Goal: Task Accomplishment & Management: Manage account settings

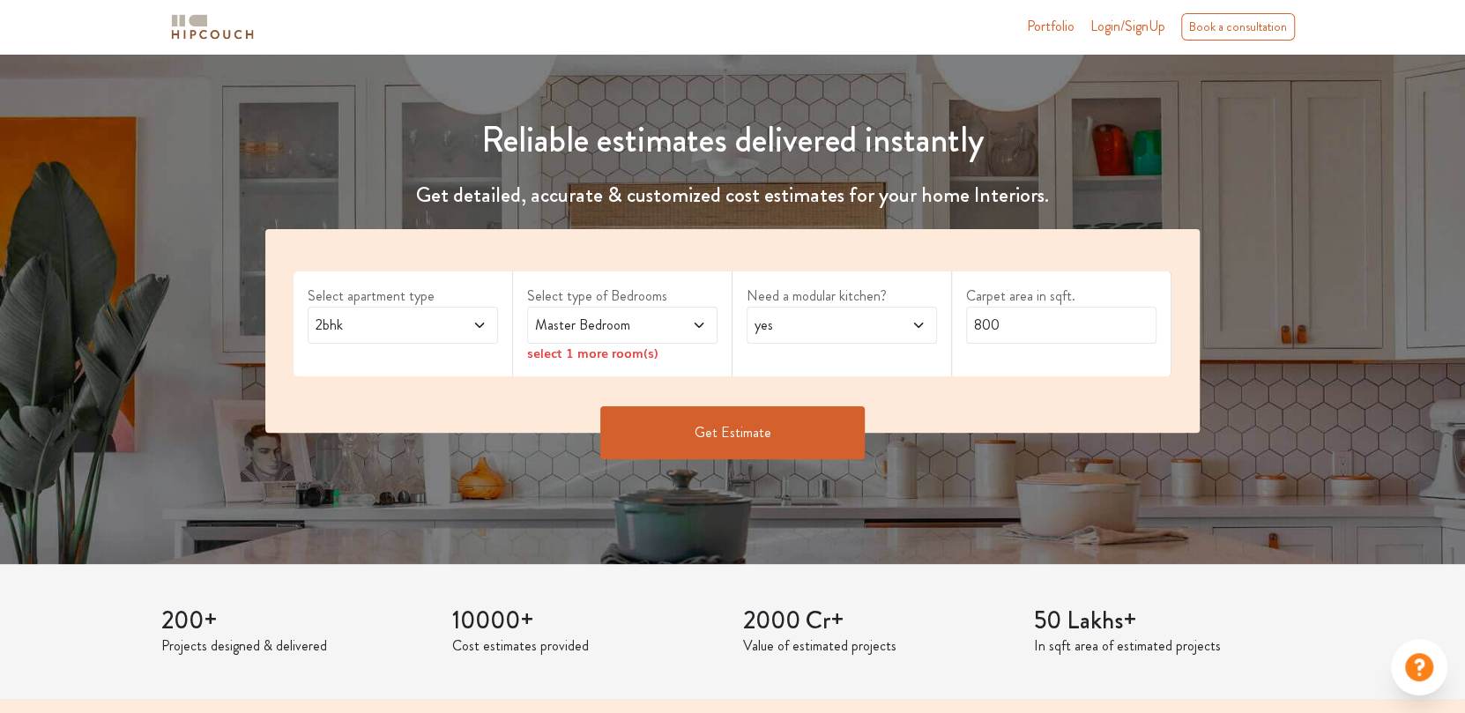
scroll to position [175, 0]
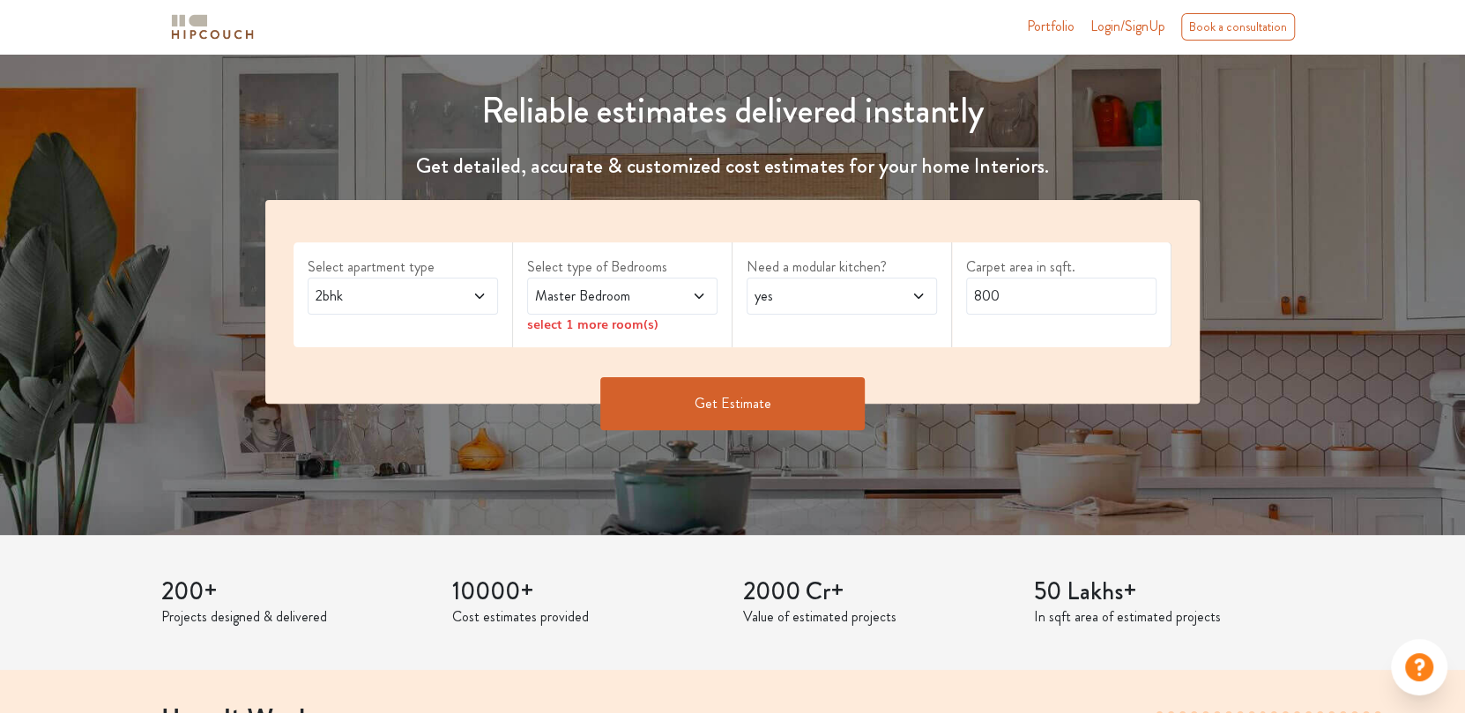
click at [482, 292] on icon at bounding box center [480, 296] width 14 height 14
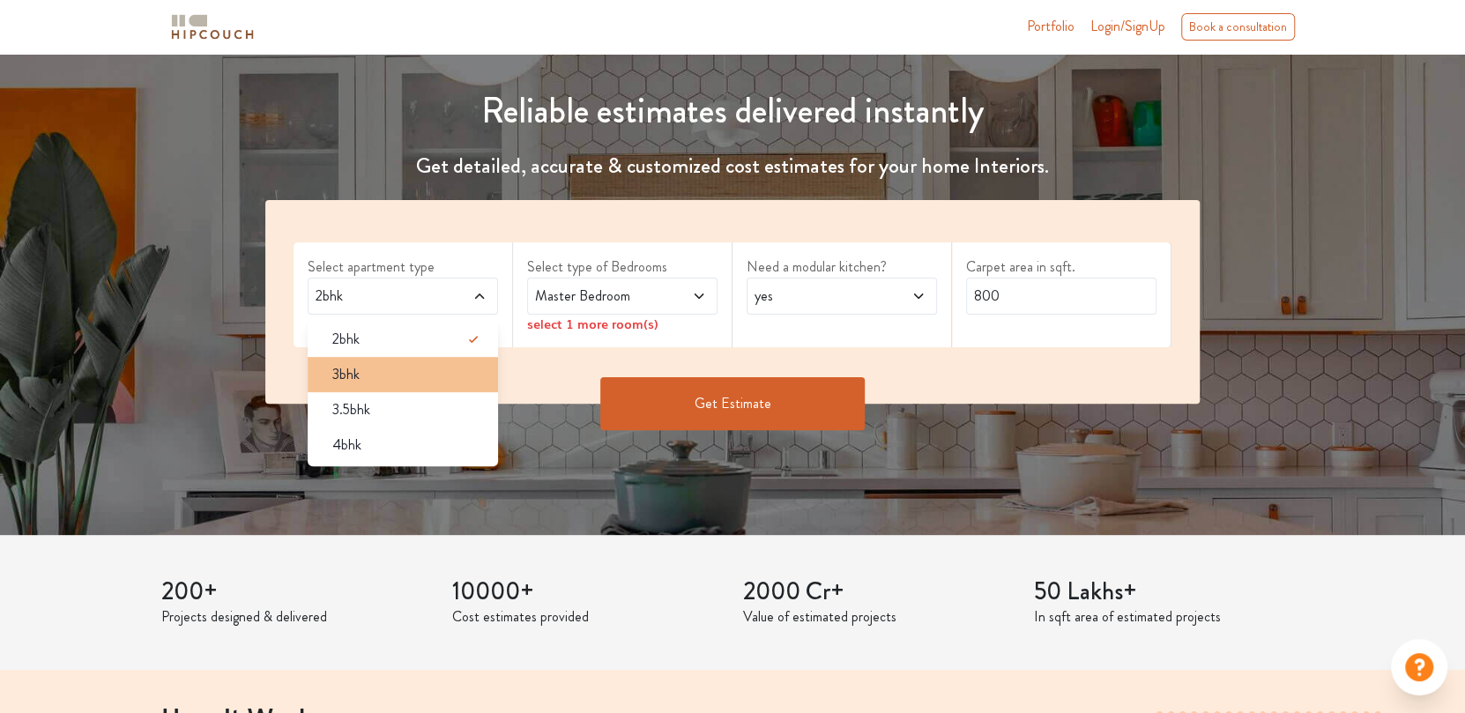
click at [447, 364] on div "3bhk" at bounding box center [408, 374] width 180 height 21
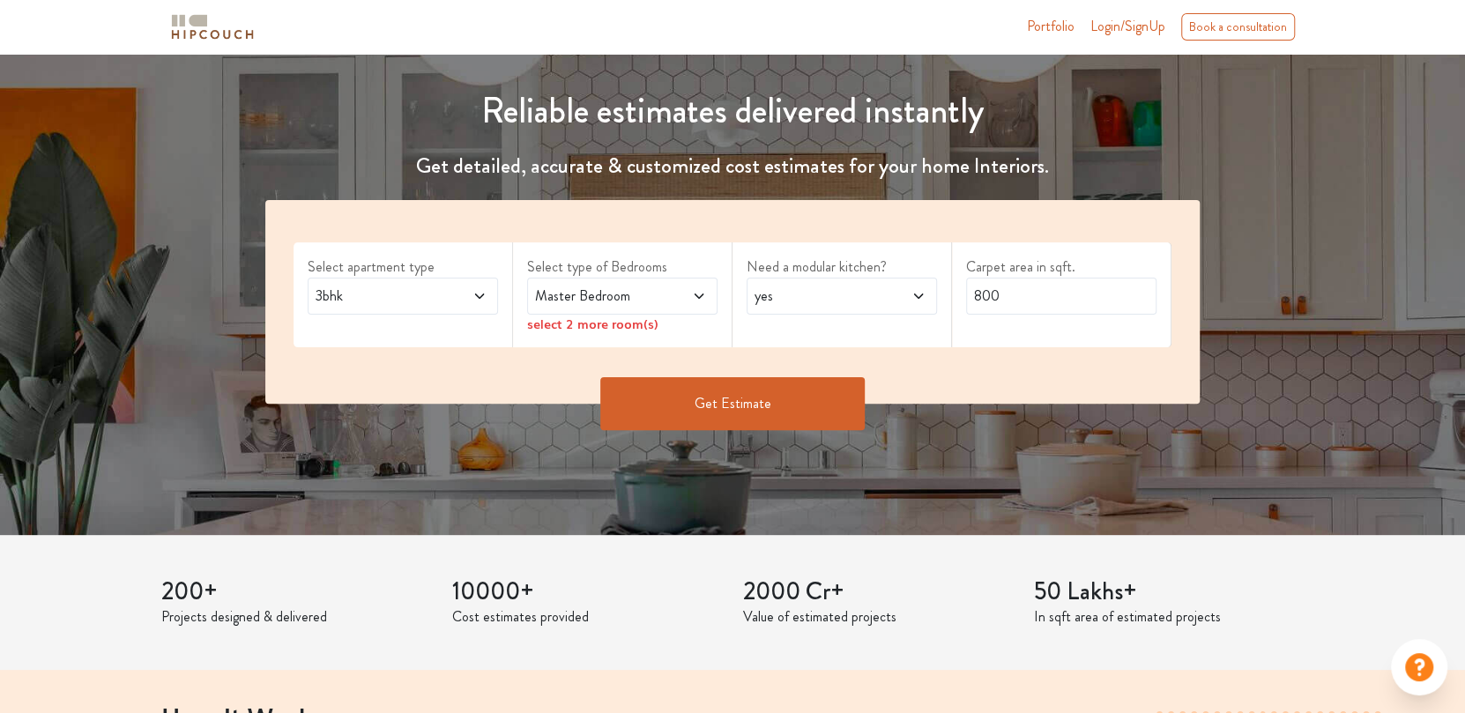
click at [637, 294] on span "Master Bedroom" at bounding box center [597, 296] width 131 height 21
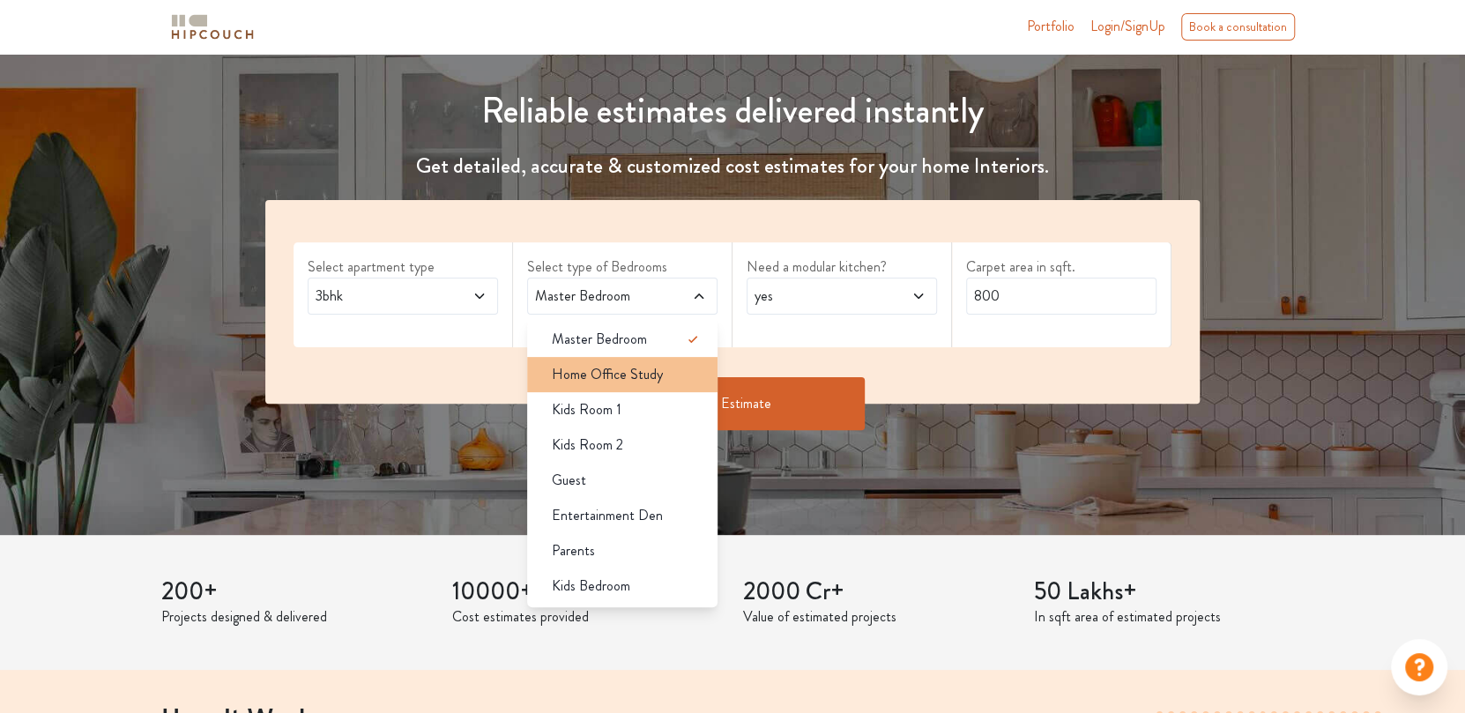
click at [671, 373] on div "Home Office Study" at bounding box center [628, 374] width 180 height 21
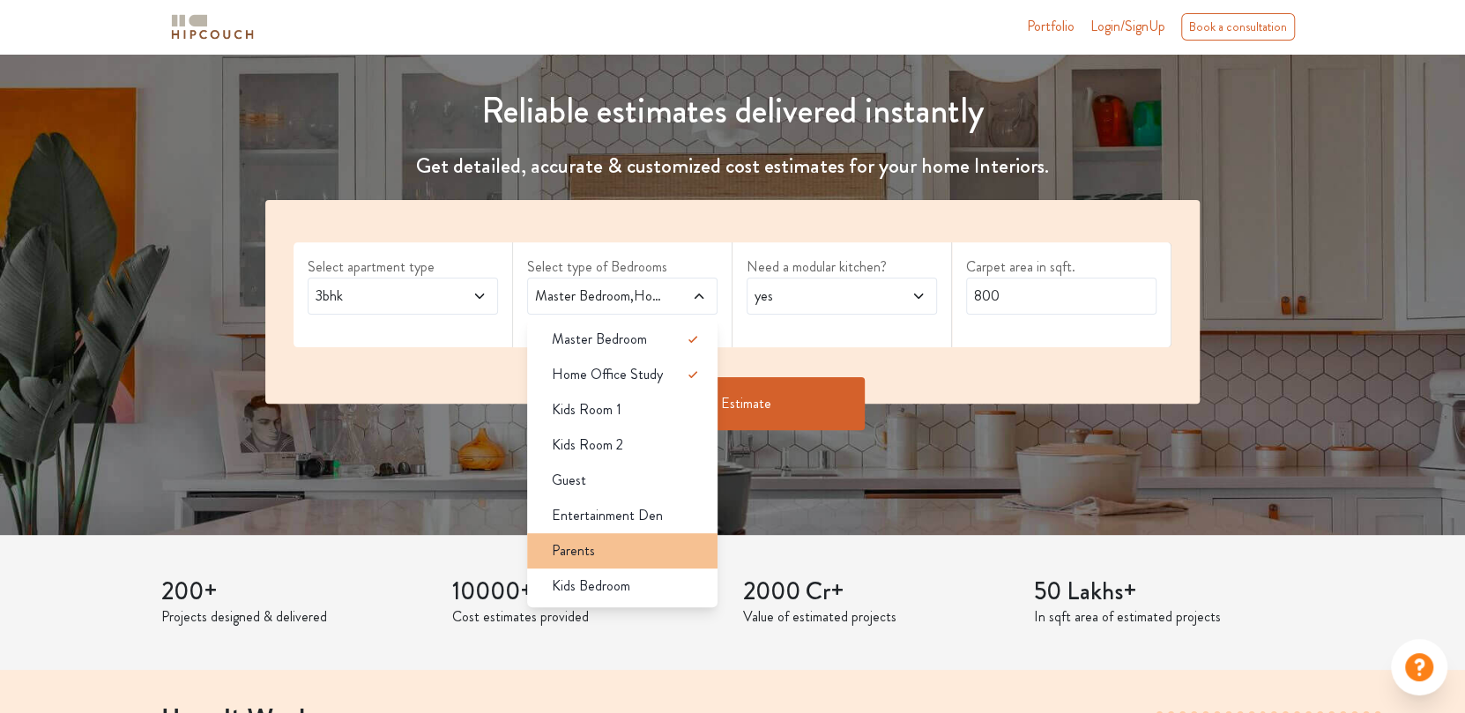
click at [614, 549] on div "Parents" at bounding box center [628, 550] width 180 height 21
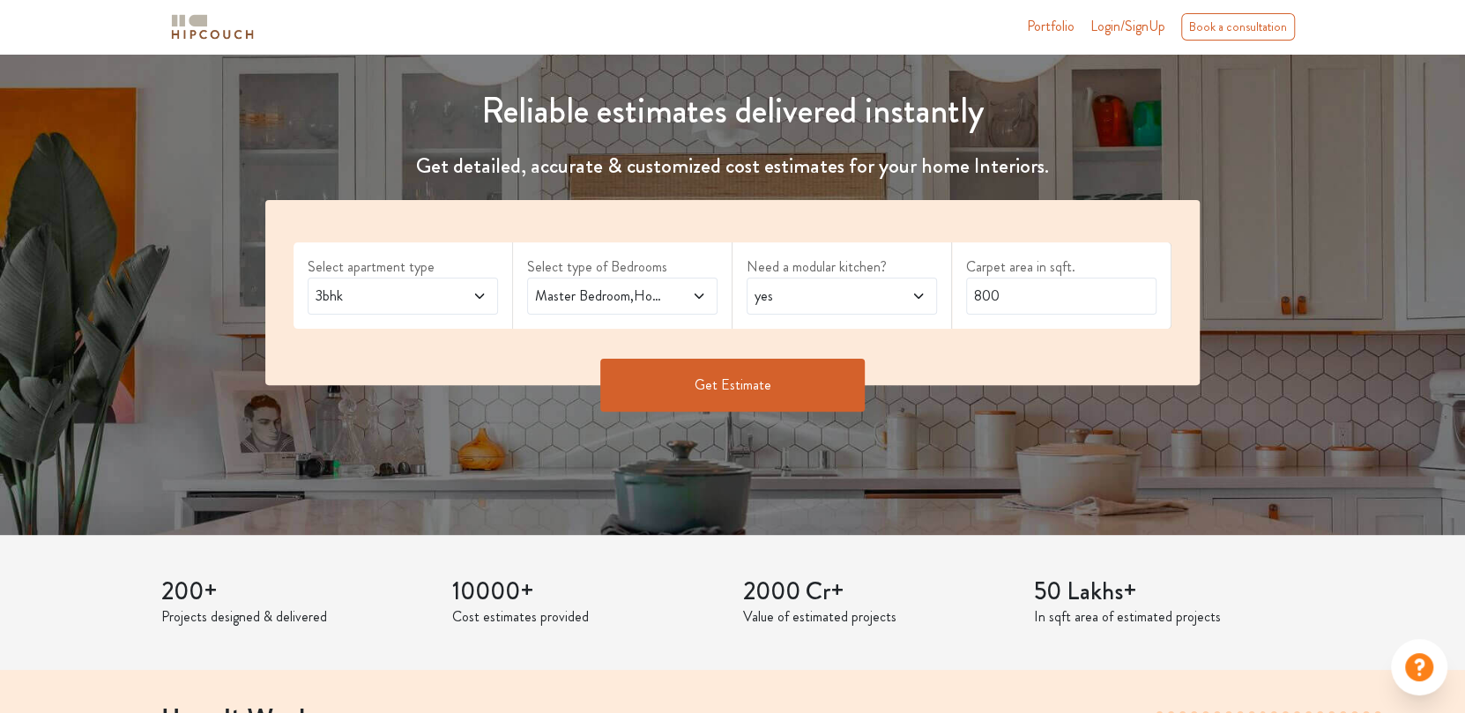
click at [729, 386] on button "Get Estimate" at bounding box center [732, 385] width 264 height 53
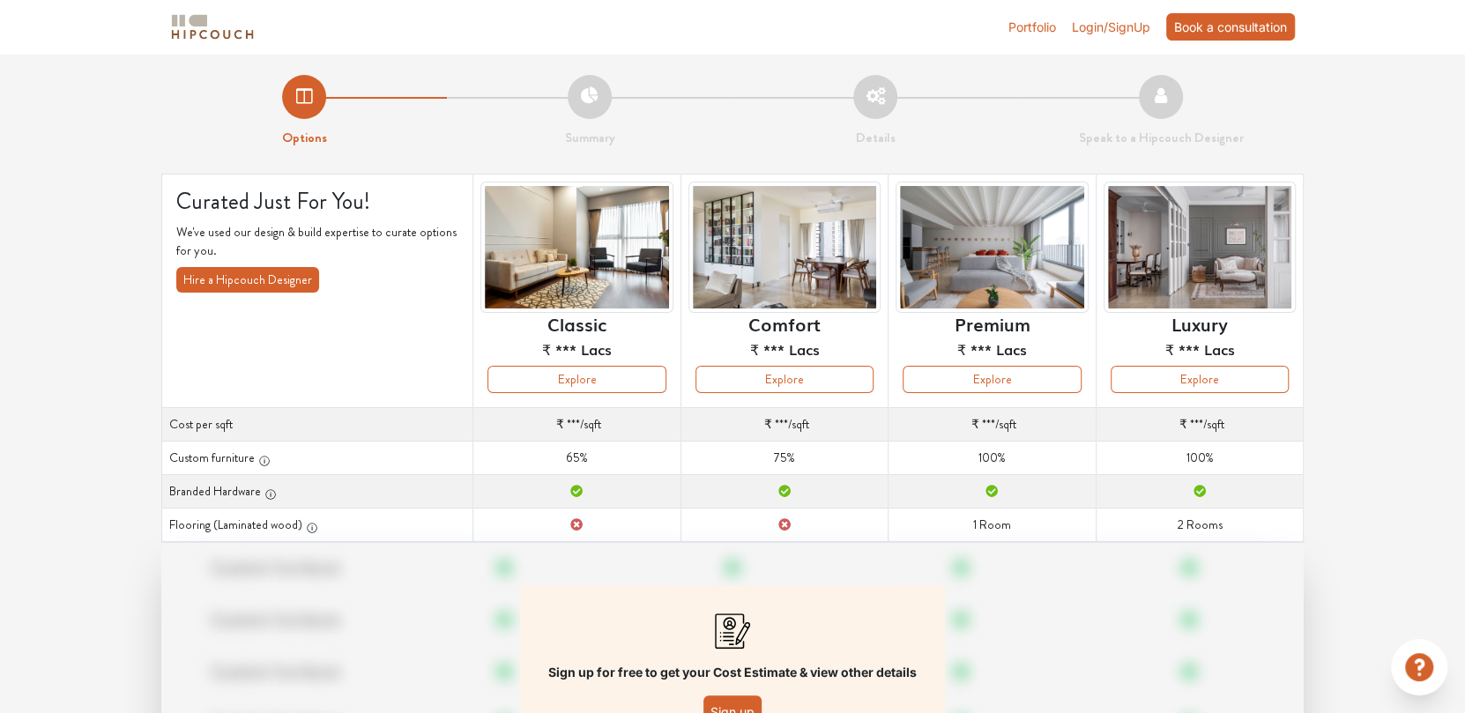
click at [1218, 31] on div "Book a consultation" at bounding box center [1230, 26] width 129 height 27
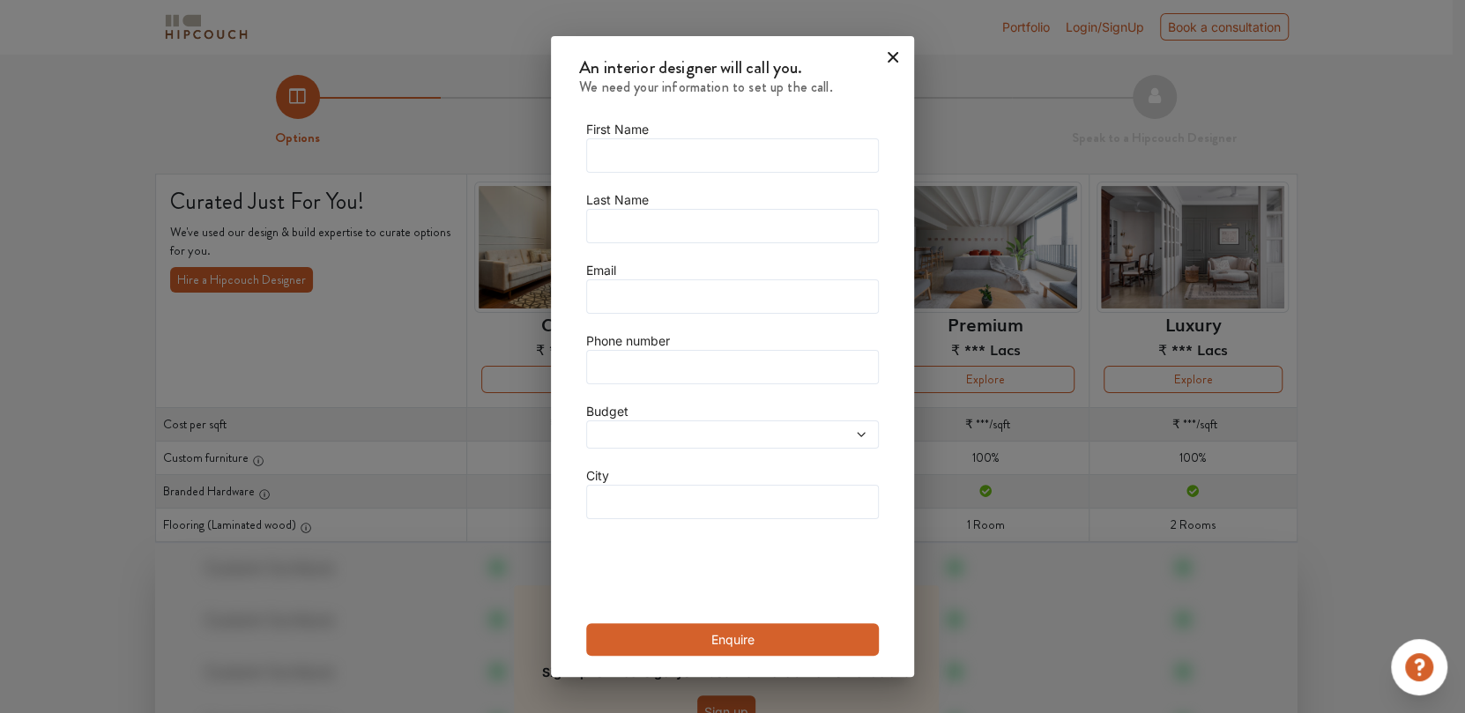
click at [888, 64] on icon at bounding box center [893, 57] width 28 height 28
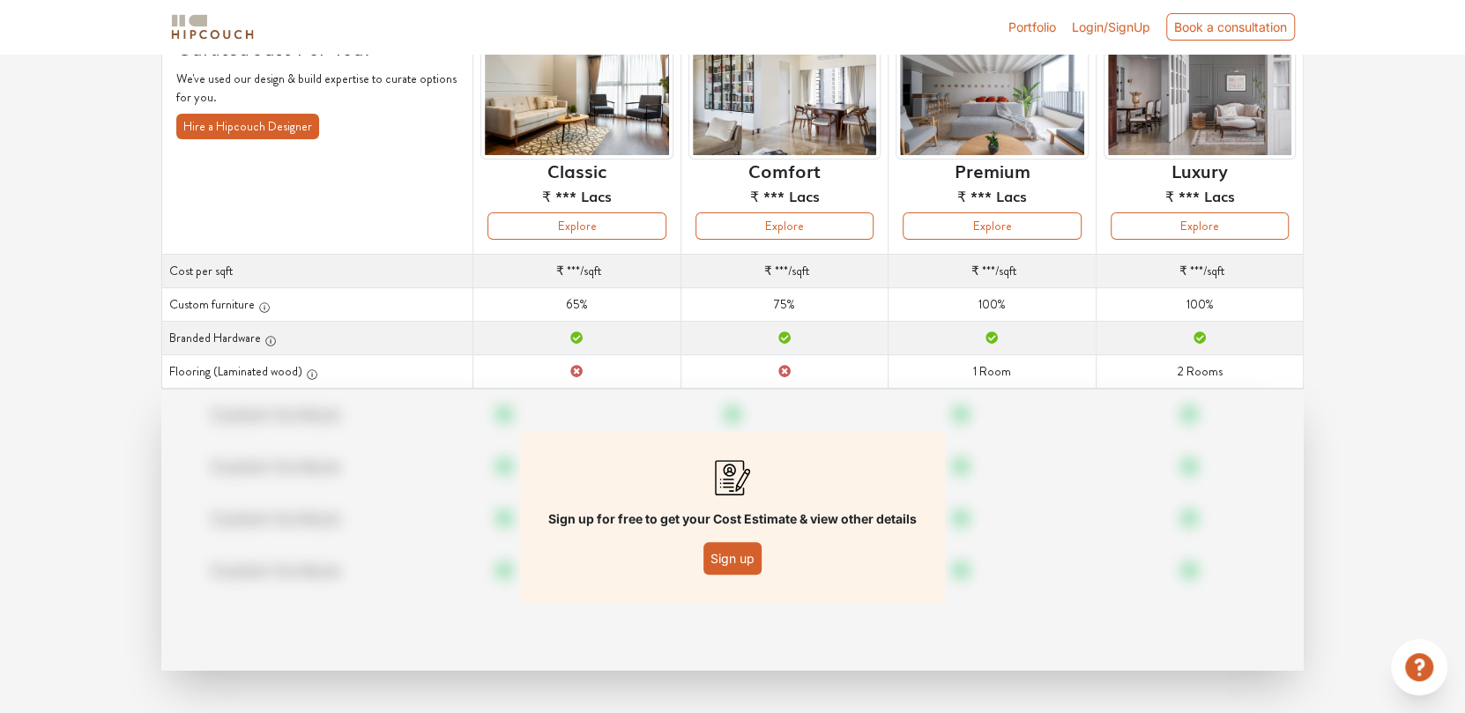
click at [737, 563] on button "Sign up" at bounding box center [733, 558] width 58 height 33
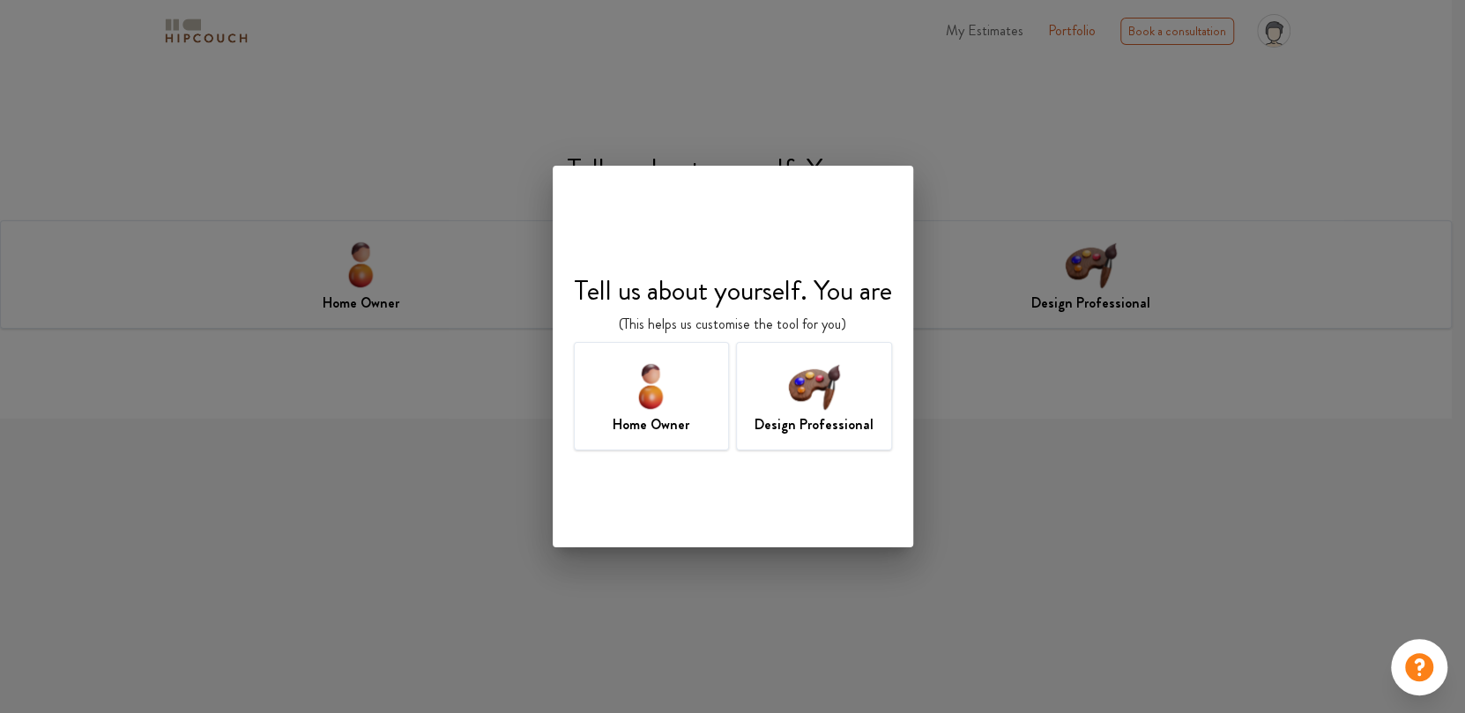
click at [814, 404] on img at bounding box center [814, 385] width 57 height 57
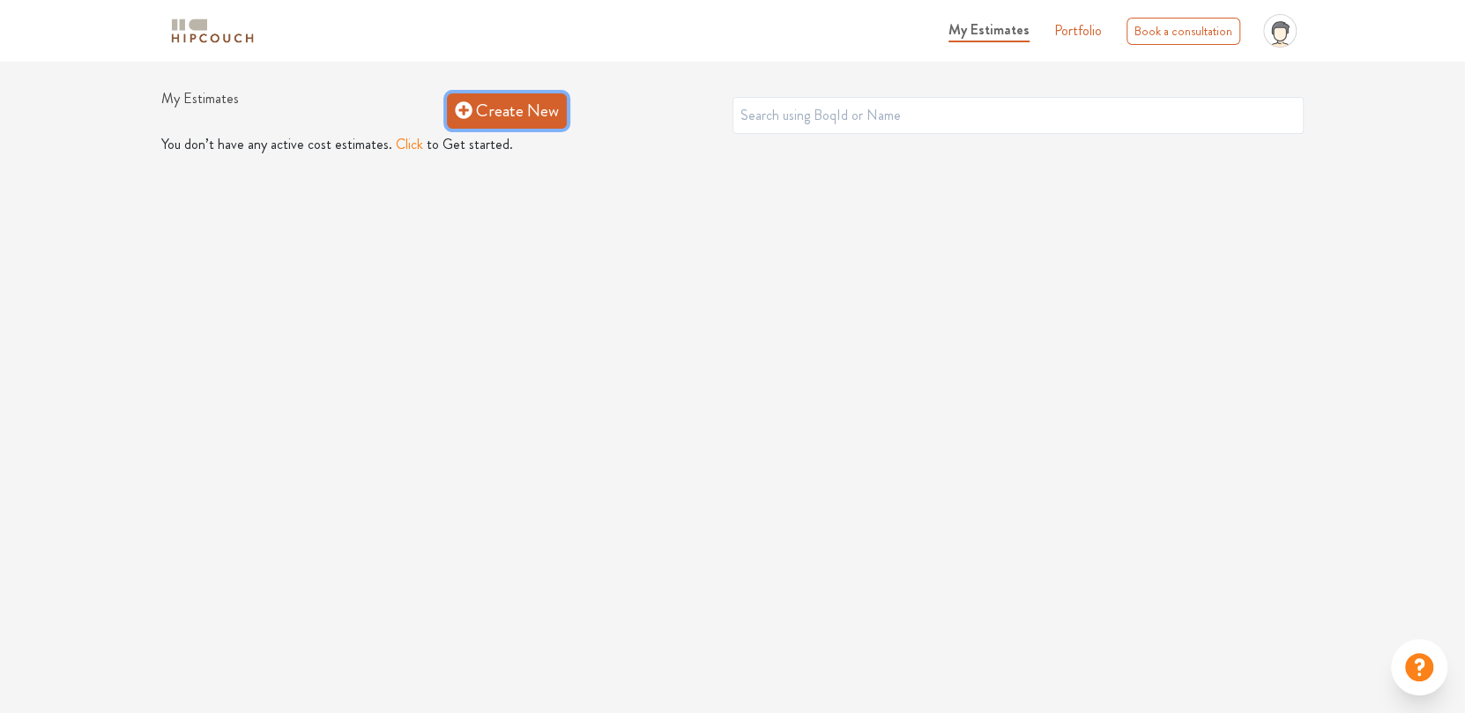
click at [495, 116] on link "Create New" at bounding box center [507, 110] width 120 height 35
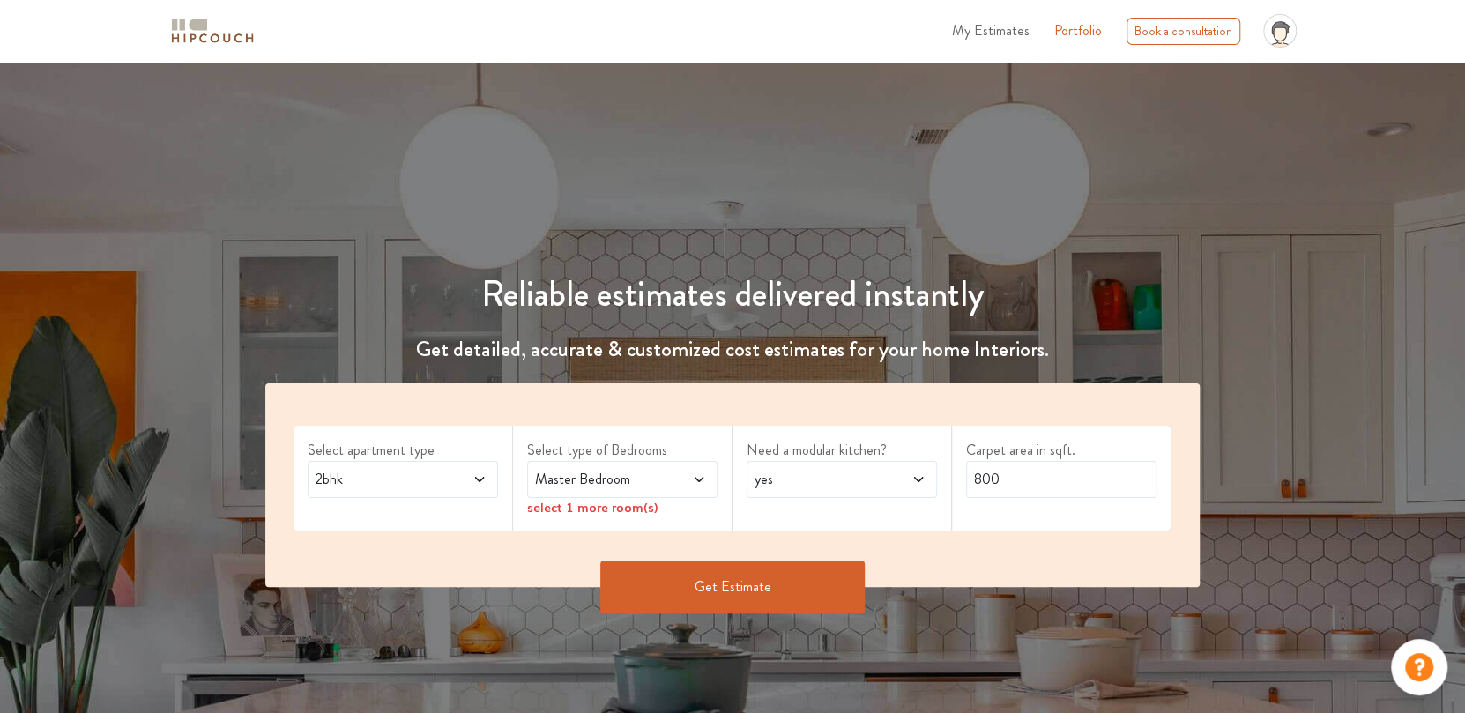
click at [403, 474] on span "2bhk" at bounding box center [377, 479] width 131 height 21
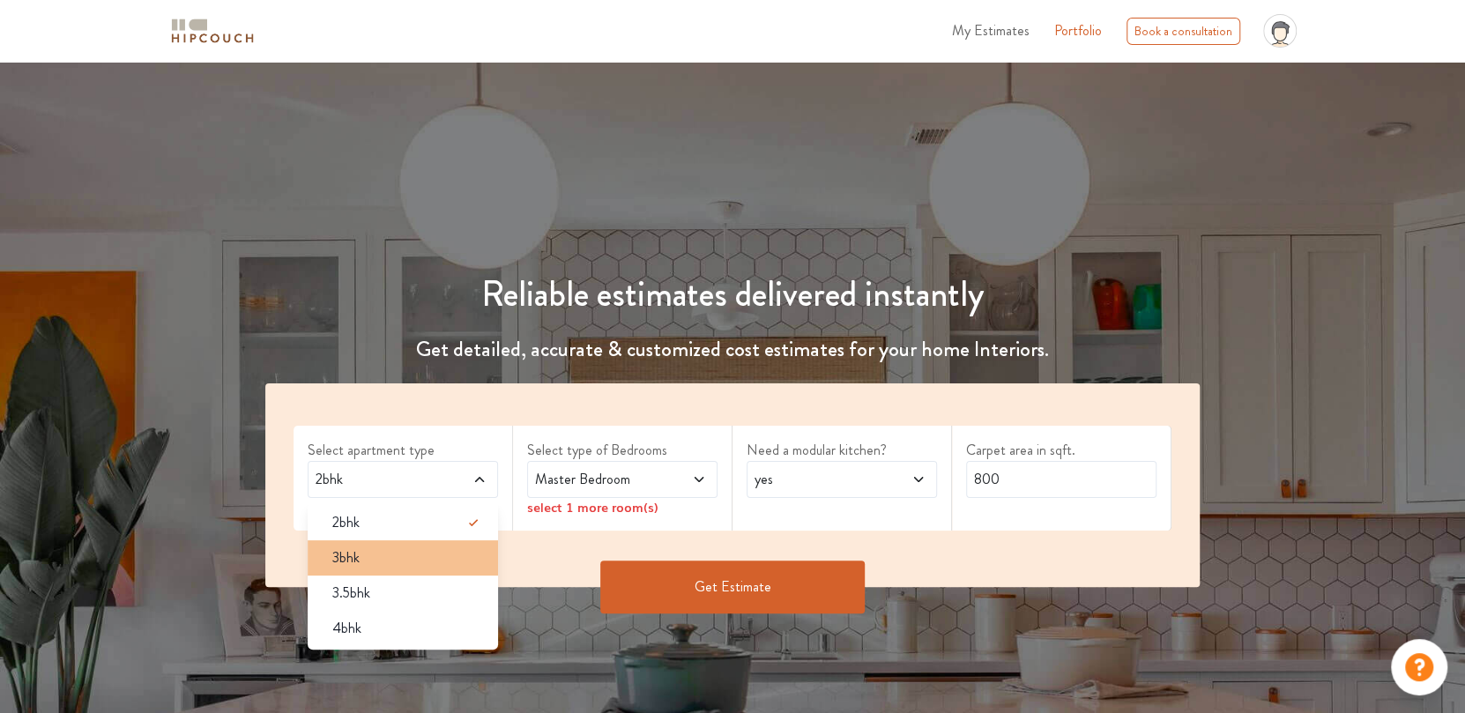
click at [389, 552] on div "3bhk" at bounding box center [408, 557] width 180 height 21
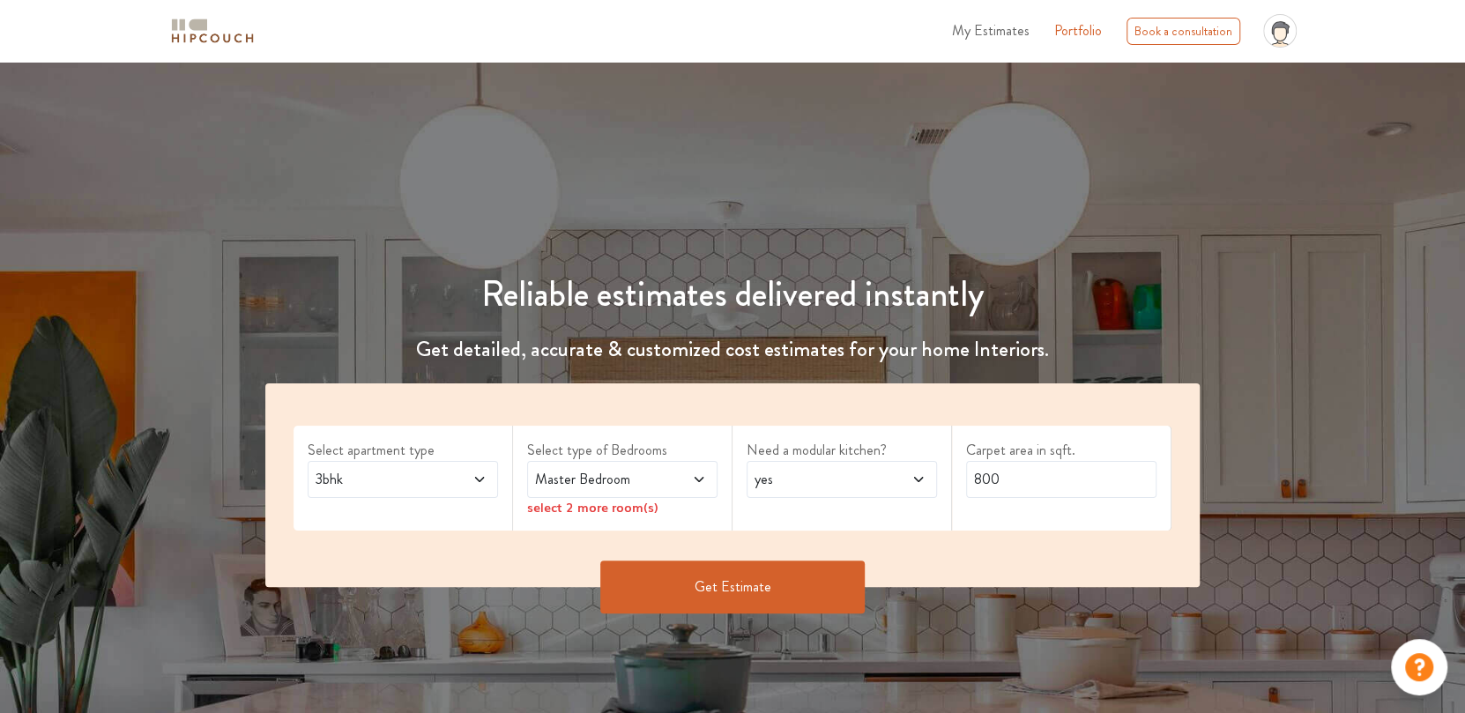
click at [665, 483] on span at bounding box center [684, 479] width 43 height 21
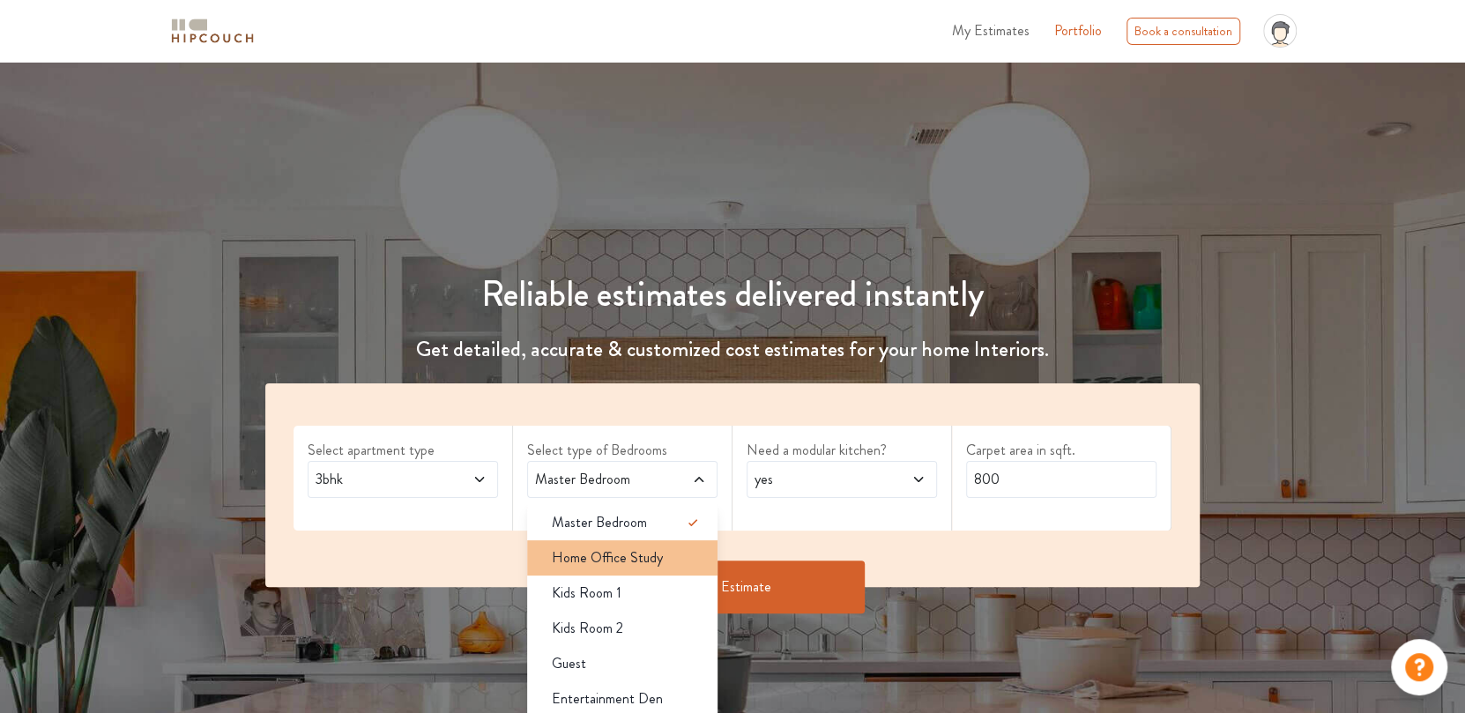
click at [627, 558] on span "Home Office Study" at bounding box center [607, 557] width 111 height 21
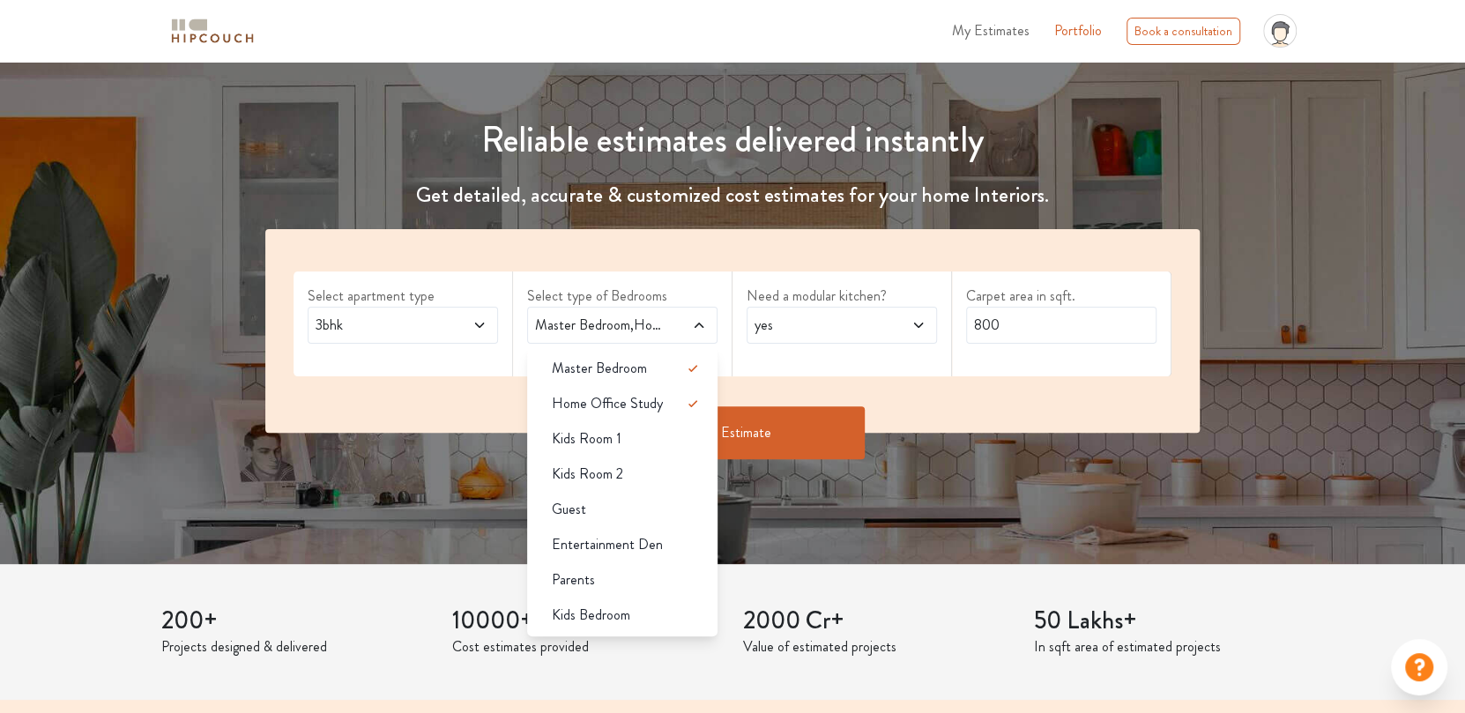
scroll to position [175, 0]
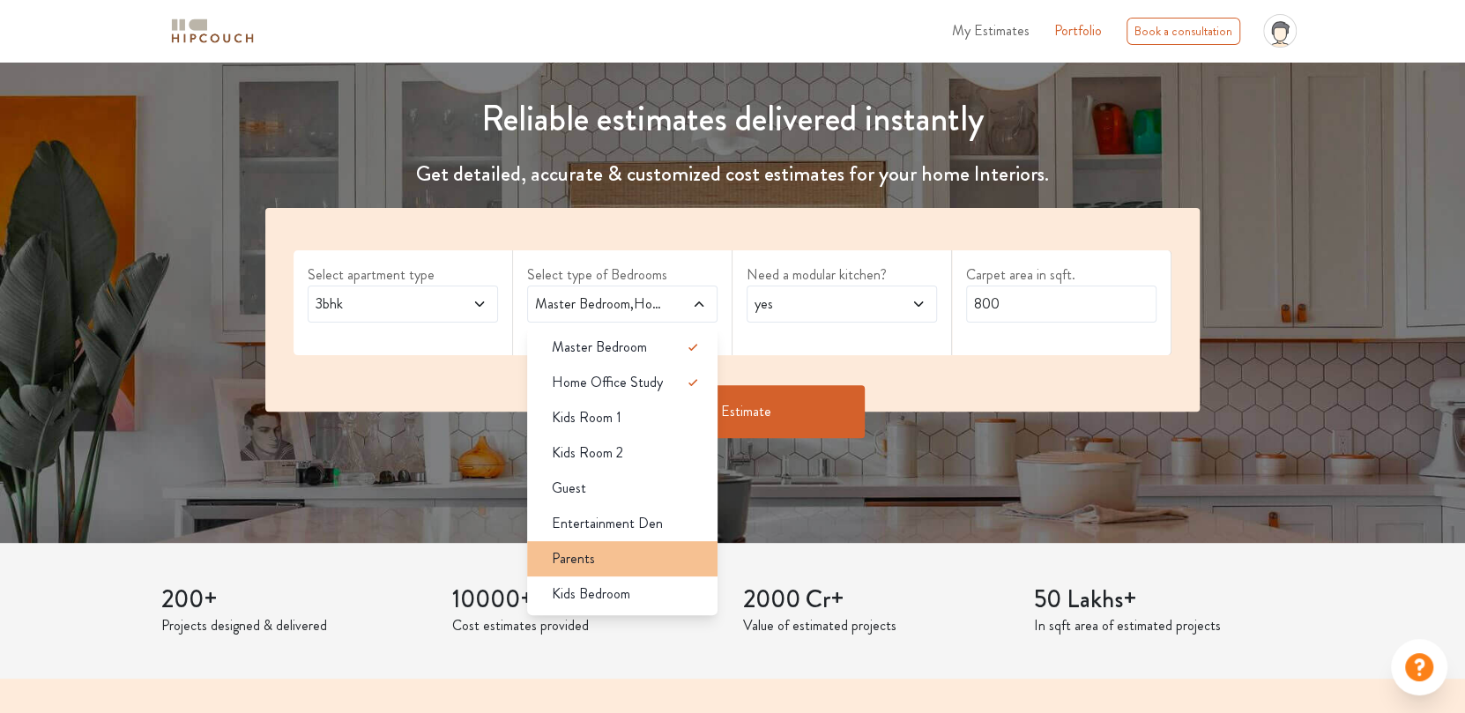
click at [631, 548] on div "Parents" at bounding box center [628, 558] width 180 height 21
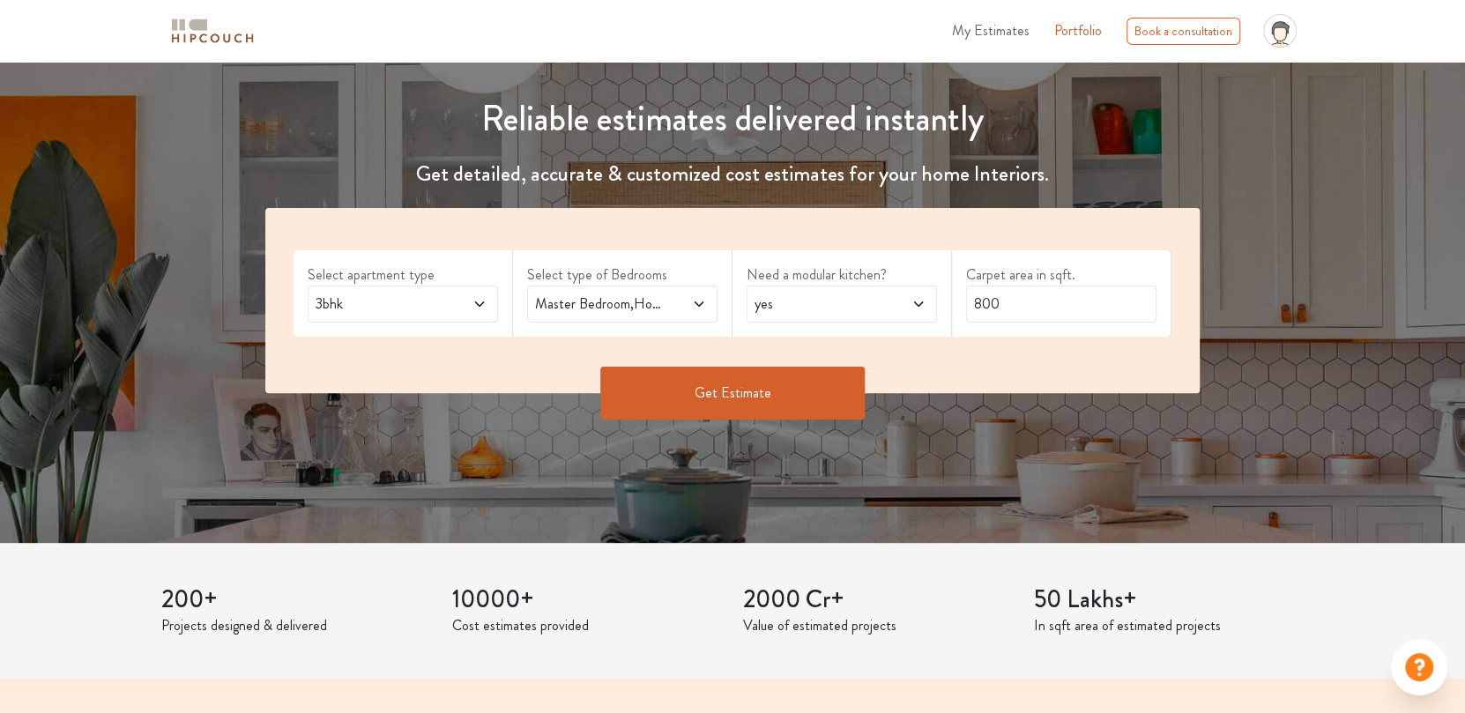
click at [731, 398] on button "Get Estimate" at bounding box center [732, 393] width 264 height 53
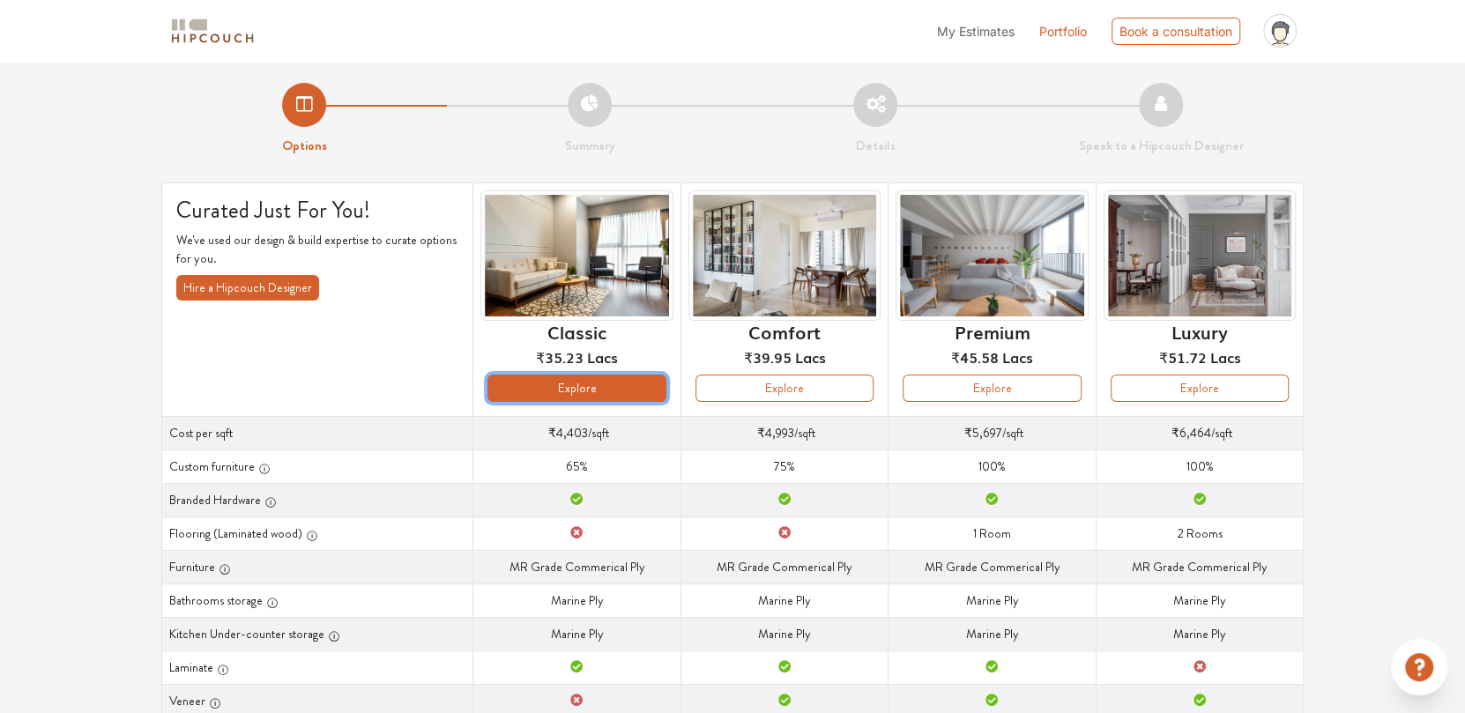
click at [633, 388] on button "Explore" at bounding box center [577, 388] width 178 height 27
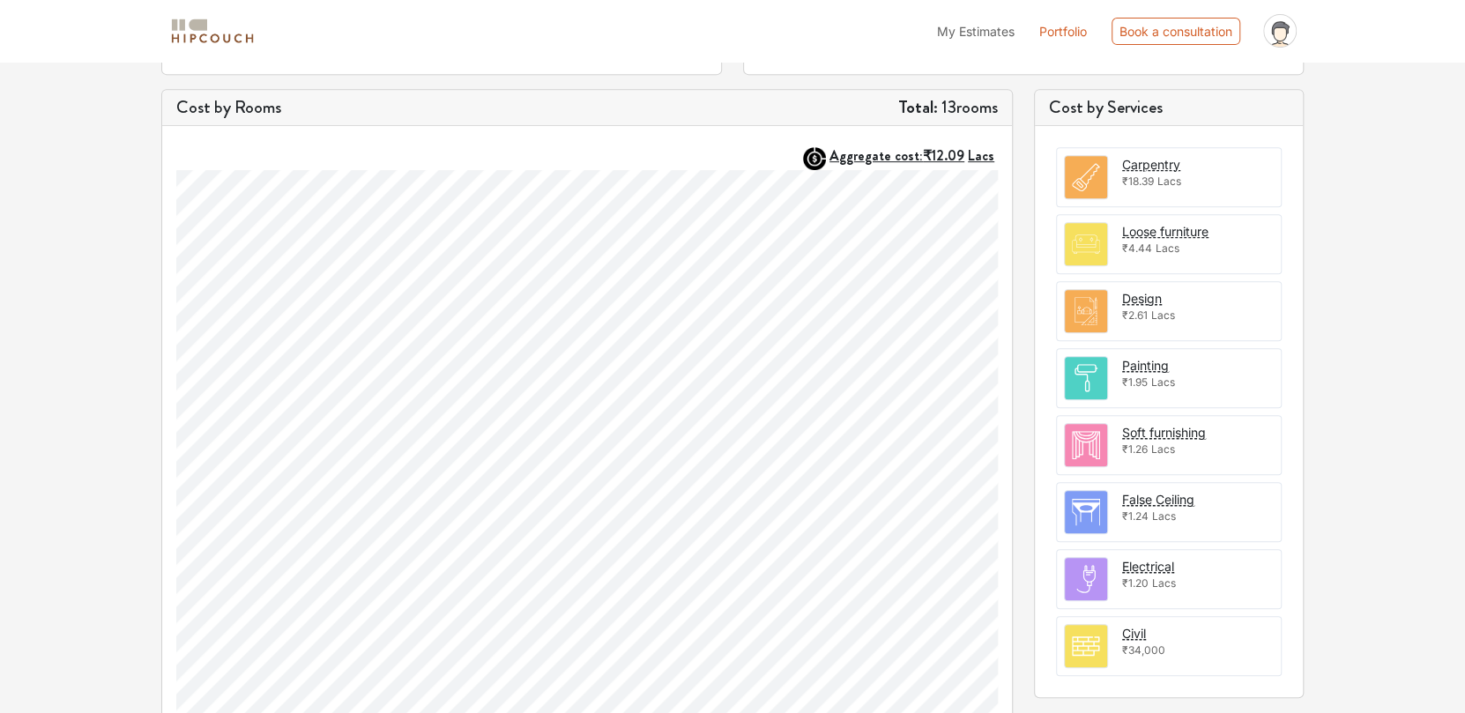
scroll to position [504, 0]
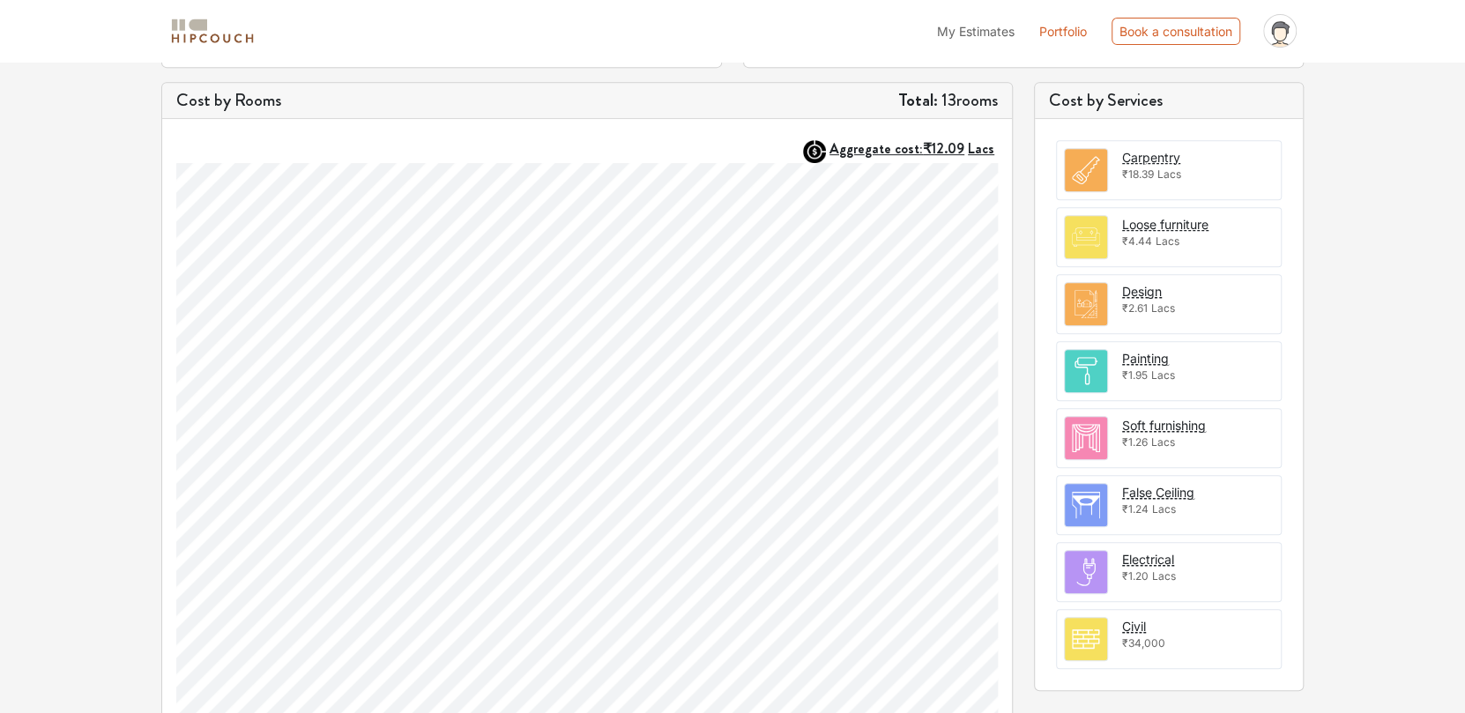
click at [1136, 308] on span "₹2.61" at bounding box center [1135, 308] width 26 height 13
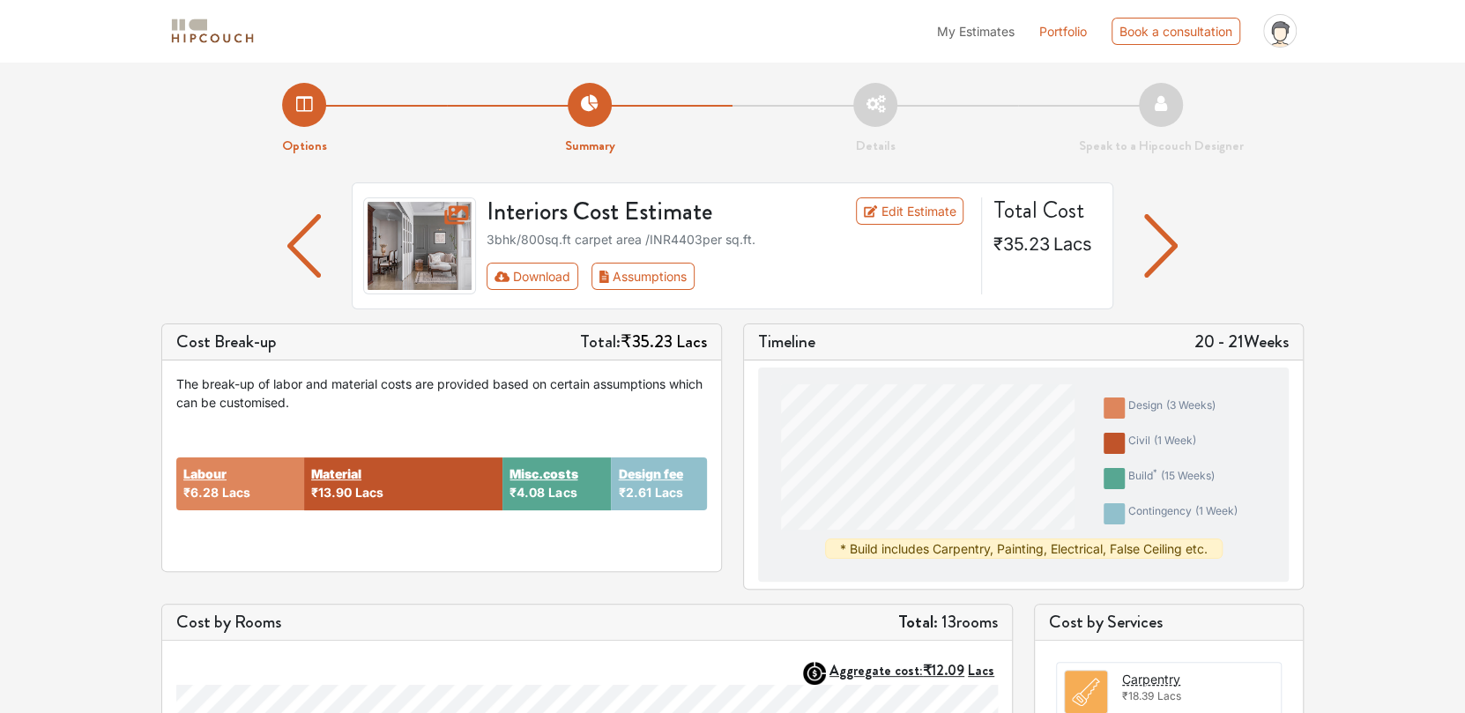
click at [682, 413] on div "Labour ₹6.28 Lacs Material ₹13.90 Lacs Misc.costs ₹4.08 Lacs Design fee ₹2.61 L…" at bounding box center [441, 484] width 531 height 145
click at [928, 210] on link "Edit Estimate" at bounding box center [910, 210] width 108 height 27
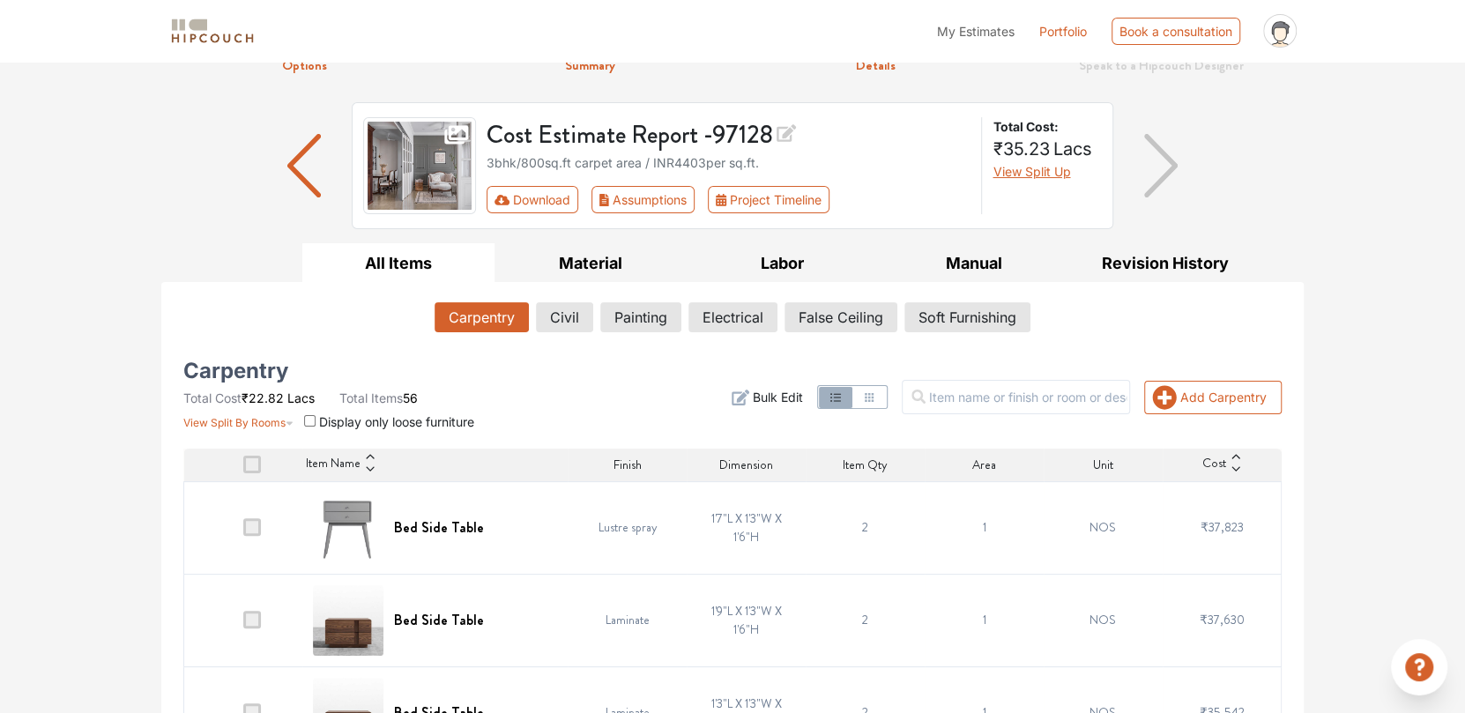
scroll to position [88, 0]
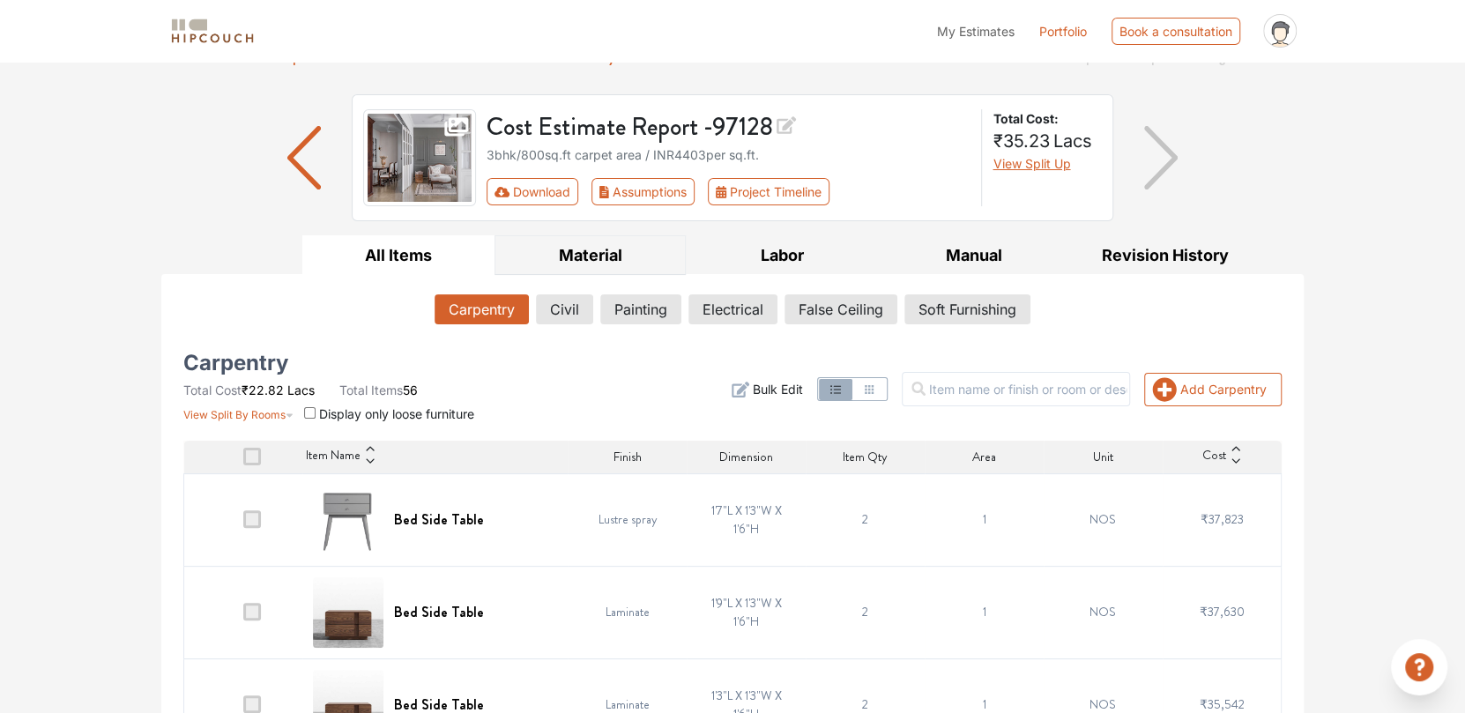
click at [586, 250] on button "Material" at bounding box center [591, 255] width 192 height 40
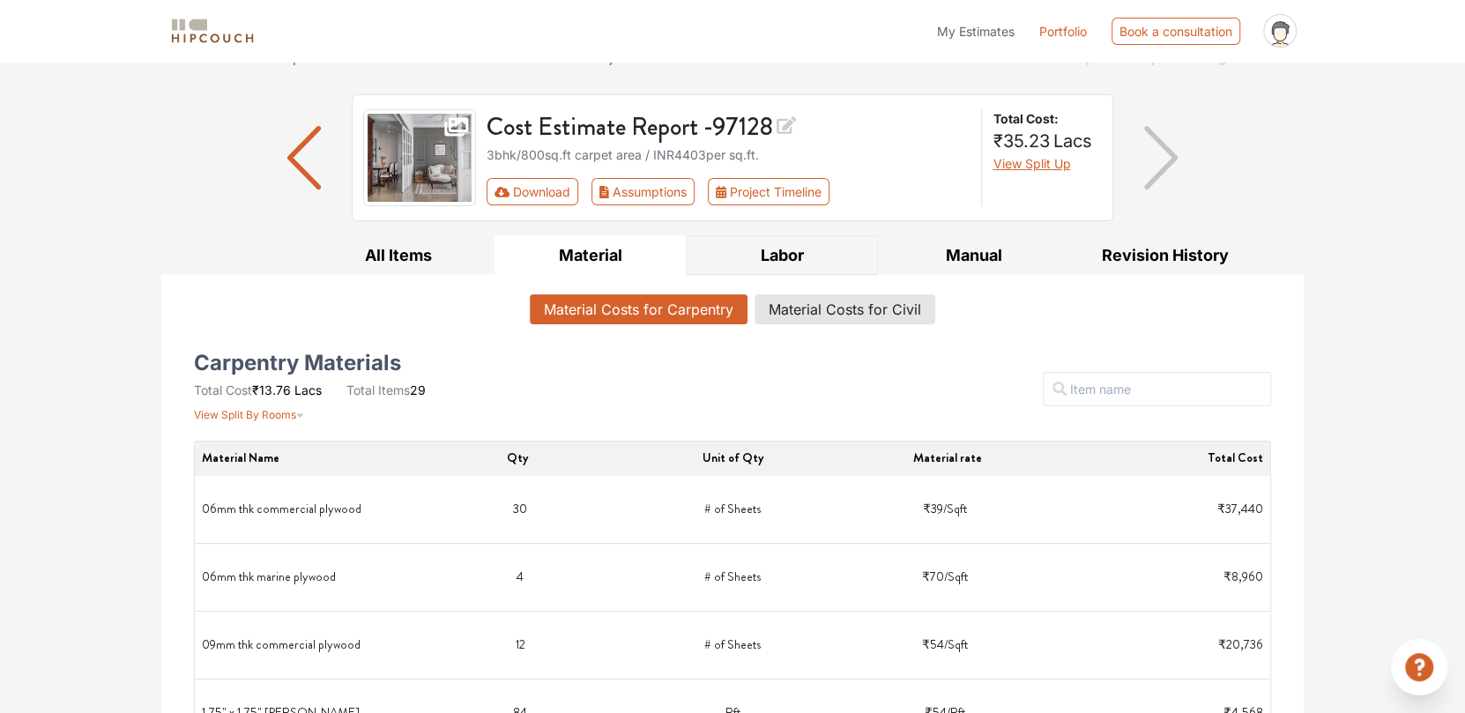
click at [778, 261] on button "Labor" at bounding box center [782, 255] width 192 height 40
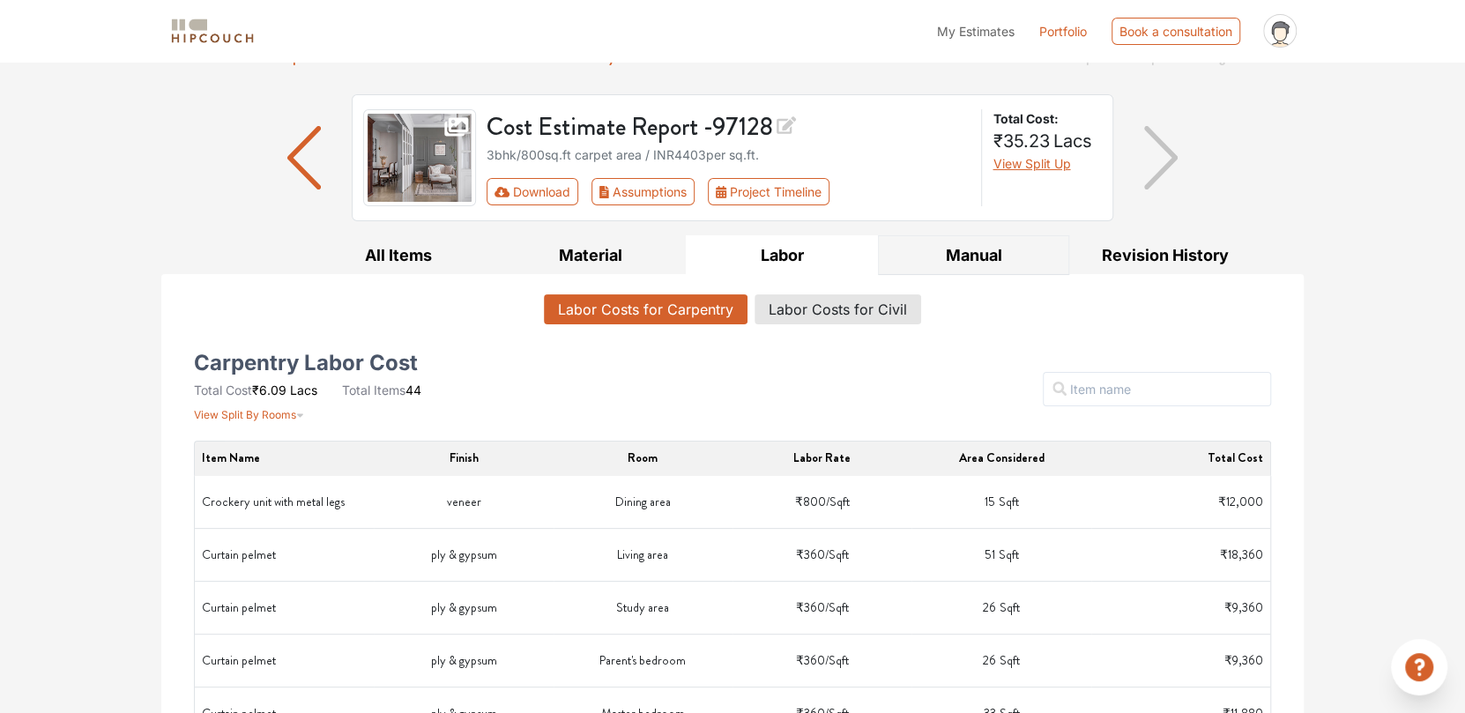
click at [929, 250] on button "Manual" at bounding box center [974, 255] width 192 height 40
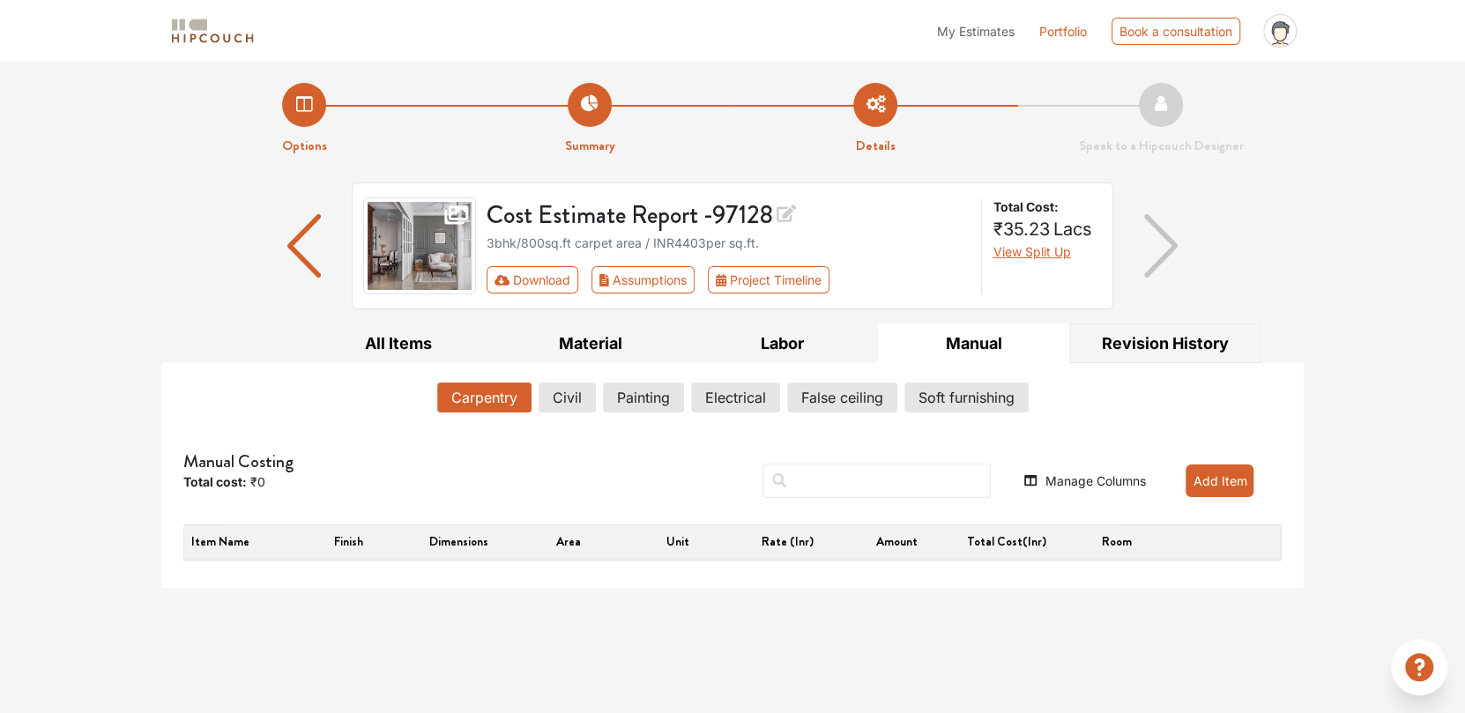
click at [1152, 341] on button "Revision History" at bounding box center [1165, 344] width 192 height 40
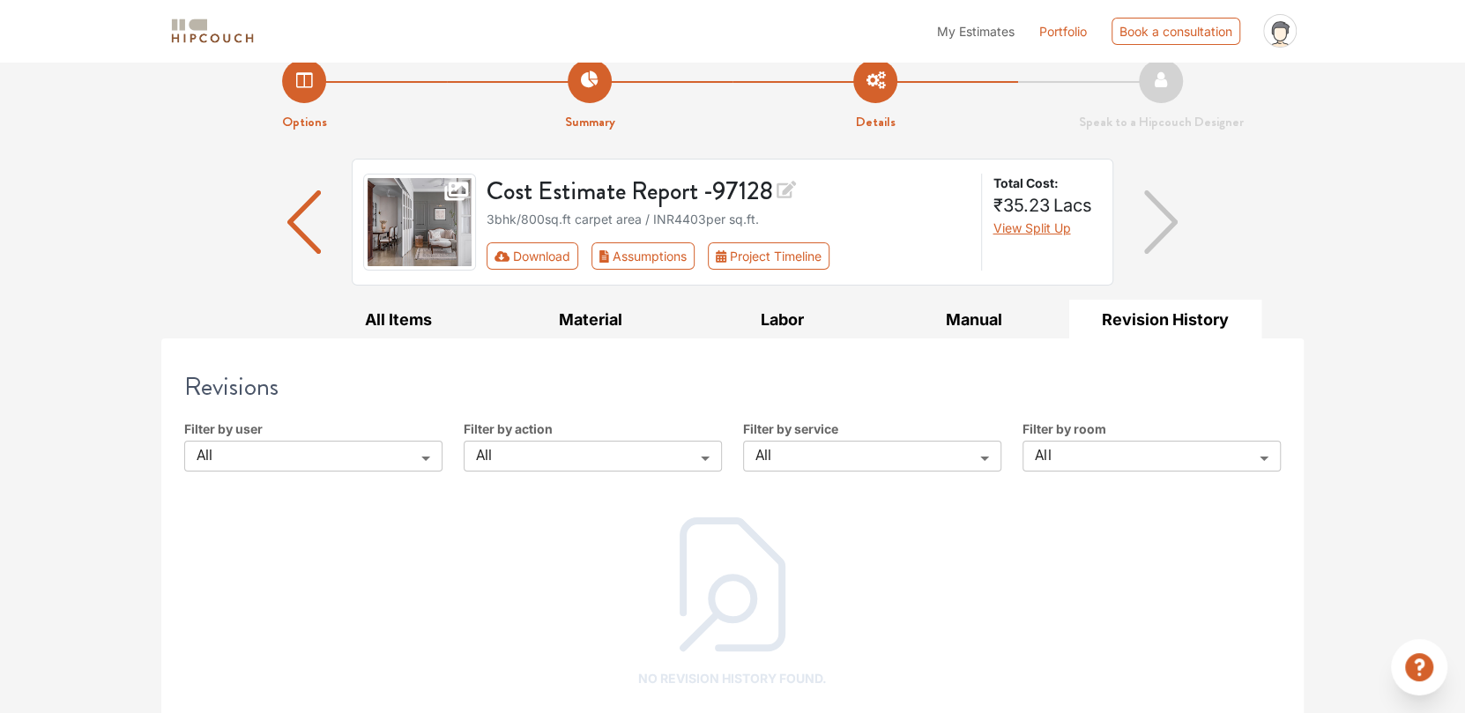
scroll to position [26, 0]
click at [374, 311] on button "All Items" at bounding box center [398, 318] width 192 height 40
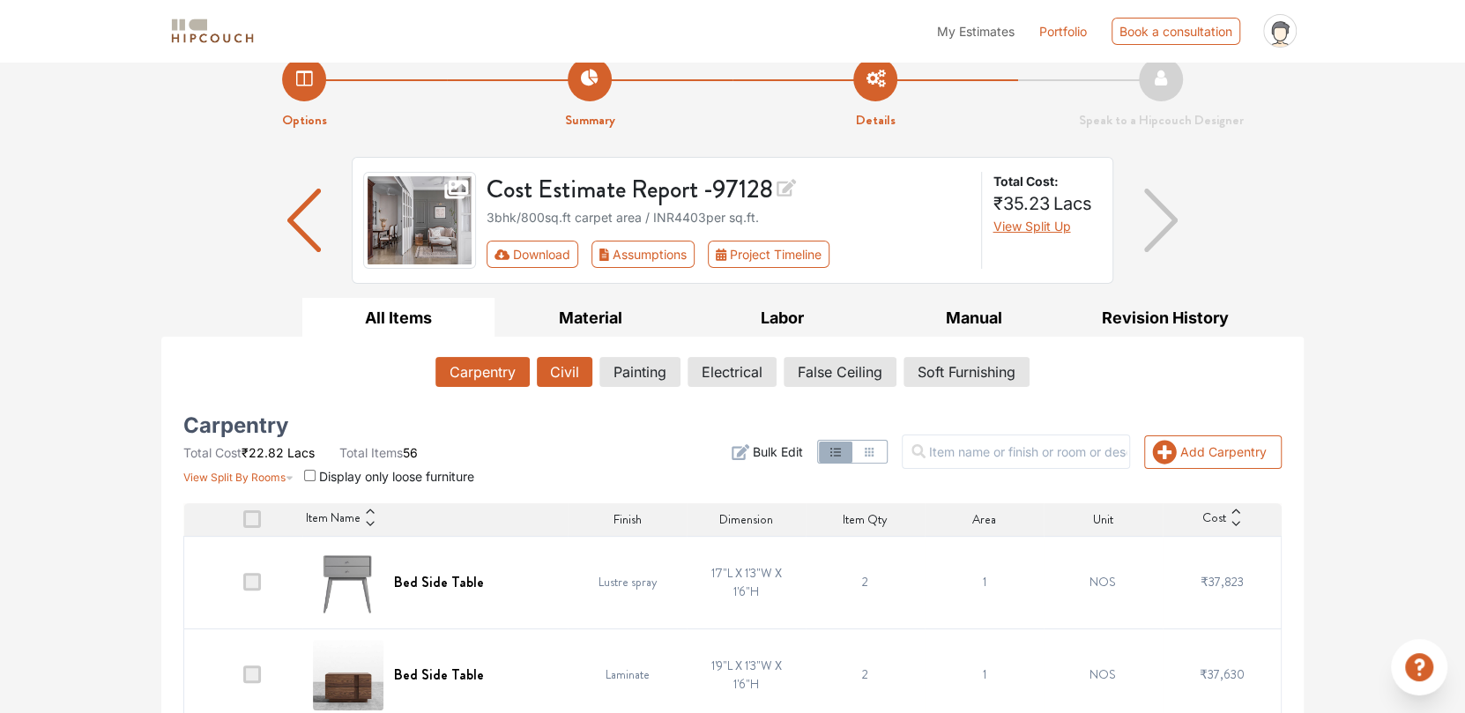
click at [547, 375] on button "Civil" at bounding box center [565, 372] width 56 height 30
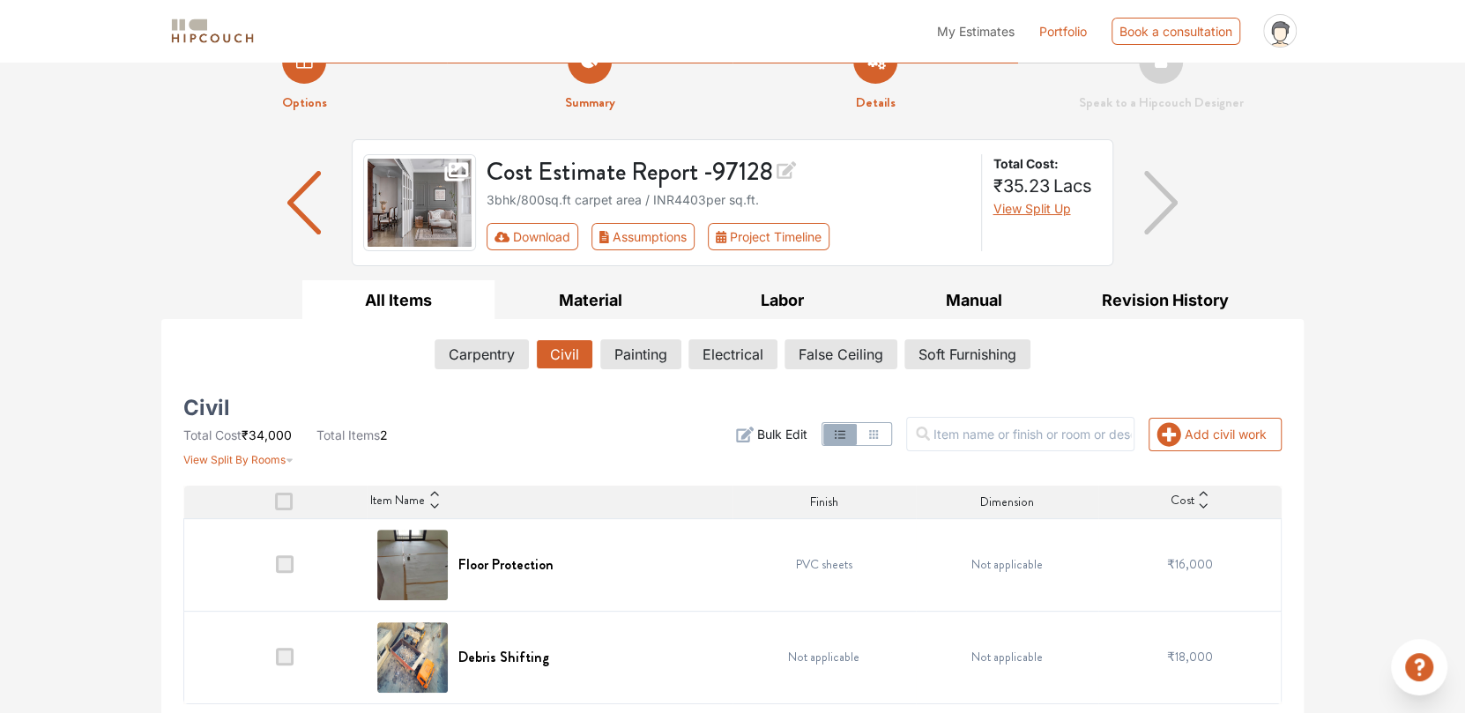
scroll to position [47, 0]
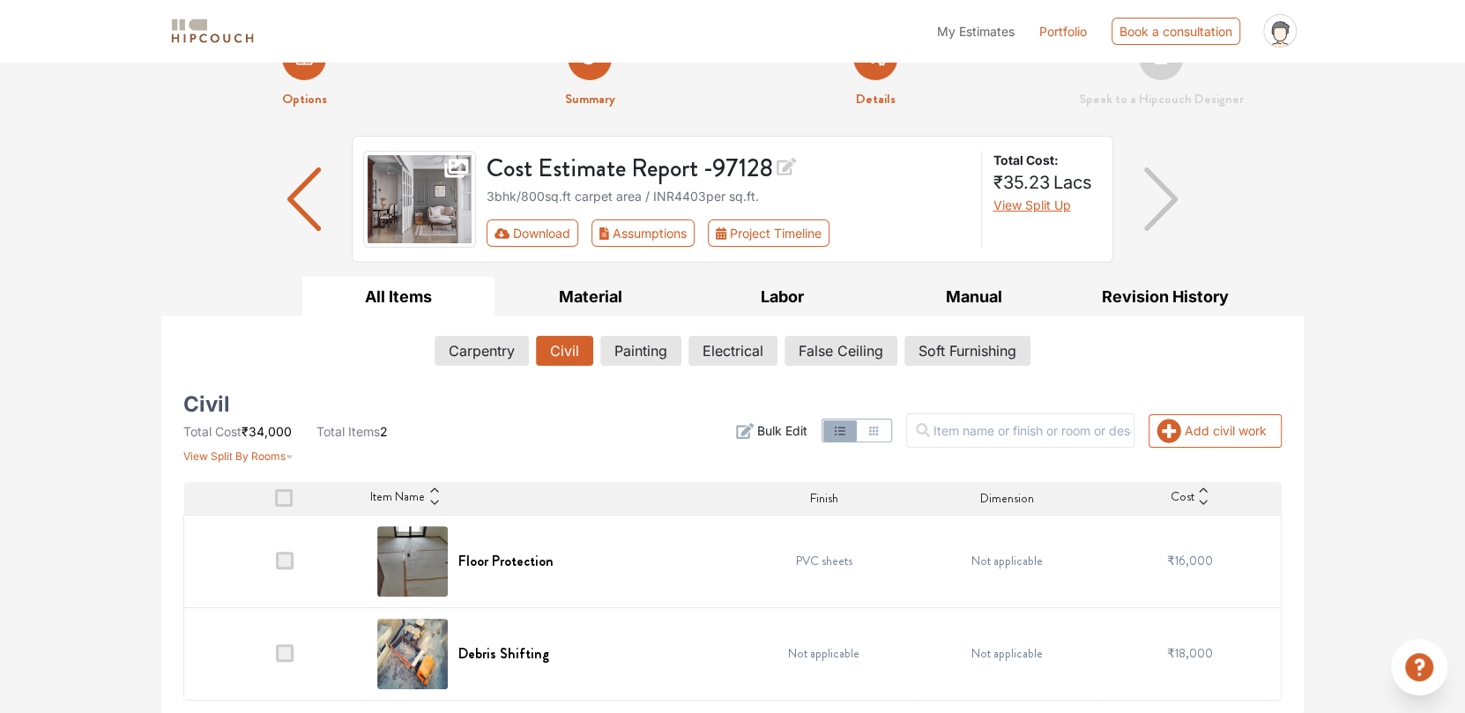
click at [286, 564] on span at bounding box center [285, 561] width 18 height 18
click at [276, 565] on input "checkbox" at bounding box center [276, 565] width 0 height 0
click at [1190, 555] on span "₹16,000" at bounding box center [1190, 561] width 46 height 18
click at [1201, 502] on icon at bounding box center [1204, 503] width 8 height 4
click at [1201, 495] on icon at bounding box center [1203, 499] width 12 height 12
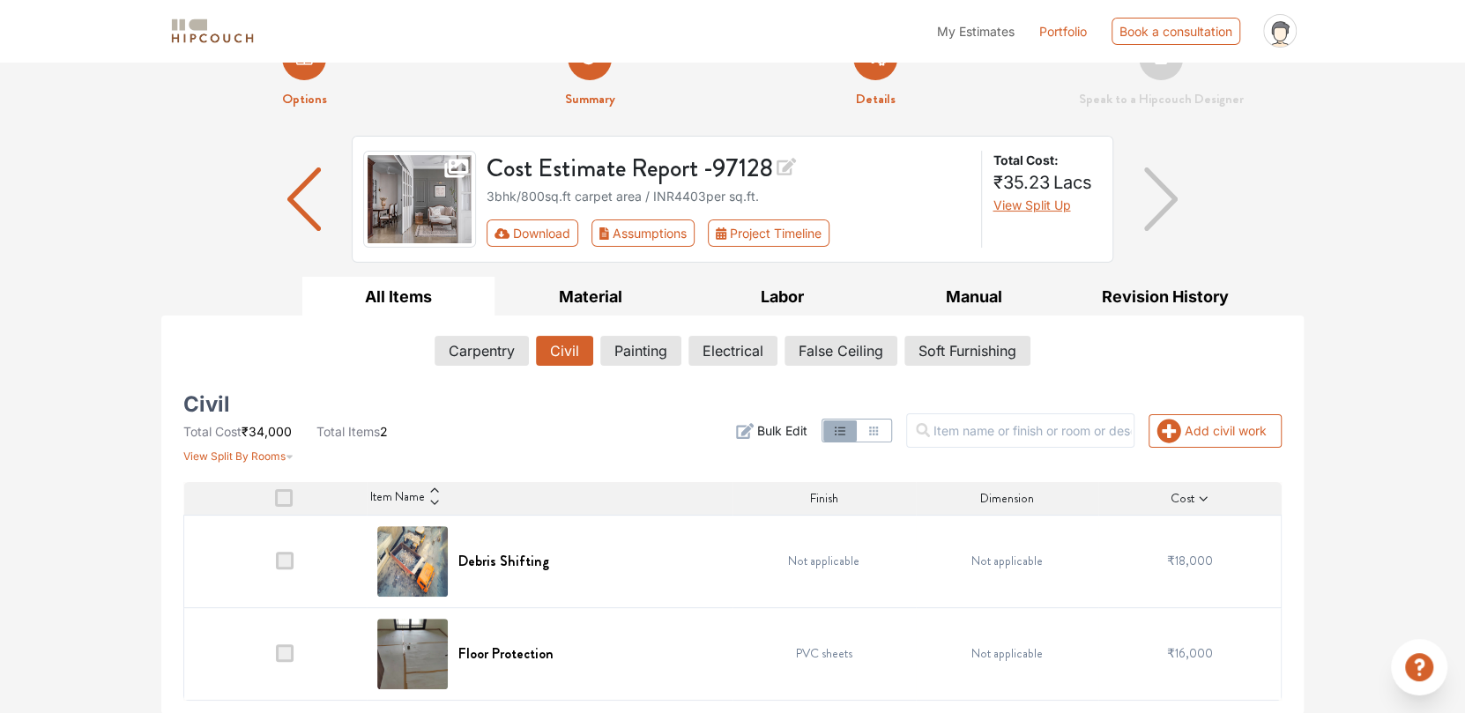
click at [1206, 499] on icon at bounding box center [1203, 499] width 12 height 12
click at [286, 499] on span at bounding box center [284, 498] width 18 height 18
click at [275, 503] on input "checkbox" at bounding box center [275, 503] width 0 height 0
click at [286, 498] on span at bounding box center [284, 498] width 18 height 18
click at [275, 503] on input "checkbox" at bounding box center [275, 503] width 0 height 0
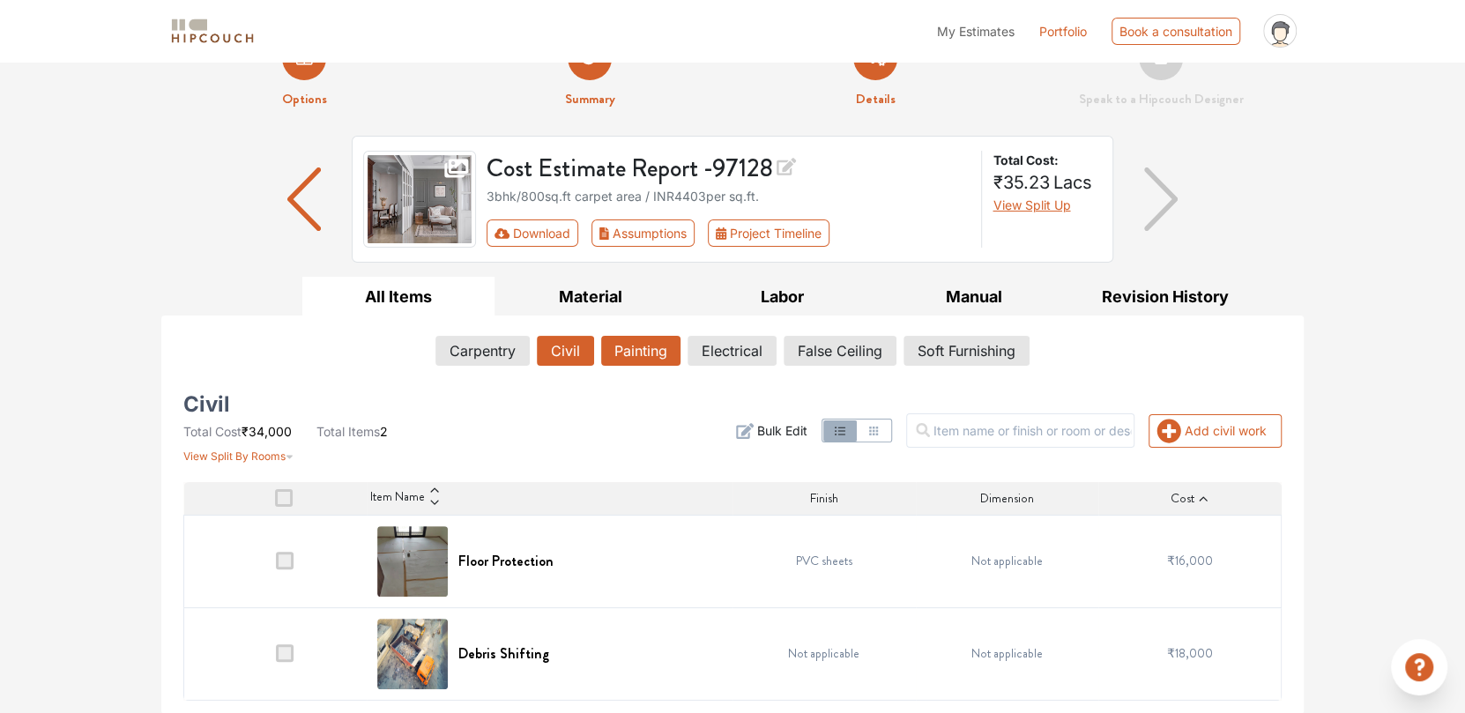
click at [637, 361] on button "Painting" at bounding box center [640, 351] width 79 height 30
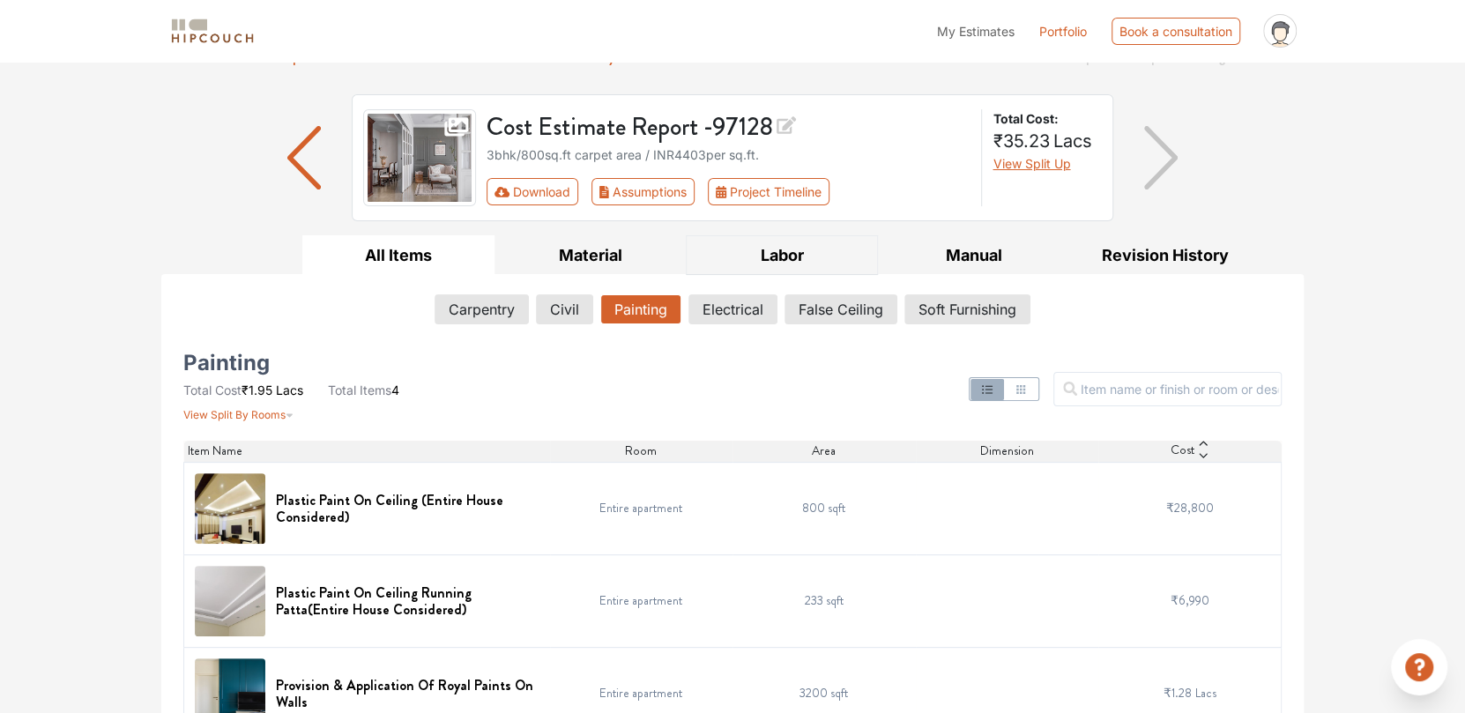
scroll to position [44, 0]
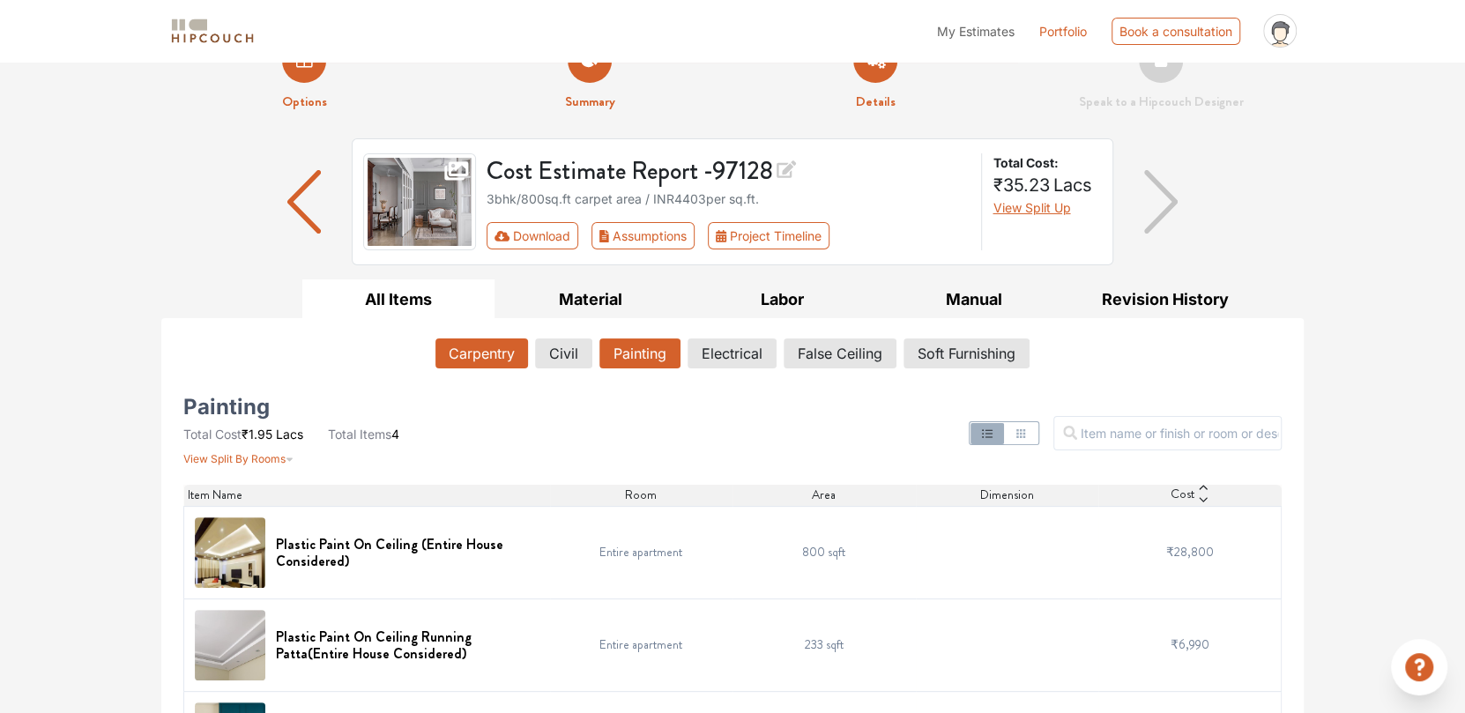
click at [487, 350] on button "Carpentry" at bounding box center [482, 354] width 93 height 30
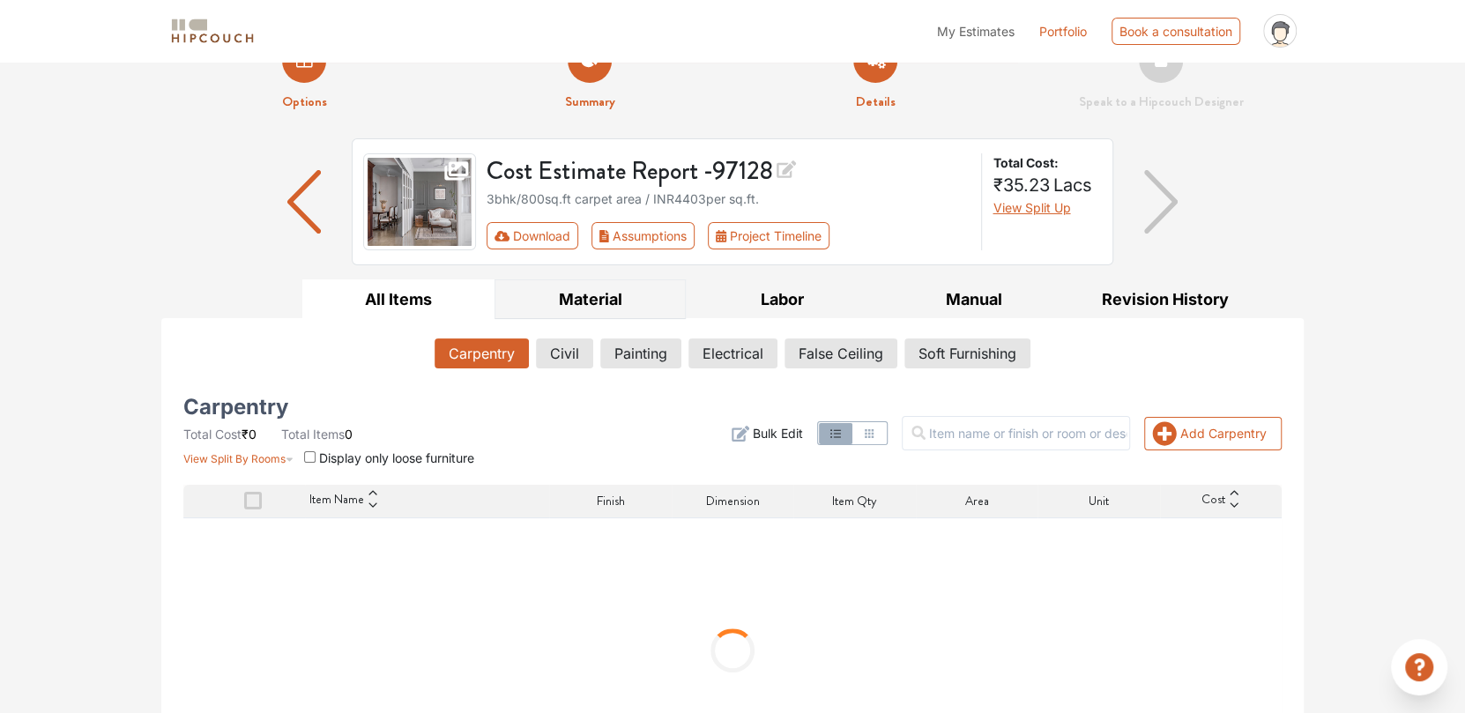
click at [632, 292] on button "Material" at bounding box center [591, 299] width 192 height 40
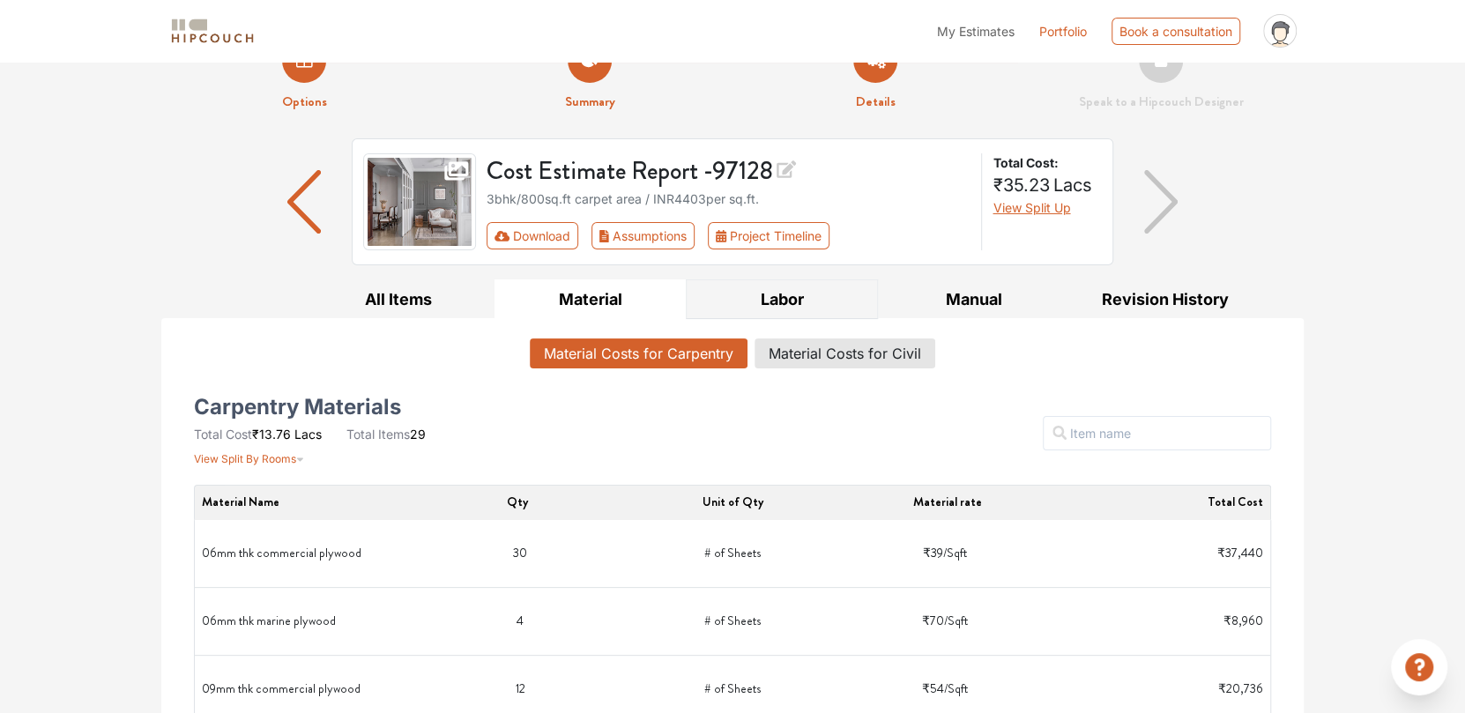
click at [795, 309] on button "Labor" at bounding box center [782, 299] width 192 height 40
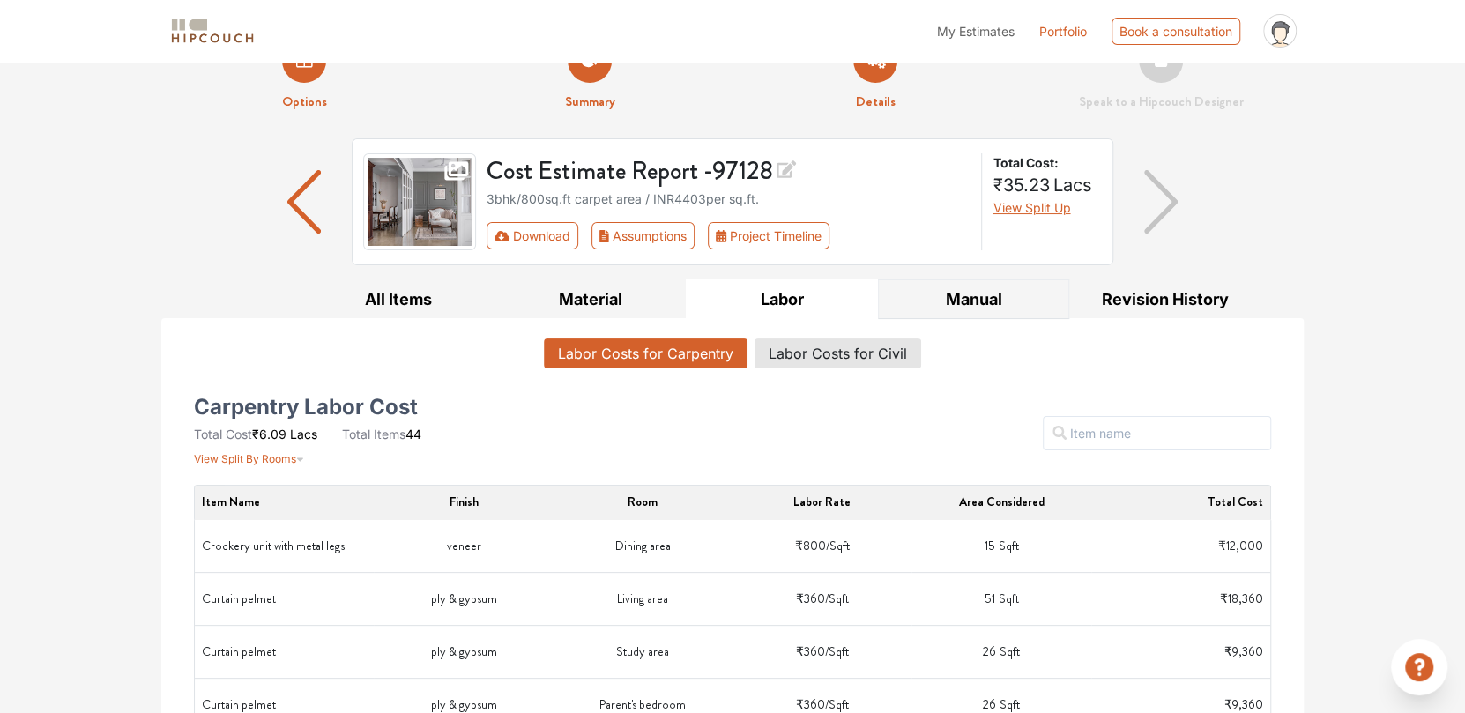
click at [977, 293] on button "Manual" at bounding box center [974, 299] width 192 height 40
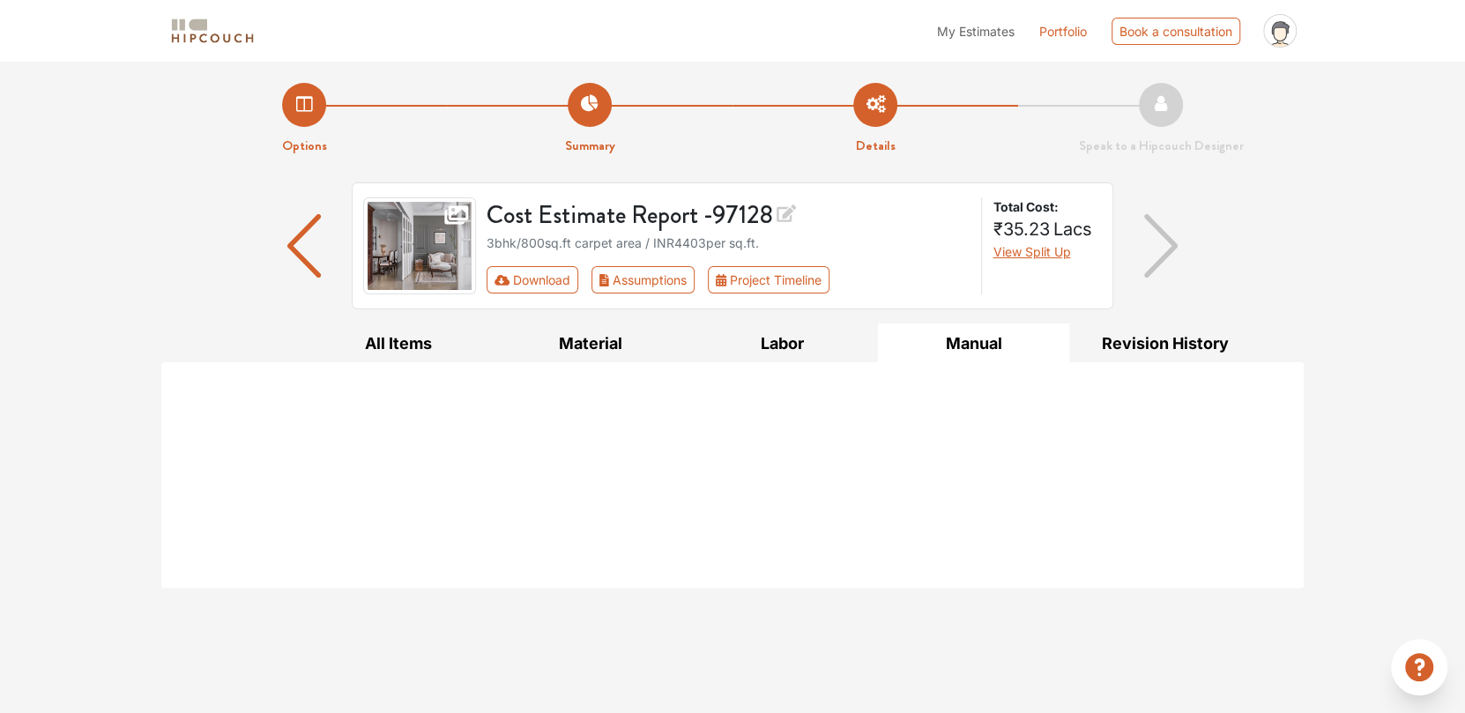
scroll to position [0, 0]
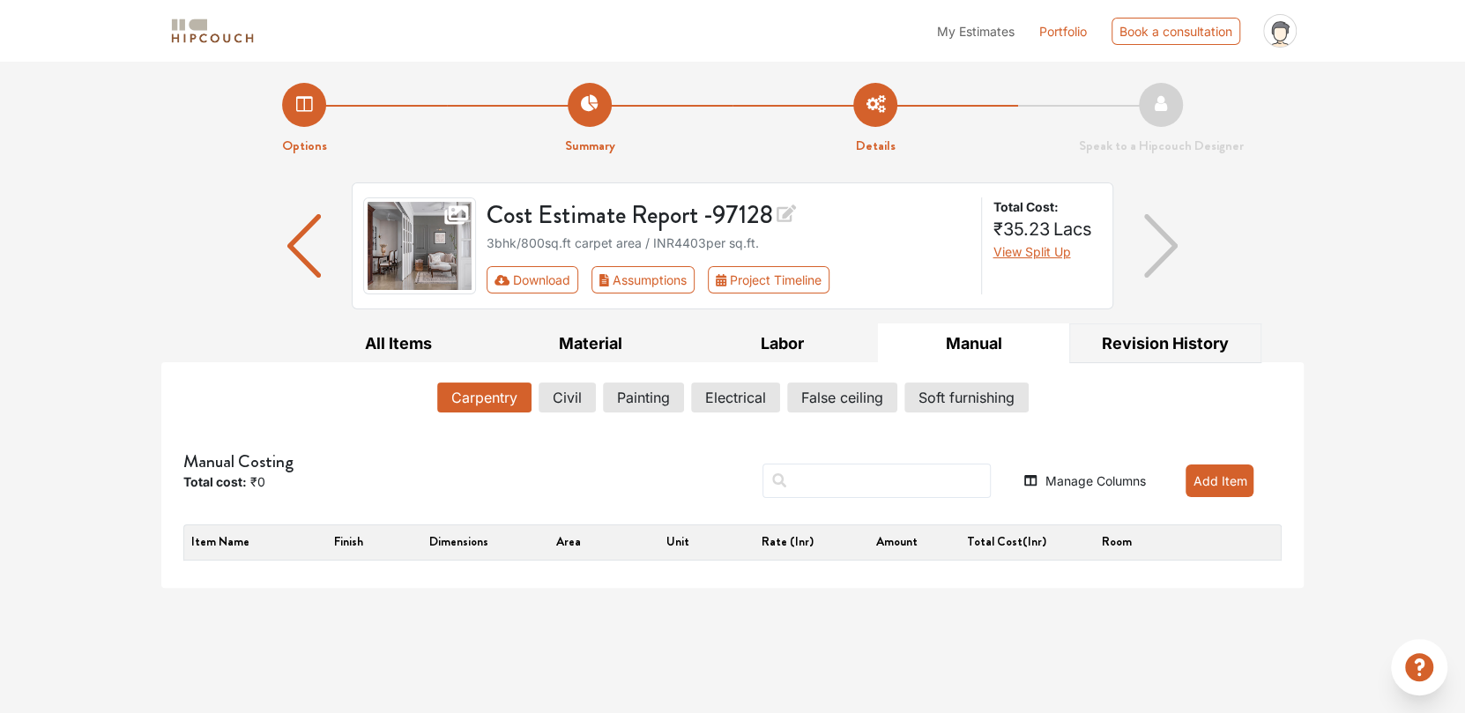
click at [1165, 333] on button "Revision History" at bounding box center [1165, 344] width 192 height 40
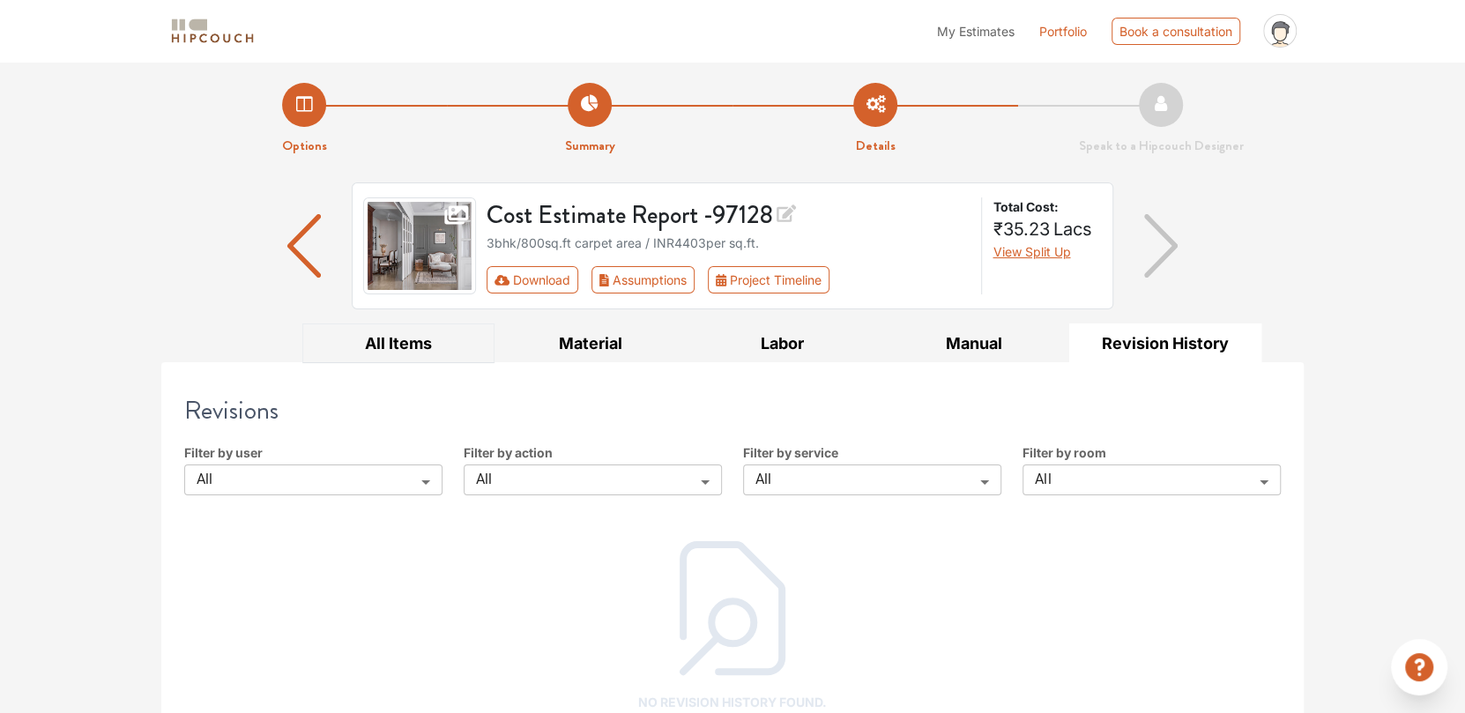
click at [391, 339] on button "All Items" at bounding box center [398, 344] width 192 height 40
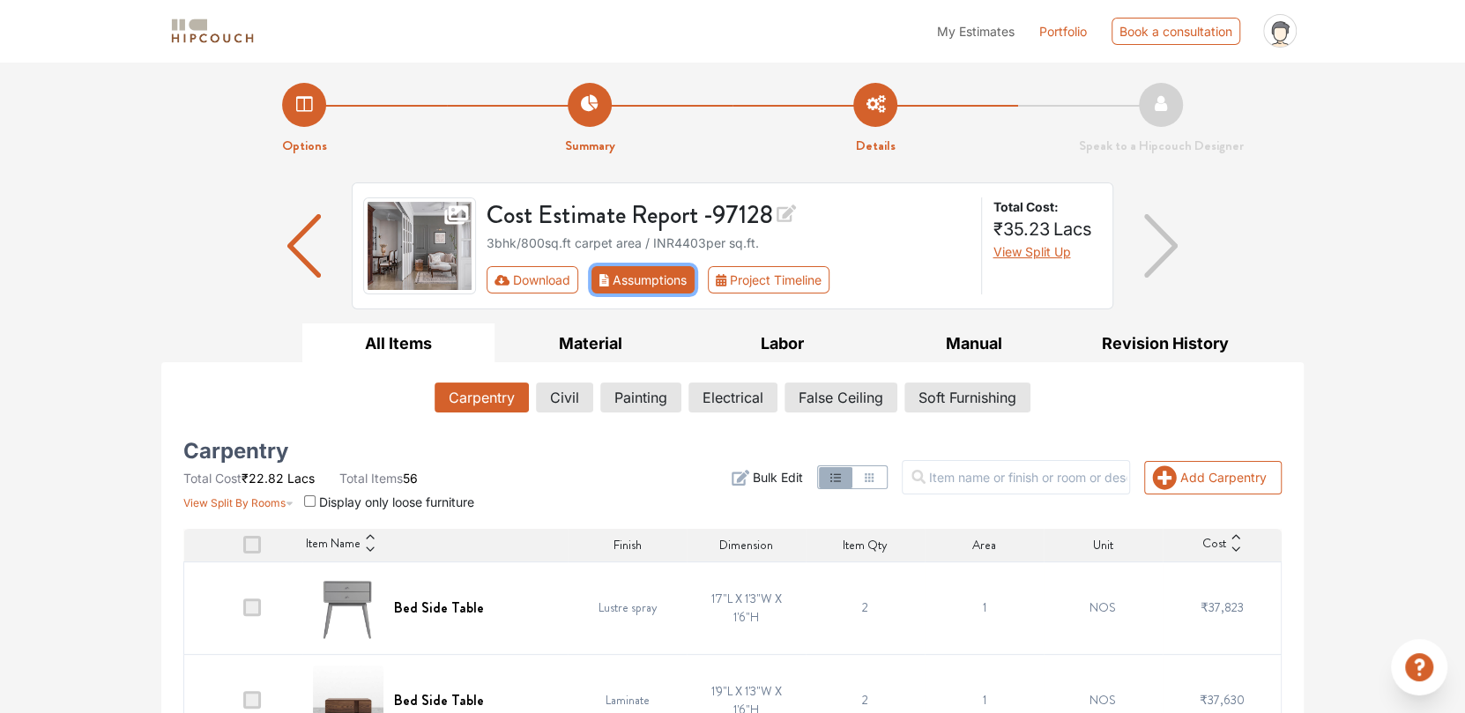
click at [641, 286] on button "Assumptions" at bounding box center [643, 279] width 103 height 27
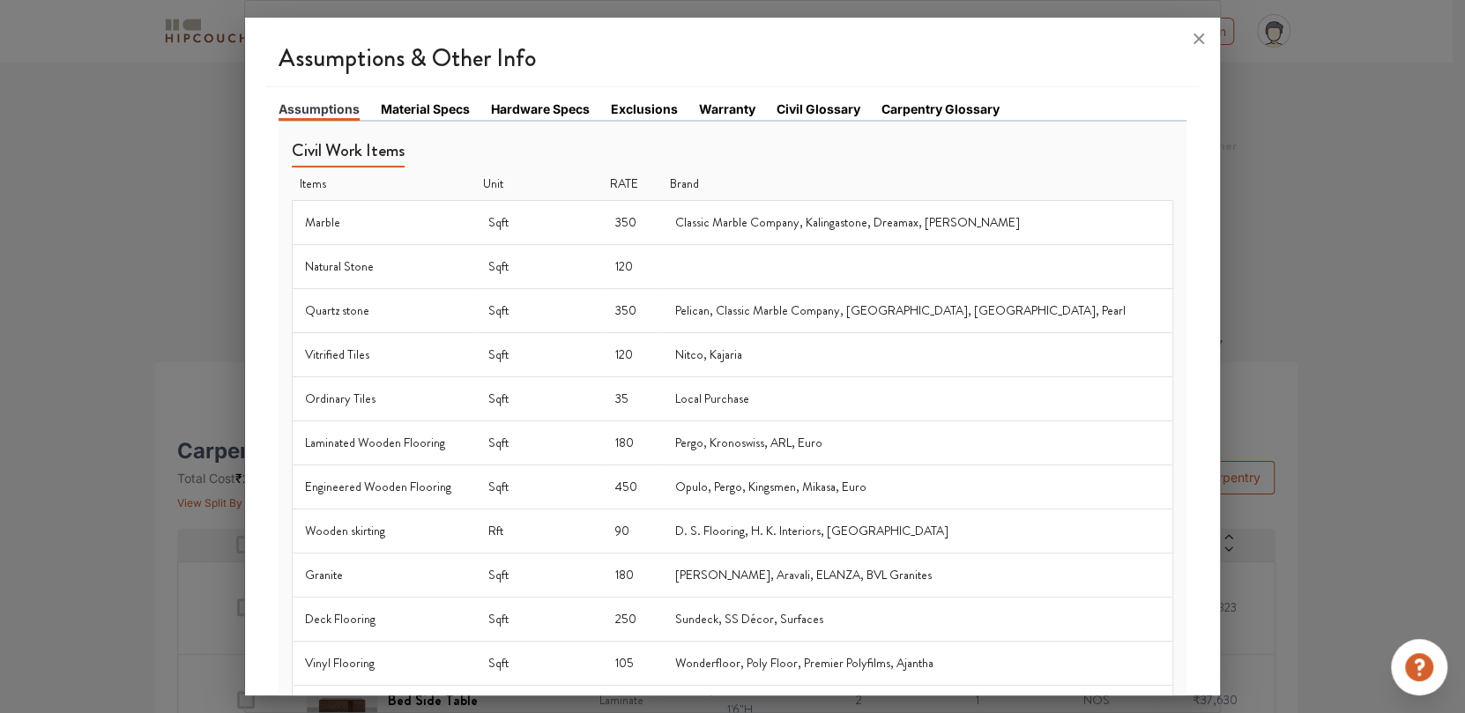
click at [731, 224] on td "Classic Marble Company, Kalingastone, Dreamax, Aditya Stonex" at bounding box center [918, 222] width 510 height 44
click at [435, 105] on link "Material Specs" at bounding box center [425, 109] width 89 height 19
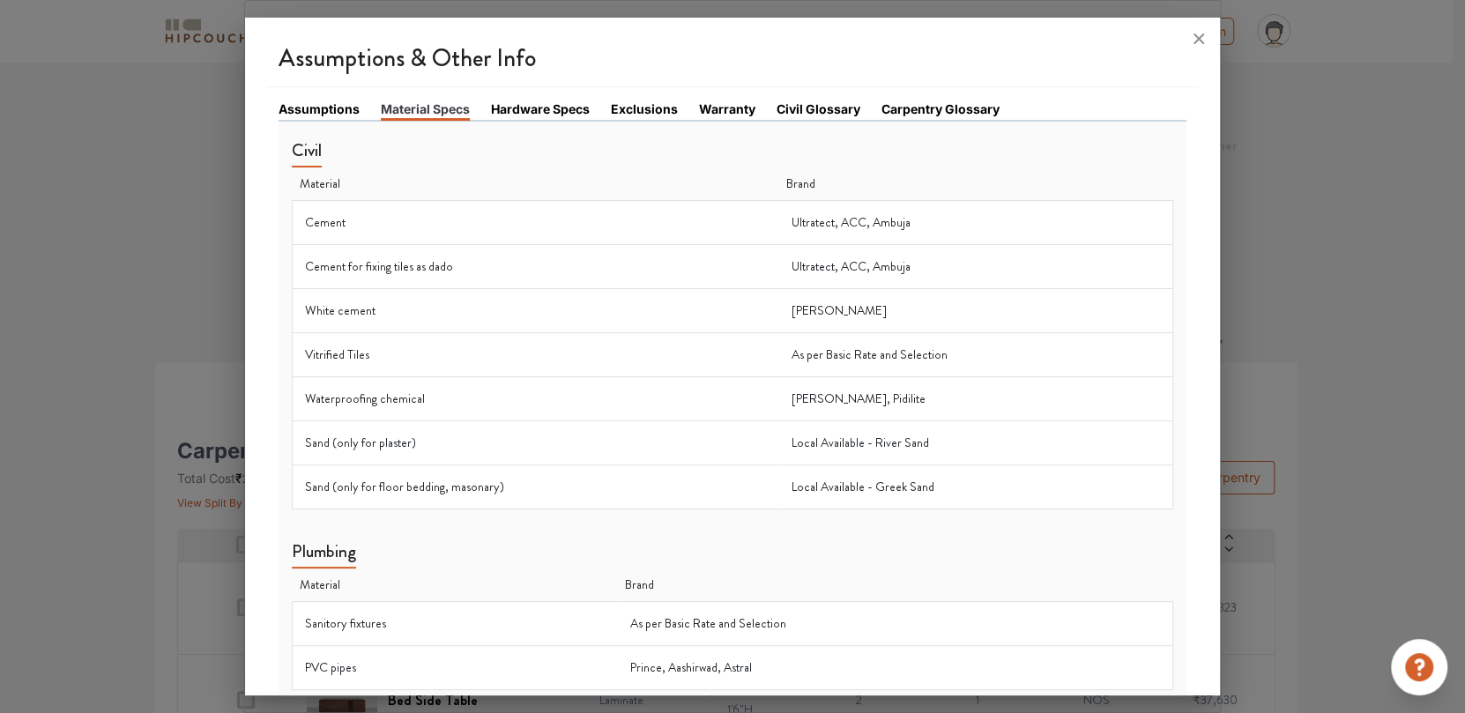
click at [507, 108] on link "Hardware Specs" at bounding box center [540, 109] width 99 height 19
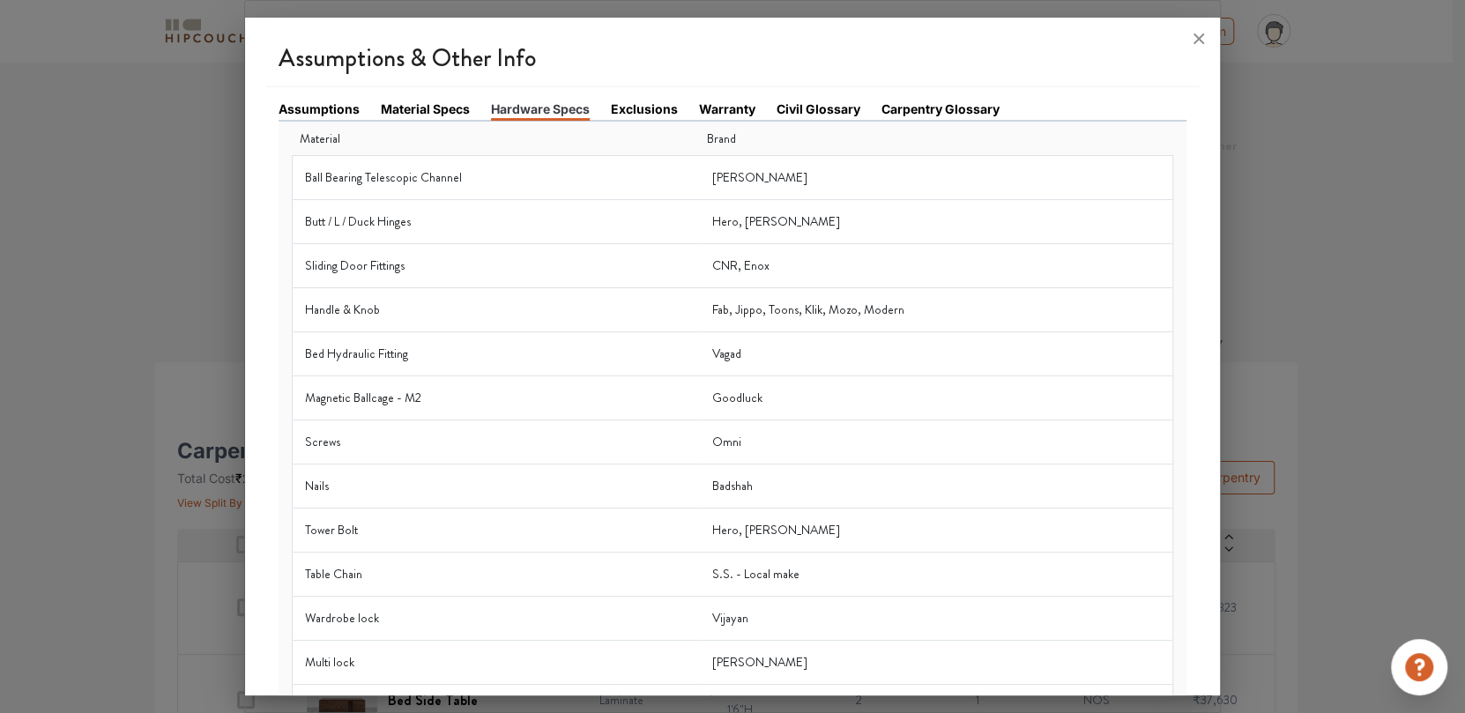
click at [322, 115] on link "Assumptions" at bounding box center [319, 109] width 81 height 19
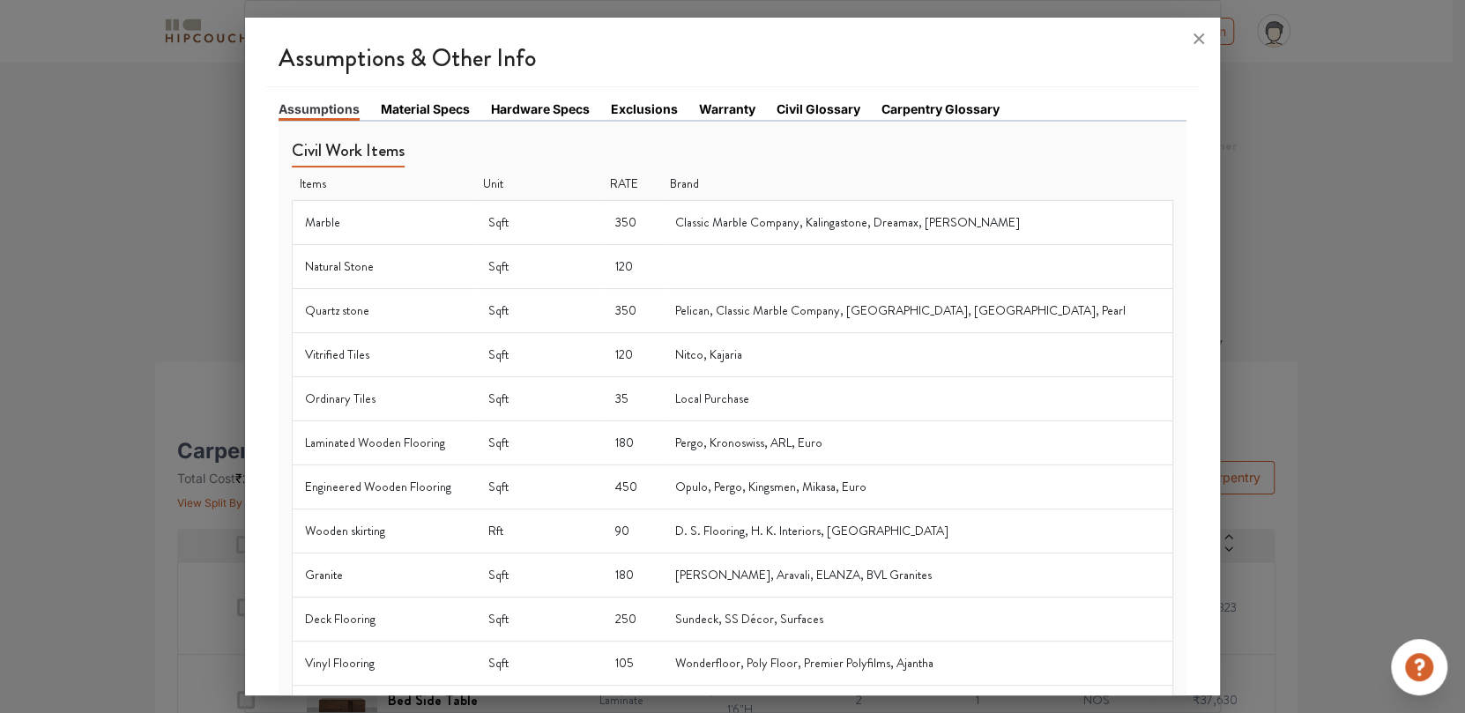
click at [567, 225] on td "Sqft" at bounding box center [539, 222] width 127 height 44
click at [714, 225] on td "Classic Marble Company, Kalingastone, Dreamax, Aditya Stonex" at bounding box center [918, 222] width 510 height 44
click at [1196, 39] on icon at bounding box center [1199, 39] width 28 height 28
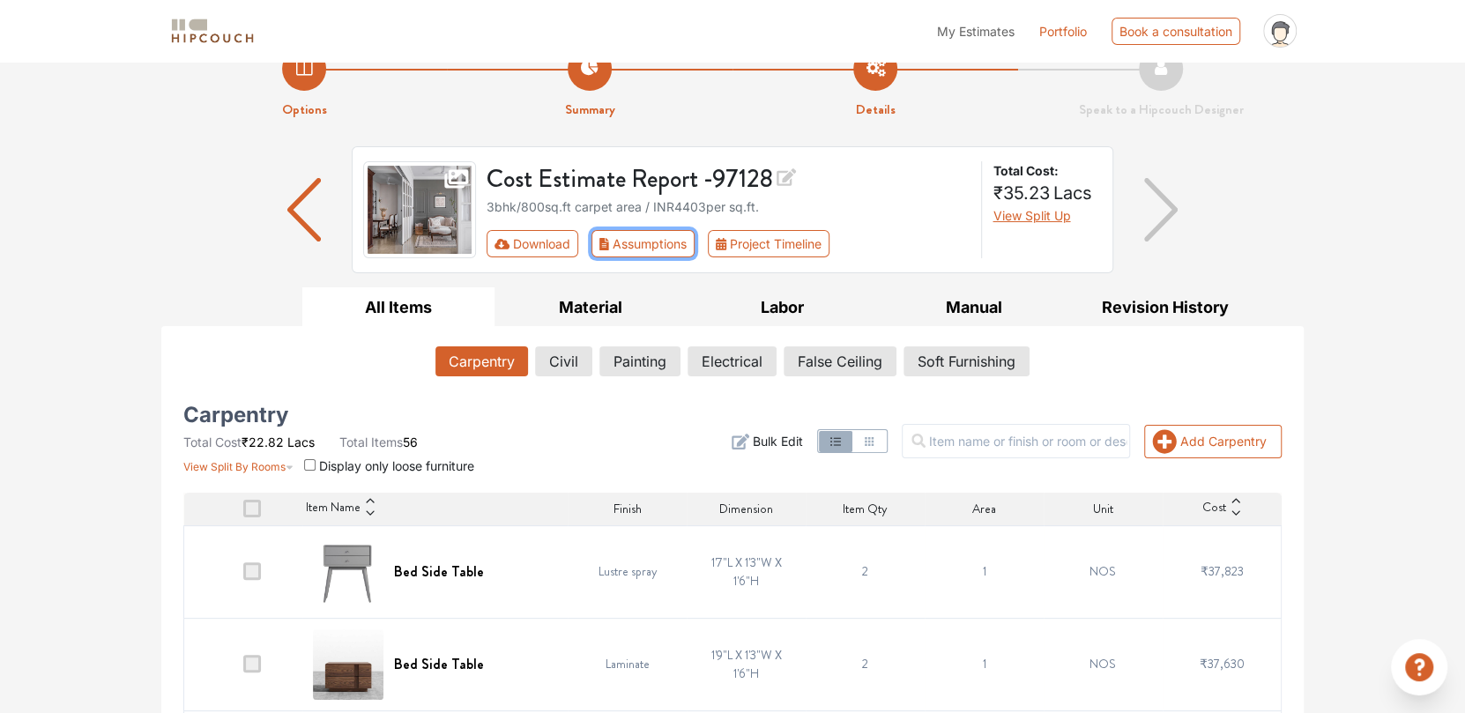
scroll to position [175, 0]
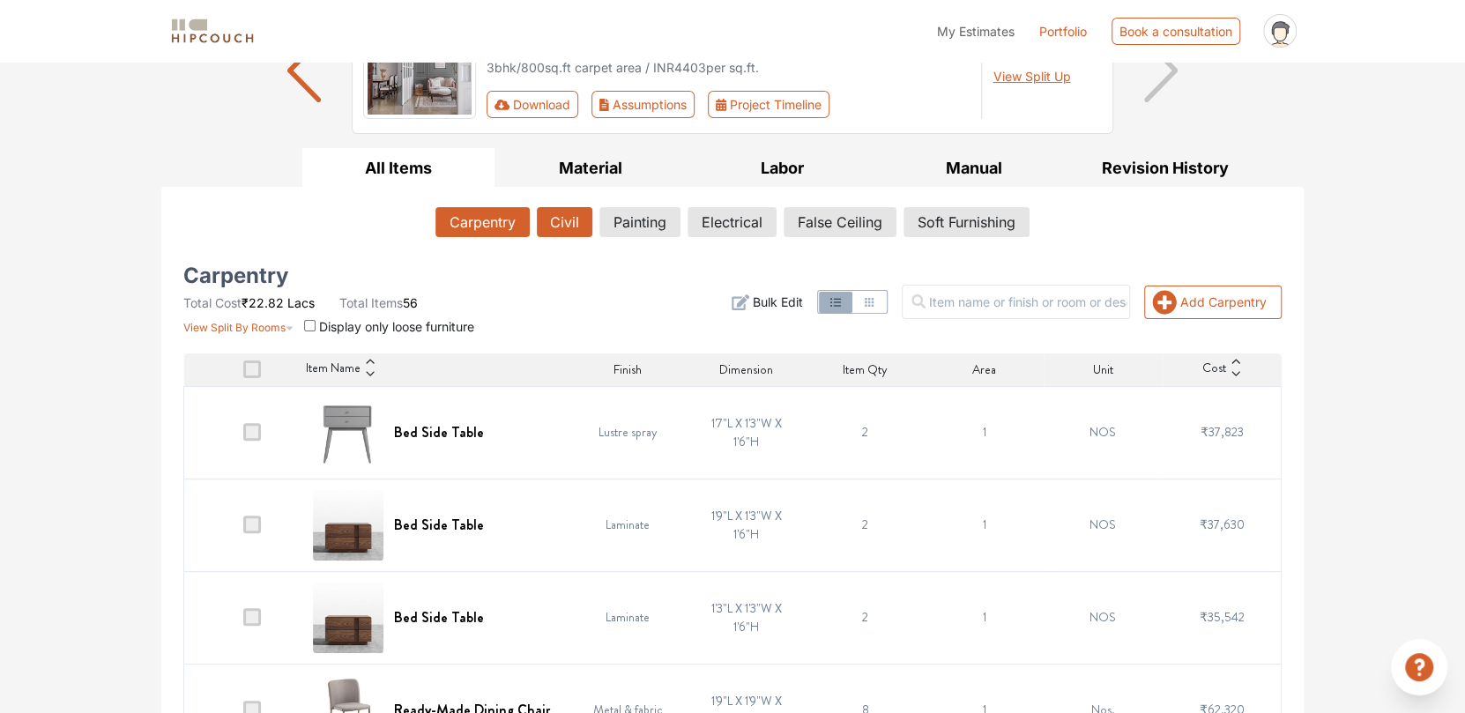
click at [570, 216] on button "Civil" at bounding box center [565, 222] width 56 height 30
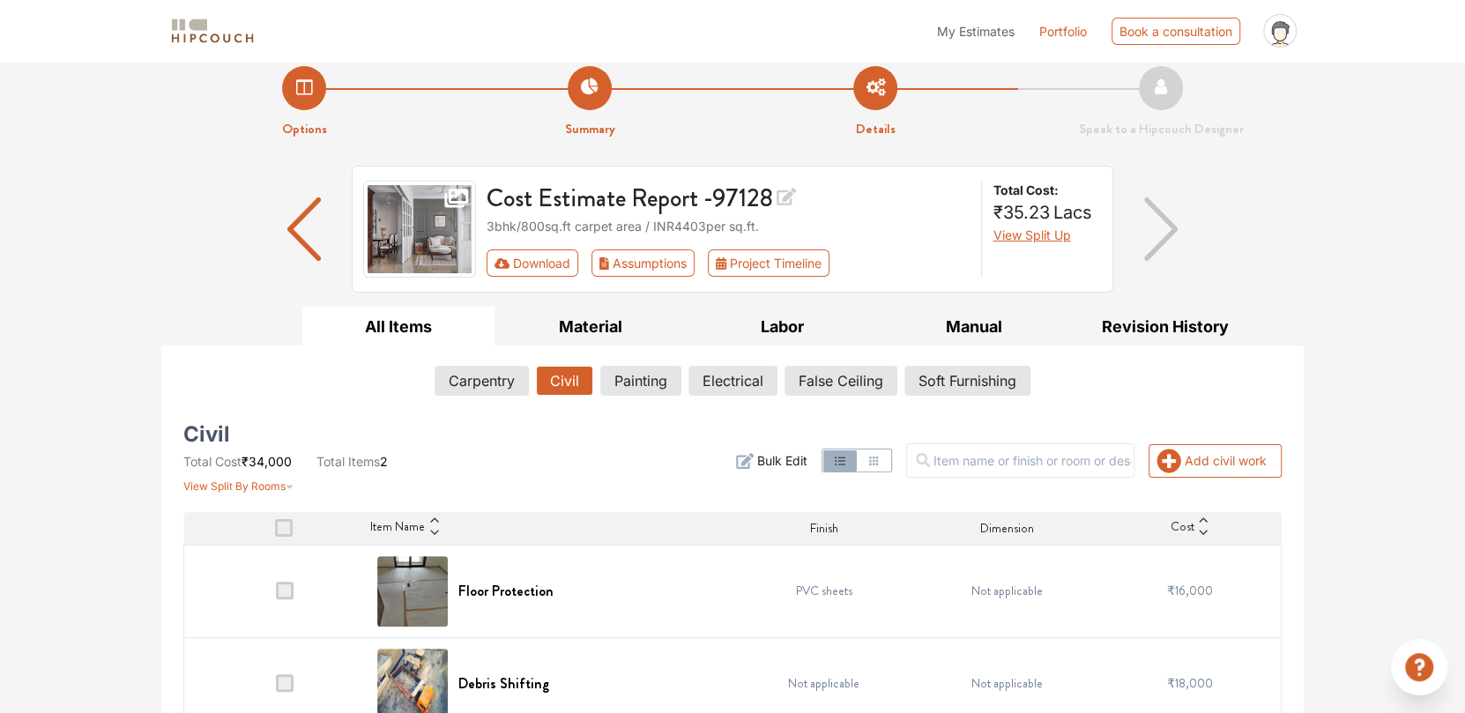
scroll to position [47, 0]
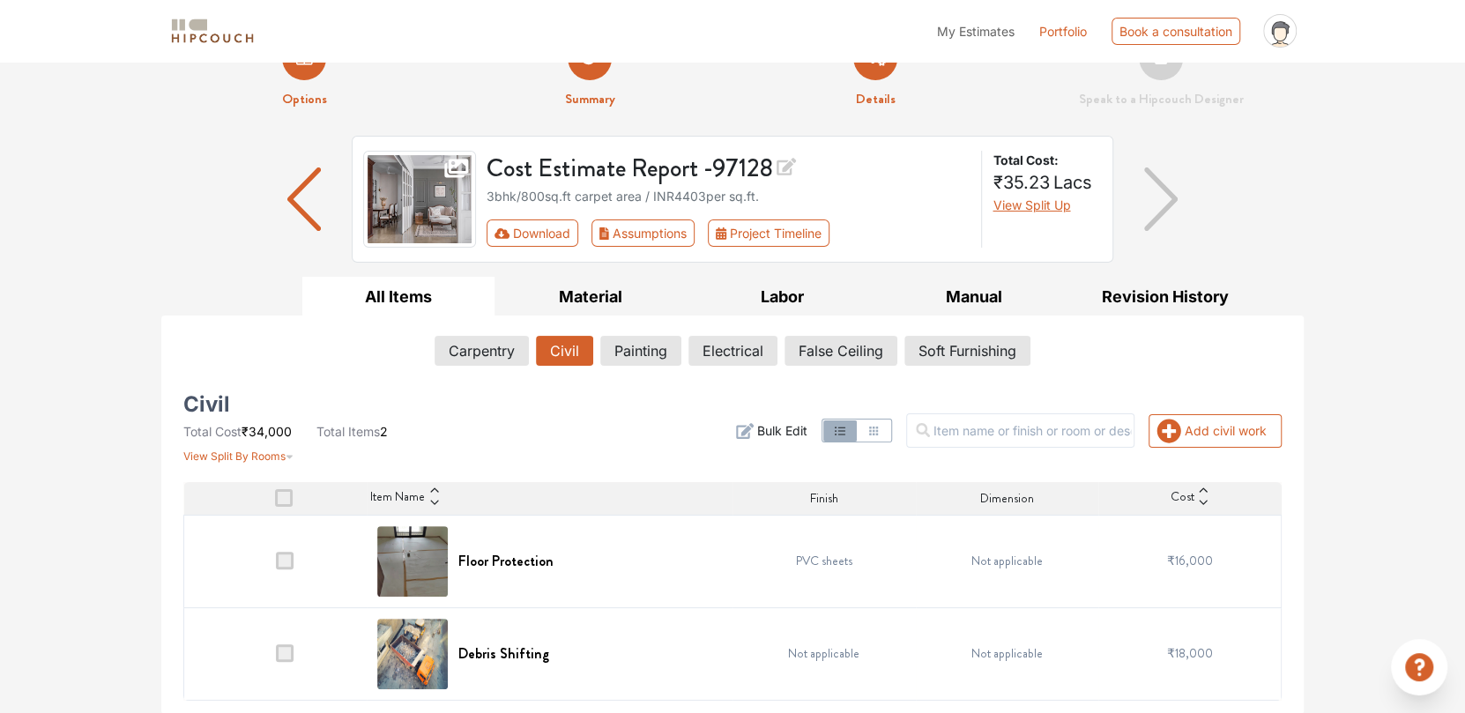
click at [804, 424] on span "Bulk Edit" at bounding box center [782, 430] width 50 height 19
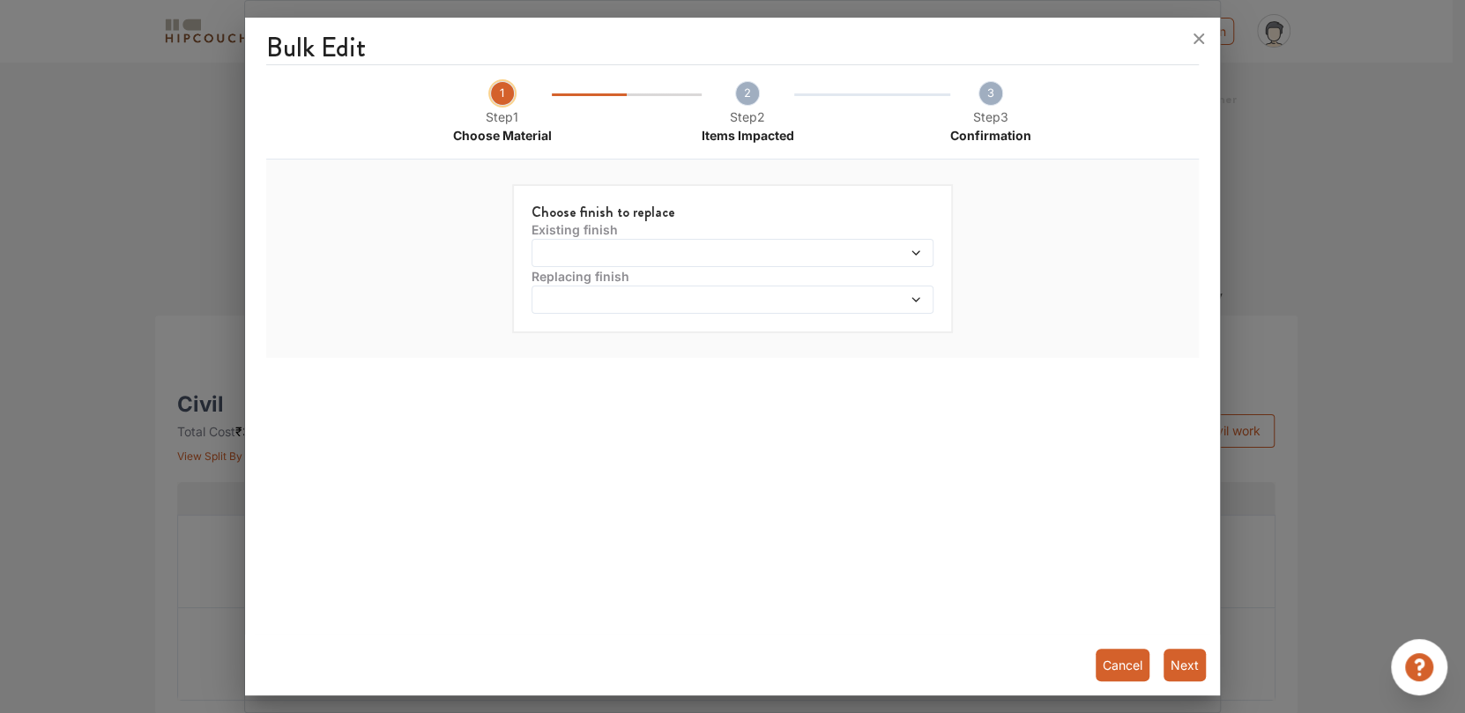
click at [837, 250] on span at bounding box center [874, 253] width 96 height 12
click at [838, 251] on span at bounding box center [874, 253] width 96 height 12
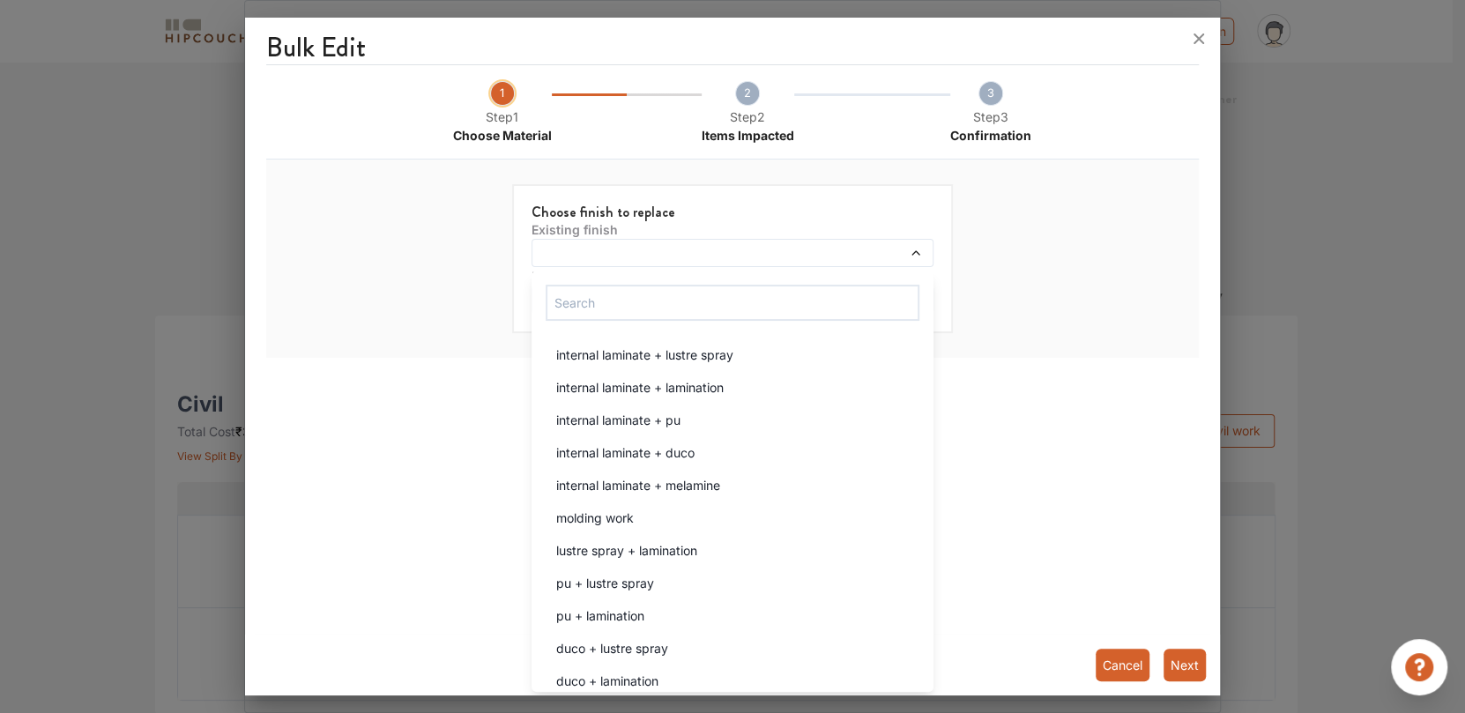
click at [838, 251] on span at bounding box center [874, 253] width 96 height 12
click at [1017, 194] on div "Choose finish to replace Existing finish internal laminate + lustre spray inter…" at bounding box center [732, 259] width 897 height 184
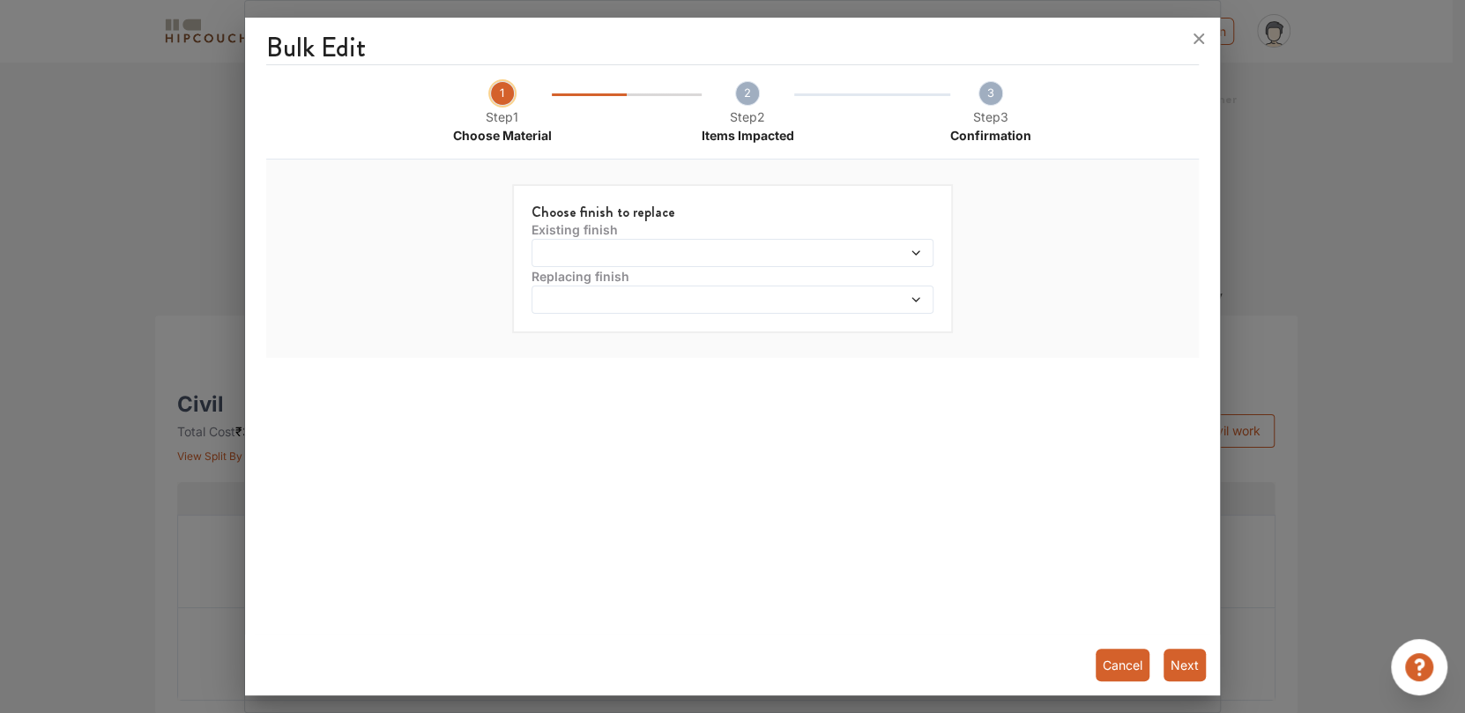
click at [744, 259] on div at bounding box center [733, 253] width 402 height 28
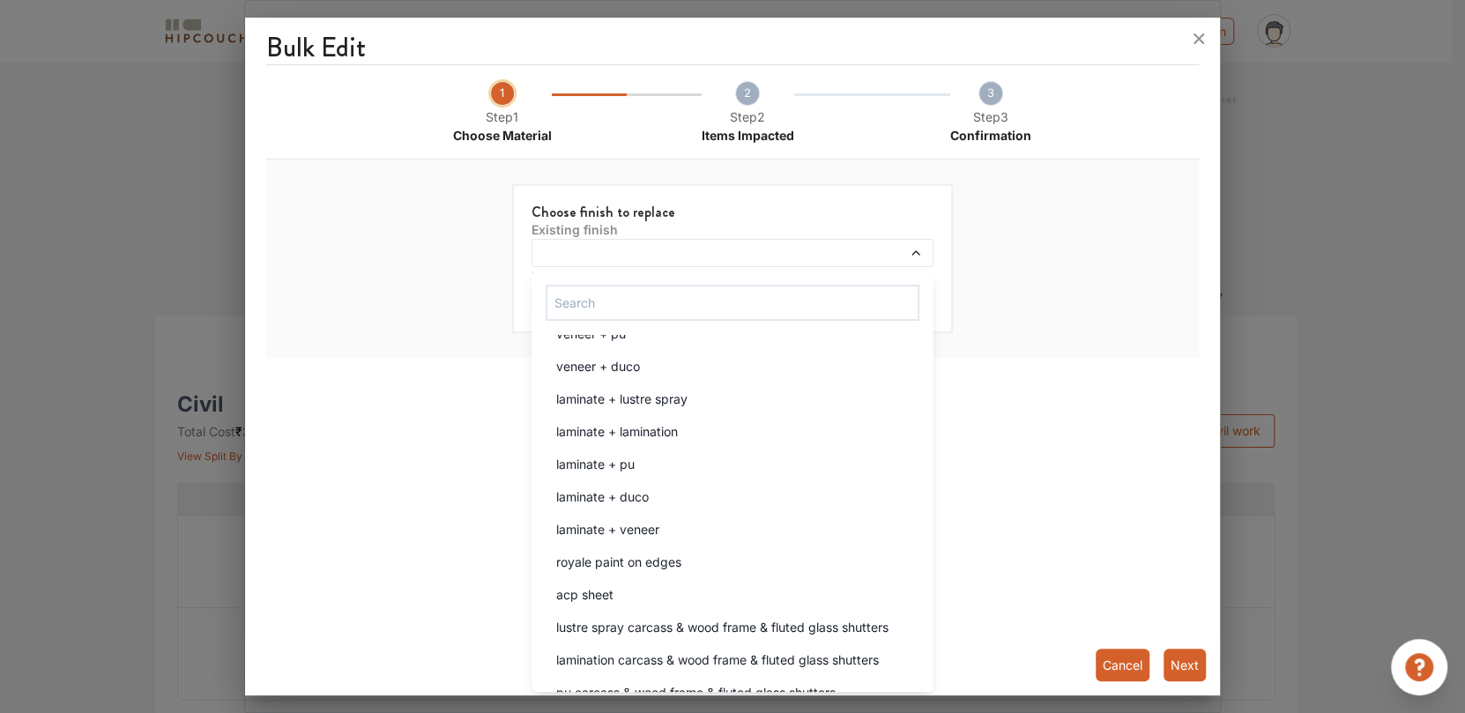
scroll to position [529, 0]
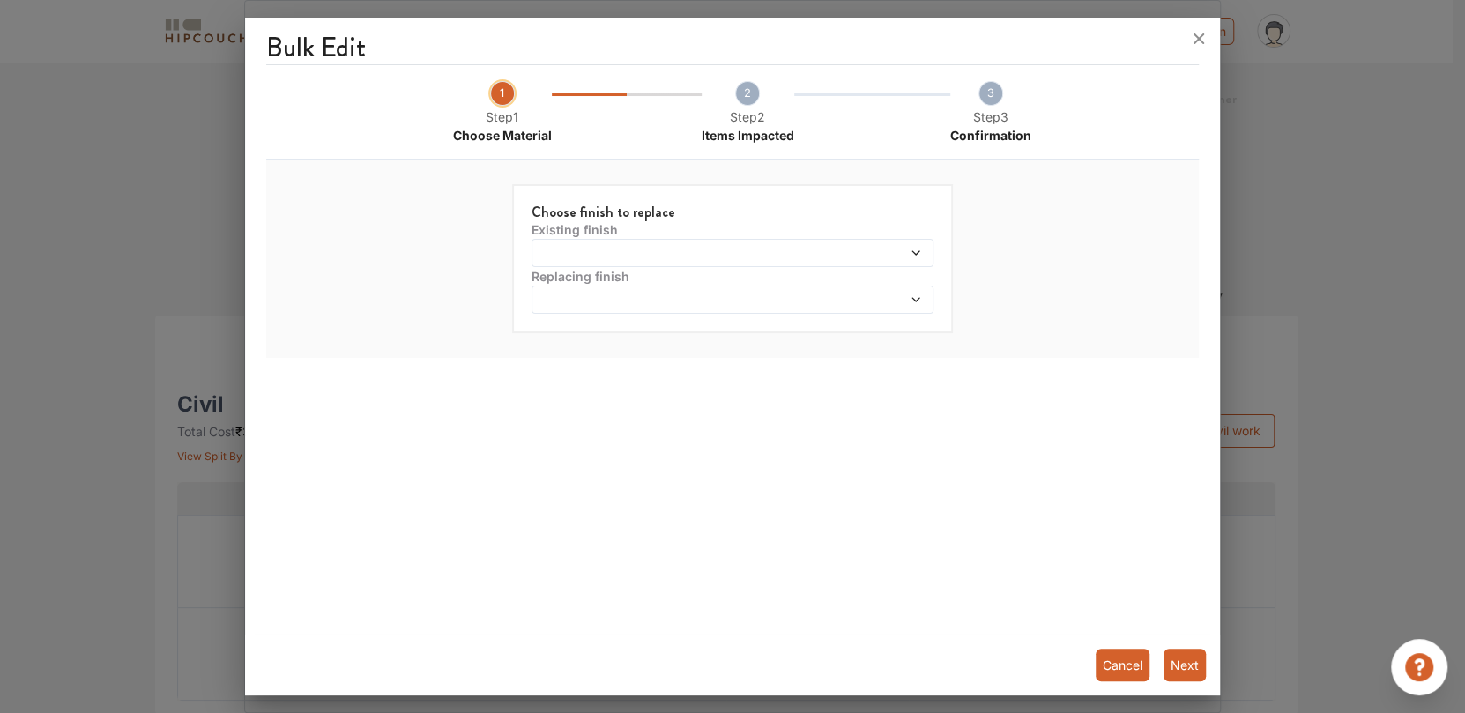
click at [1059, 361] on div "Bulk Edit 1 Step 1 Choose Material 2 Step 2 Items Impacted 3 Step 3 Confirmatio…" at bounding box center [732, 360] width 975 height 671
click at [1196, 34] on icon at bounding box center [1199, 39] width 28 height 28
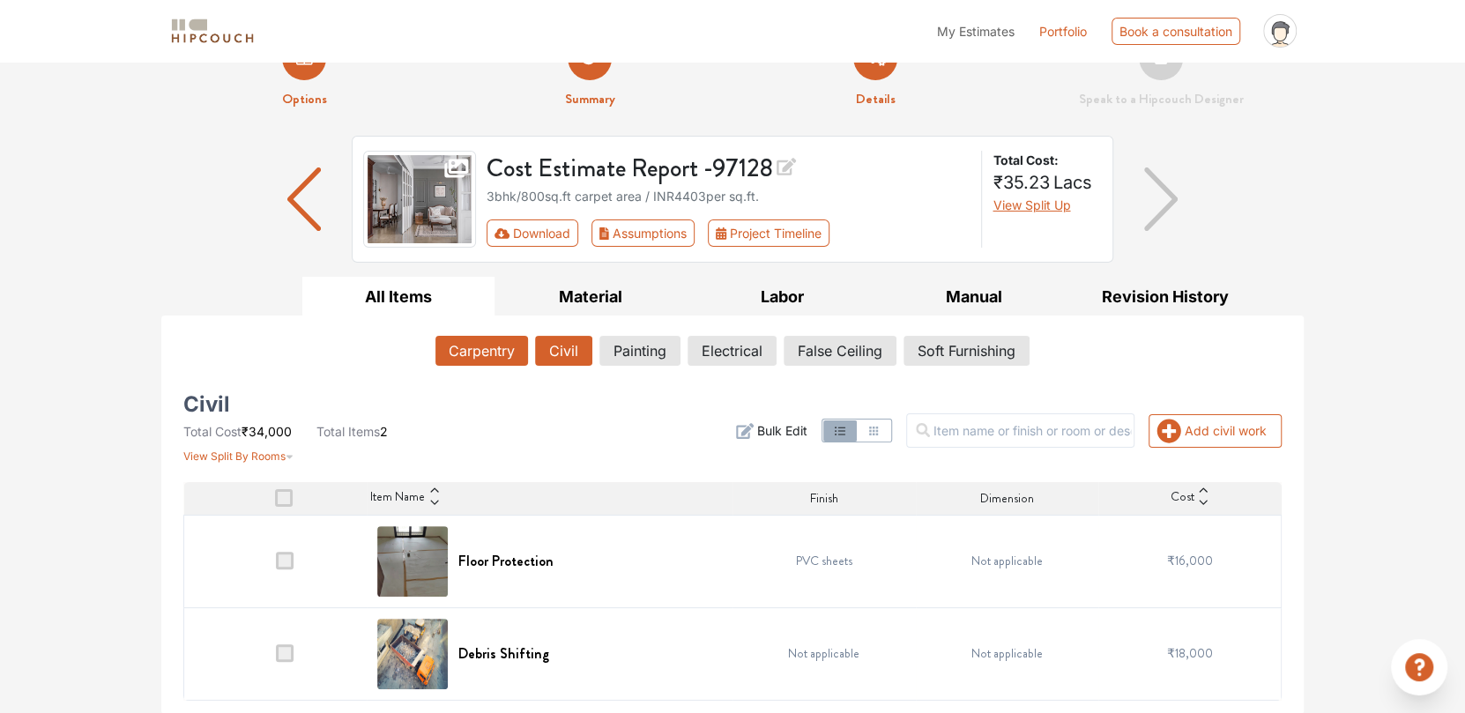
click at [472, 351] on button "Carpentry" at bounding box center [482, 351] width 93 height 30
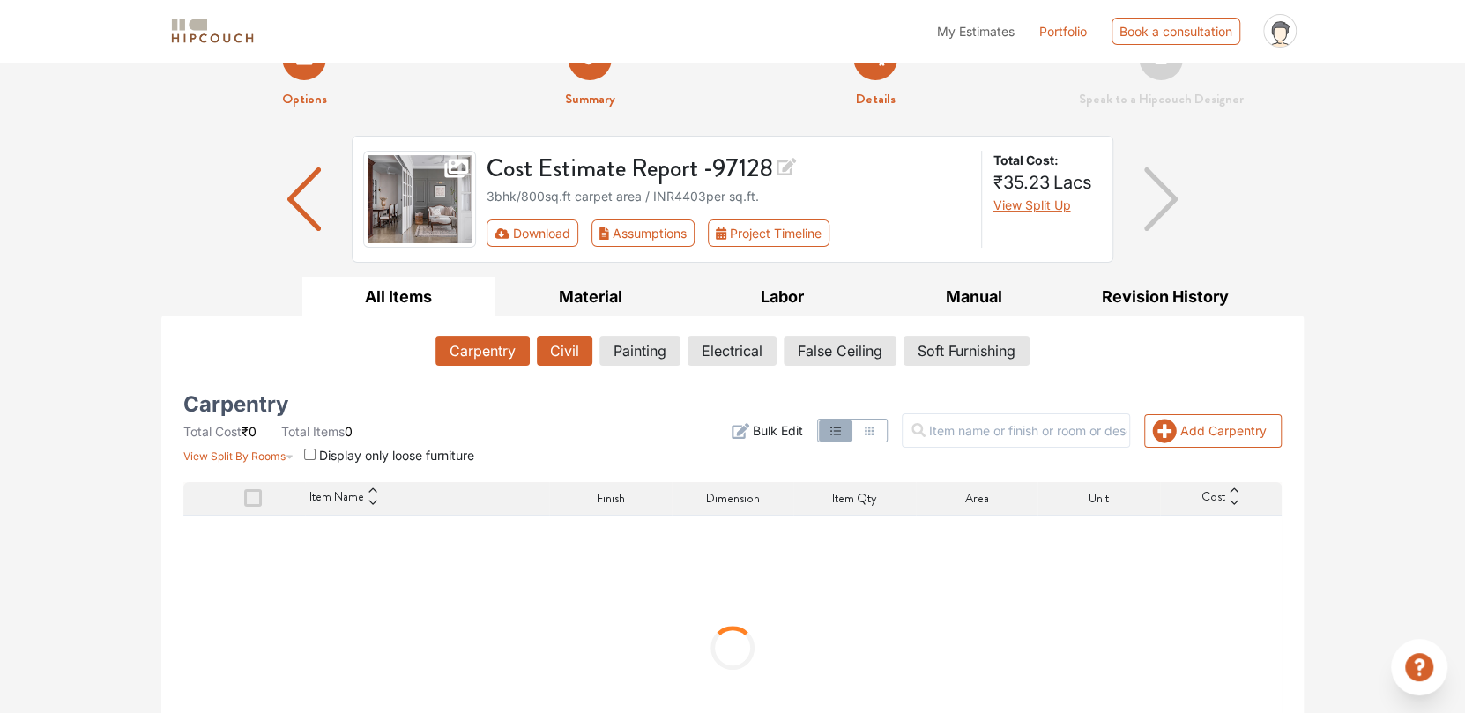
click at [586, 352] on button "Civil" at bounding box center [565, 351] width 56 height 30
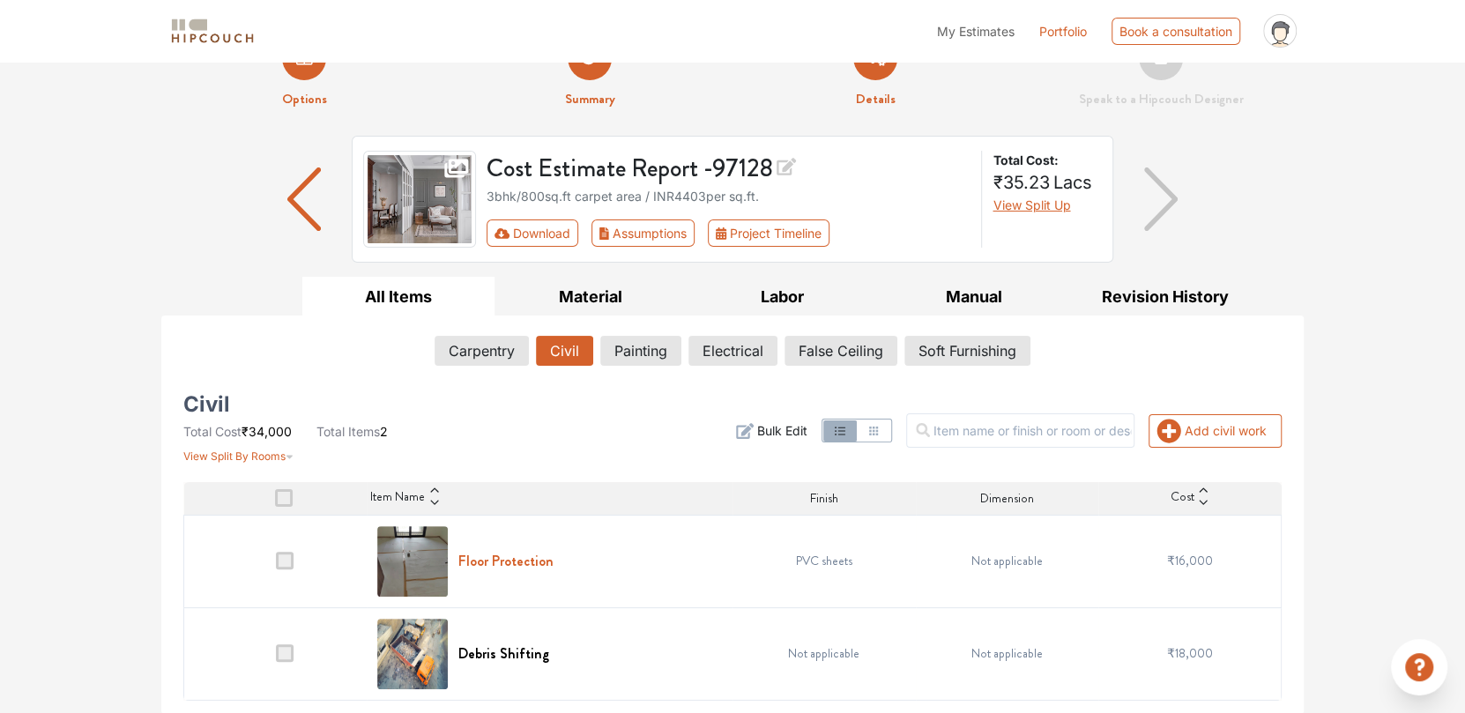
click at [518, 553] on h6 "Floor Protection" at bounding box center [505, 561] width 95 height 17
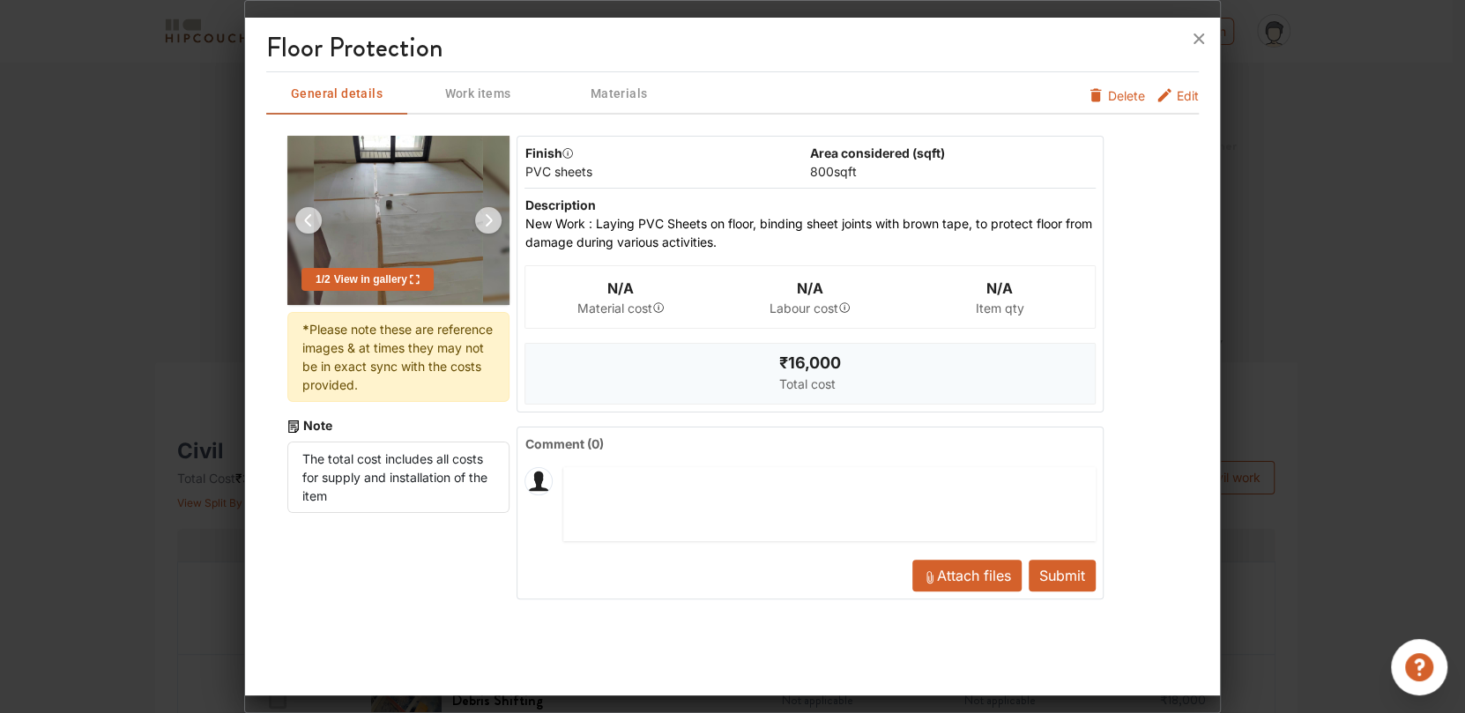
click at [827, 362] on span "₹16,000" at bounding box center [810, 363] width 62 height 19
drag, startPoint x: 780, startPoint y: 393, endPoint x: 622, endPoint y: 316, distance: 175.9
click at [779, 393] on div "₹16,000 Total cost" at bounding box center [810, 374] width 62 height 60
click at [1171, 93] on icon "furniture info tabs" at bounding box center [1165, 95] width 18 height 18
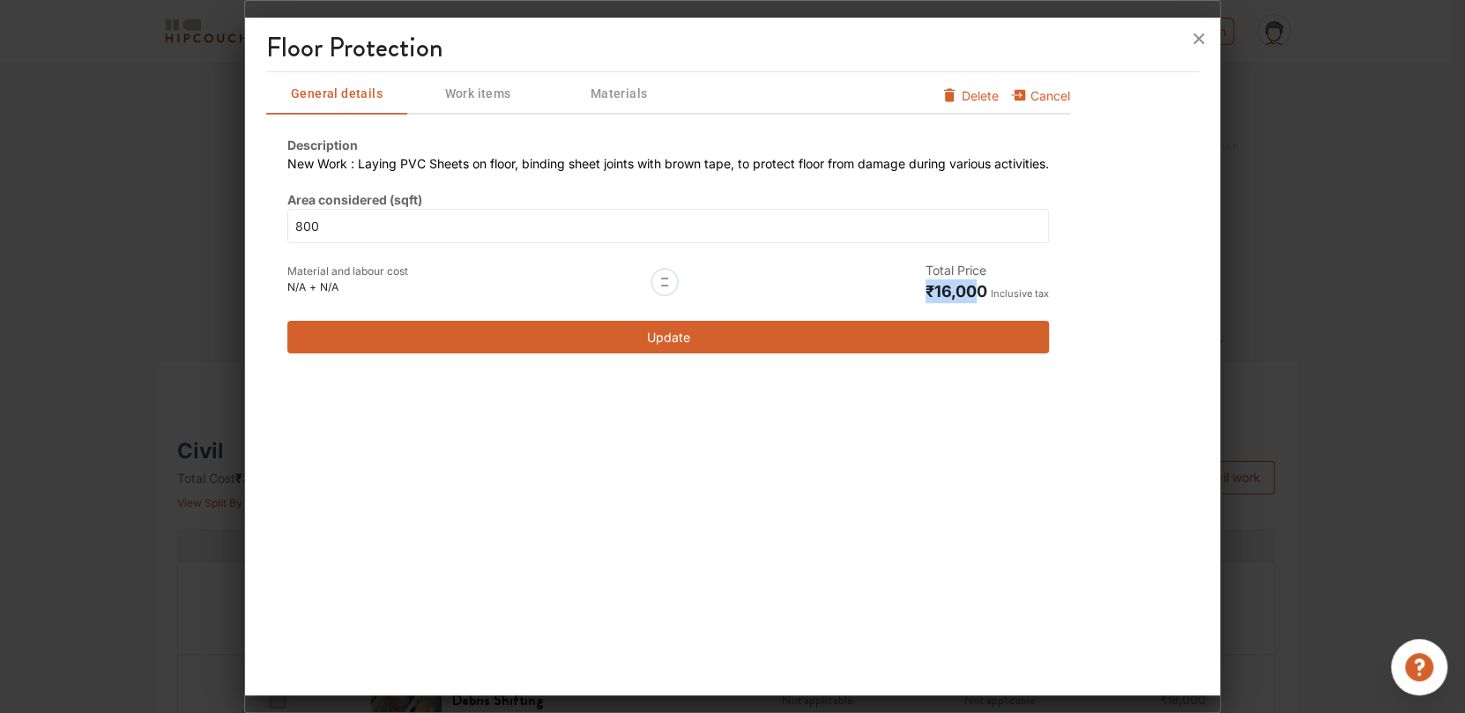
drag, startPoint x: 988, startPoint y: 290, endPoint x: 849, endPoint y: 294, distance: 139.3
click at [849, 294] on div "Total Price ₹16,000 Inclusive tax" at bounding box center [923, 282] width 251 height 42
click at [897, 290] on div "Total Price ₹16,000 Inclusive tax" at bounding box center [923, 282] width 251 height 42
drag, startPoint x: 997, startPoint y: 288, endPoint x: 897, endPoint y: 287, distance: 99.6
click at [897, 287] on div "Total Price ₹16,000 Inclusive tax" at bounding box center [923, 282] width 251 height 42
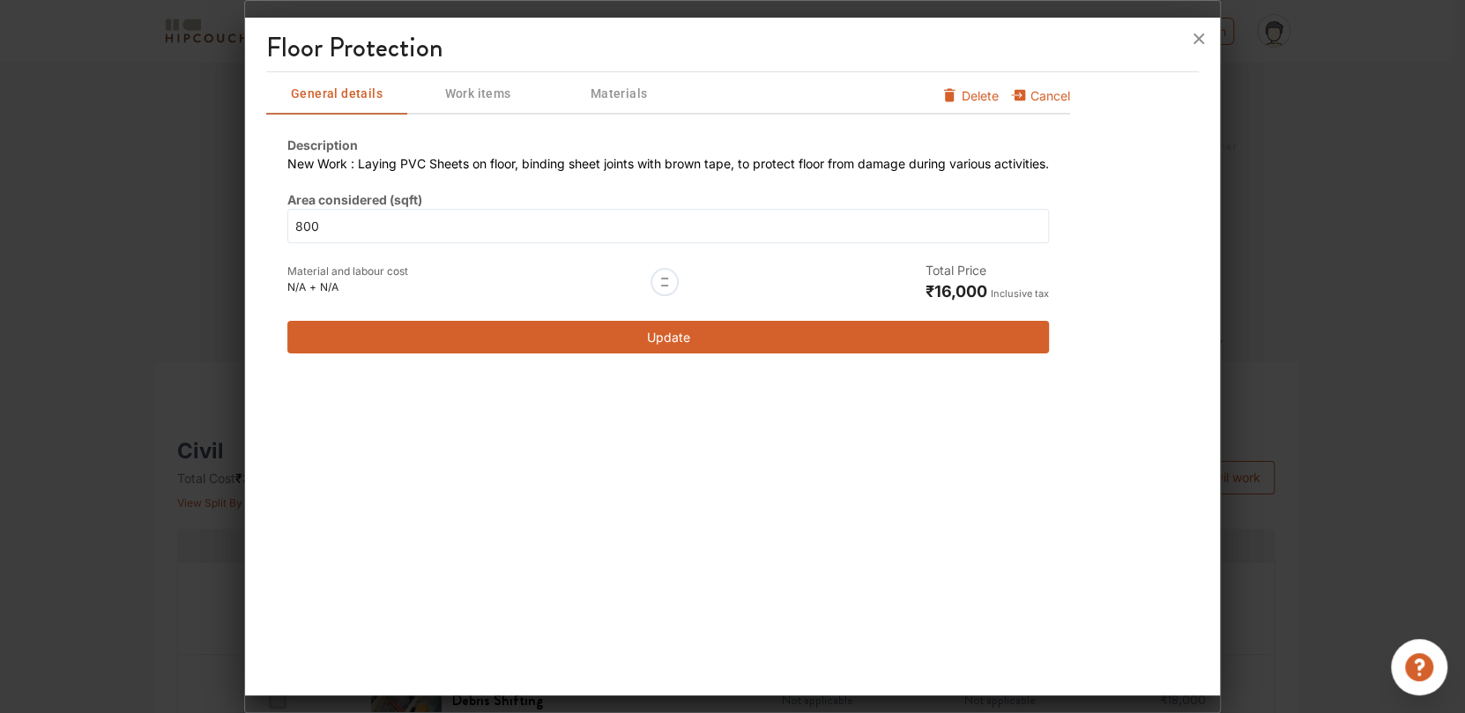
click at [798, 245] on div "Description New Work : Laying PVC Sheets on floor, binding sheet joints with br…" at bounding box center [668, 245] width 762 height 218
click at [357, 220] on input "800" at bounding box center [668, 226] width 762 height 34
drag, startPoint x: 776, startPoint y: 282, endPoint x: 711, endPoint y: 282, distance: 64.4
click at [770, 282] on div at bounding box center [664, 282] width 251 height 42
click at [660, 279] on div at bounding box center [665, 282] width 28 height 28
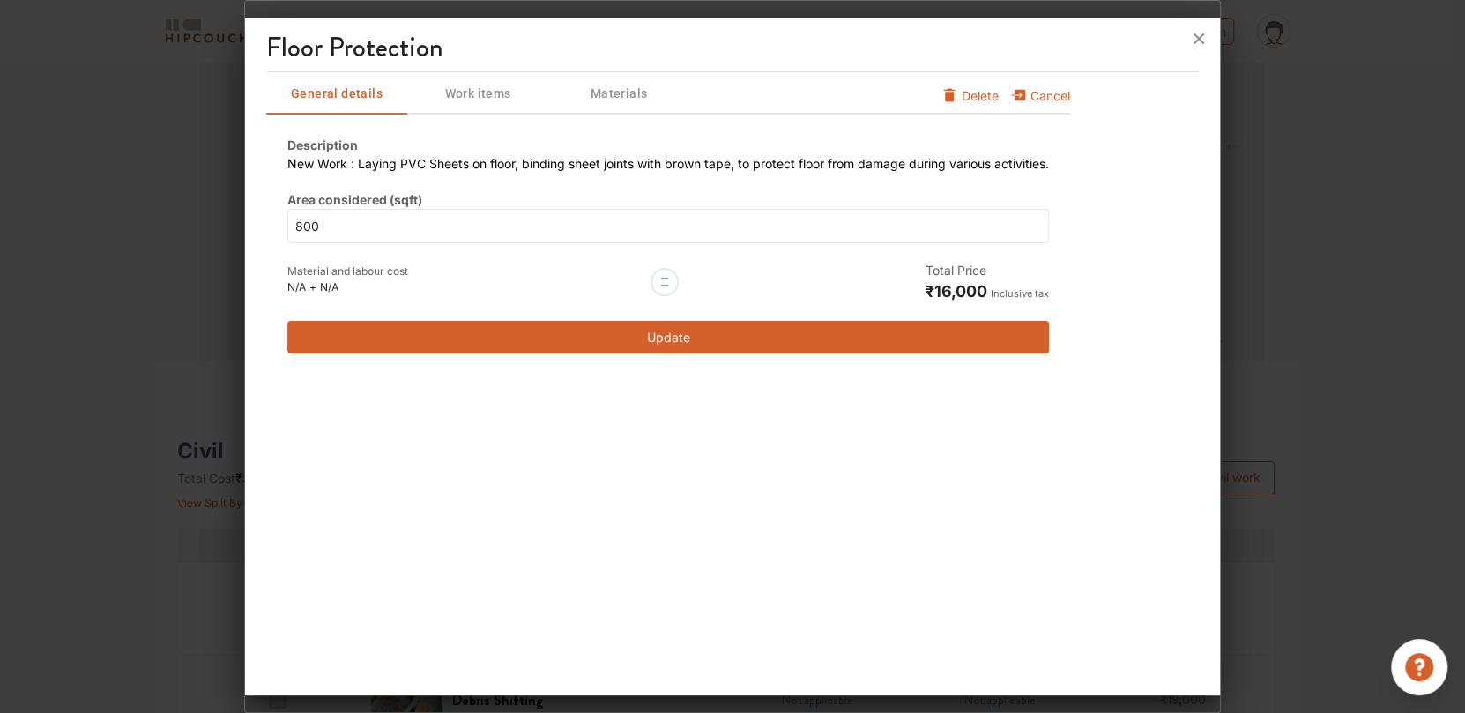
click at [332, 282] on span "N/A" at bounding box center [329, 286] width 19 height 13
click at [400, 279] on div "N/A + N/A" at bounding box center [347, 287] width 121 height 16
click at [366, 225] on input "800" at bounding box center [668, 226] width 762 height 34
click at [506, 87] on span "Work items" at bounding box center [478, 94] width 138 height 22
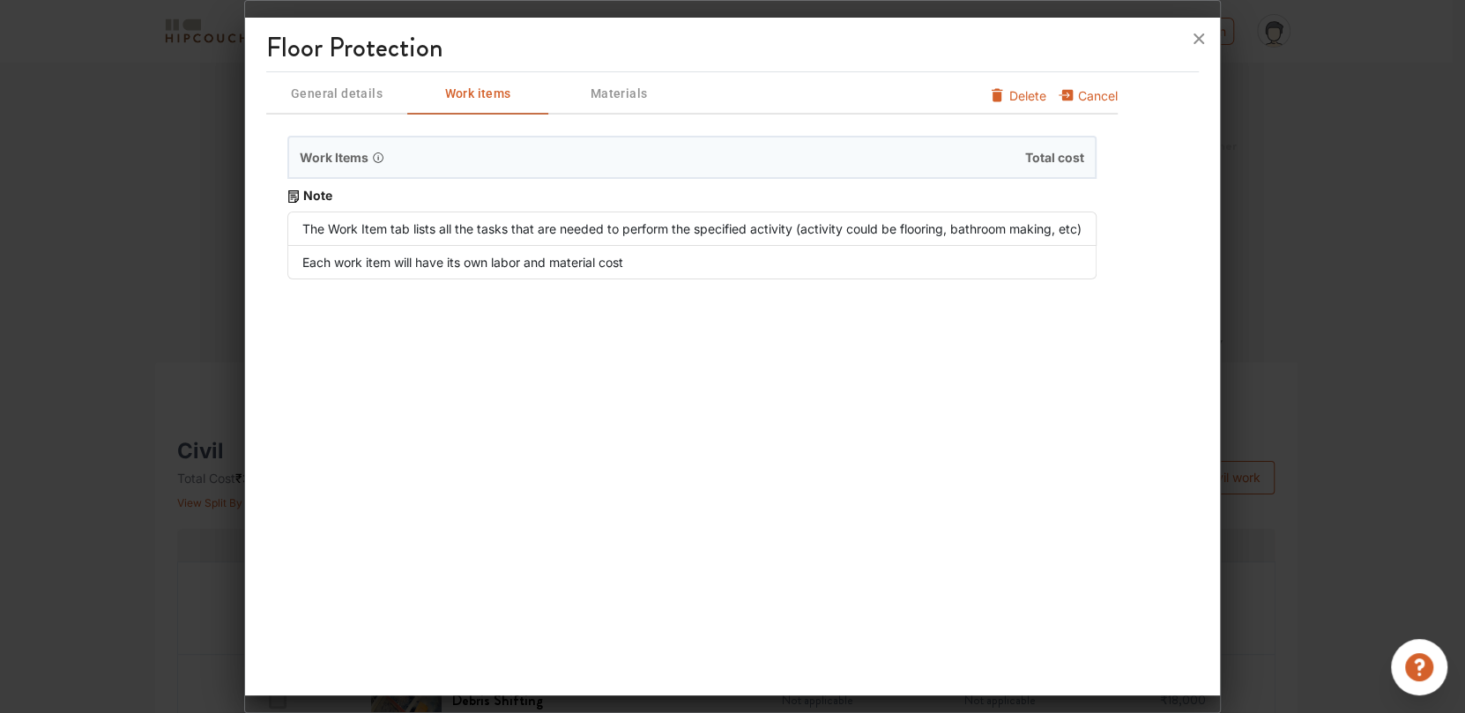
click at [580, 87] on span "Materials" at bounding box center [619, 94] width 138 height 22
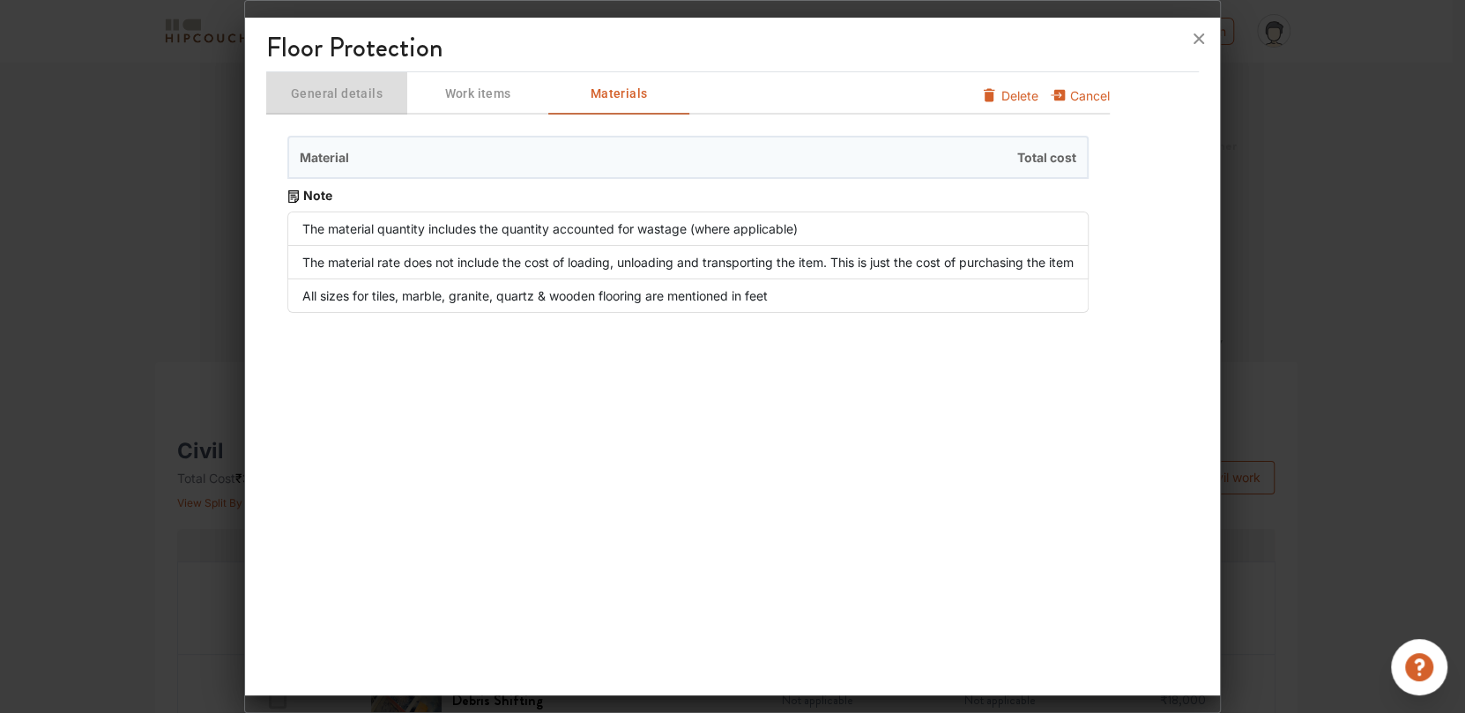
click at [335, 86] on span "General details" at bounding box center [337, 94] width 138 height 22
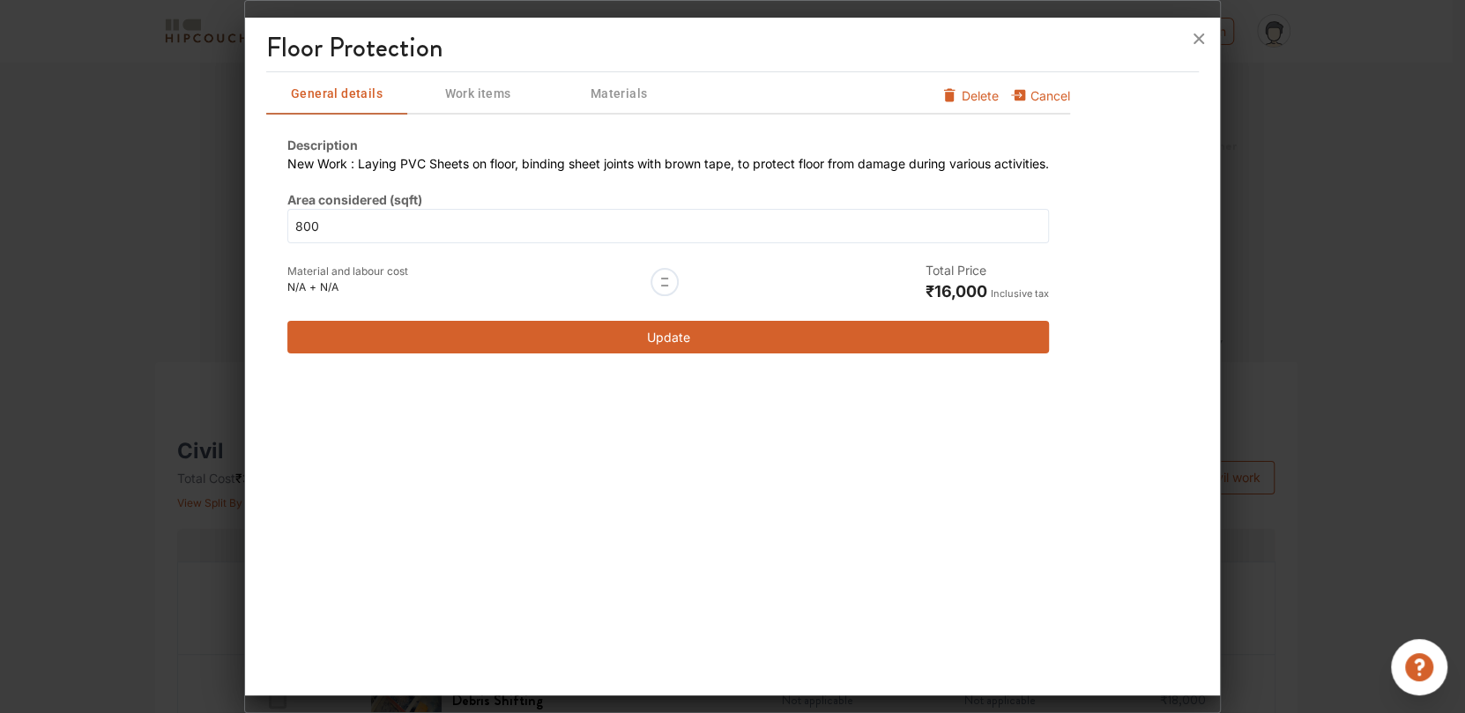
click at [1035, 287] on span "Inclusive tax" at bounding box center [1020, 293] width 58 height 12
drag, startPoint x: 518, startPoint y: 235, endPoint x: 503, endPoint y: 231, distance: 15.4
click at [512, 232] on input "800" at bounding box center [668, 226] width 762 height 34
click at [473, 94] on span "Work items" at bounding box center [478, 94] width 138 height 22
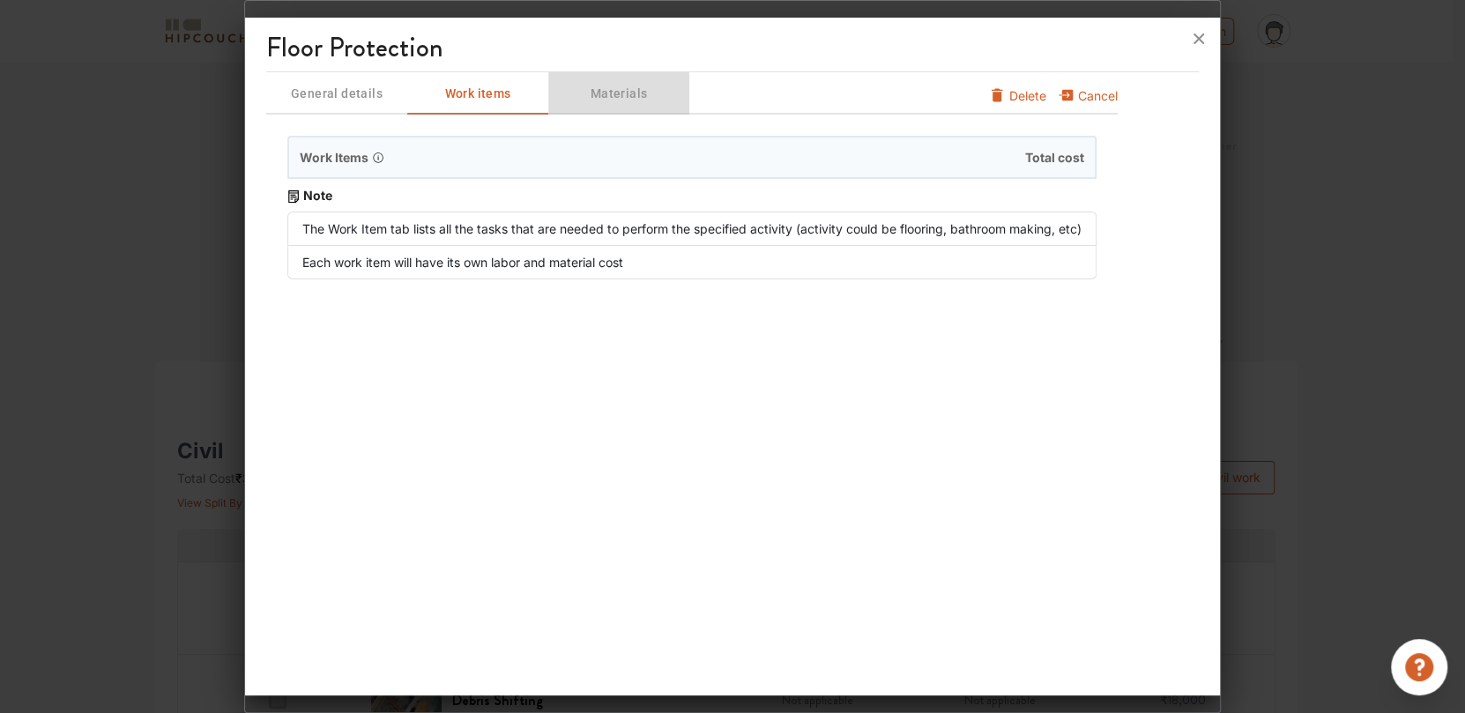
click at [603, 93] on span "Materials" at bounding box center [619, 94] width 138 height 22
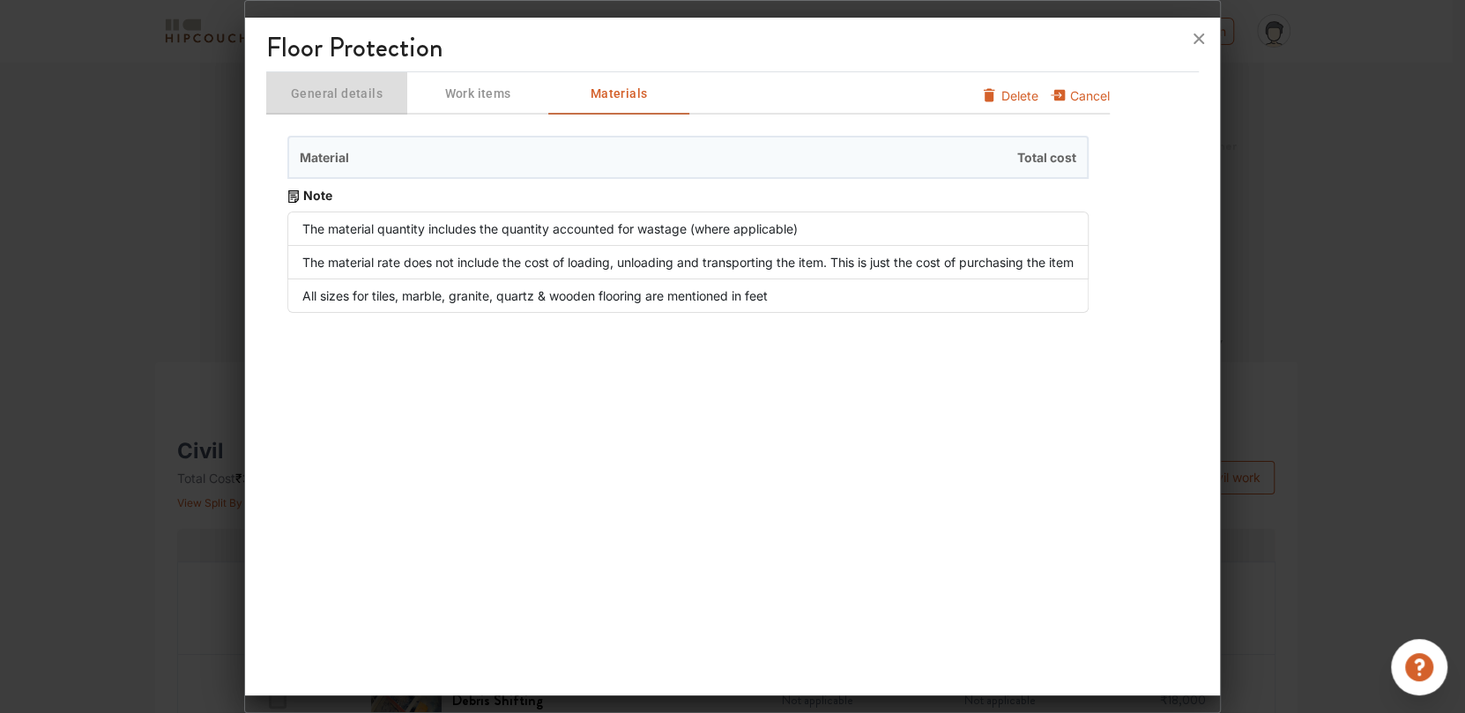
click at [330, 98] on span "General details" at bounding box center [337, 94] width 138 height 22
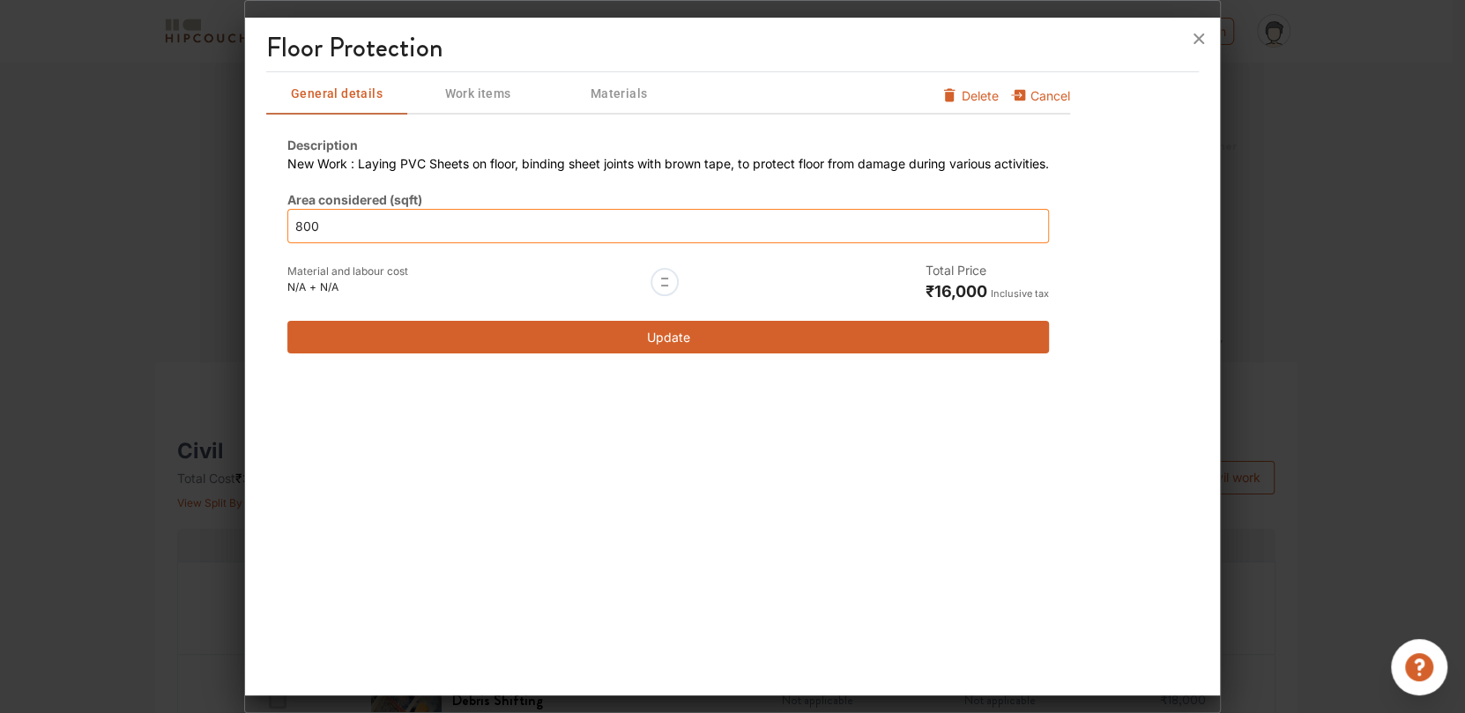
click at [472, 226] on input "800" at bounding box center [668, 226] width 762 height 34
type input "80"
type input "8"
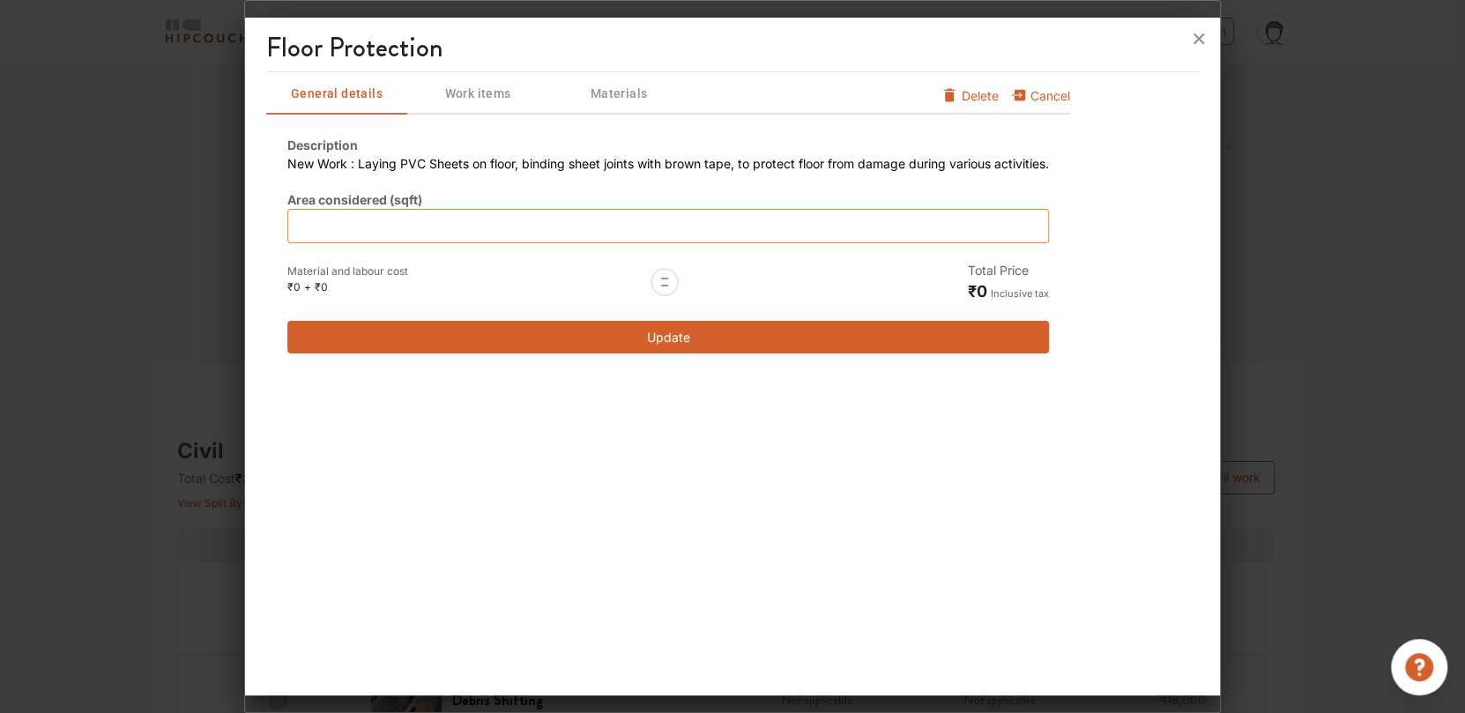
type input "6"
type input "60"
type input "600"
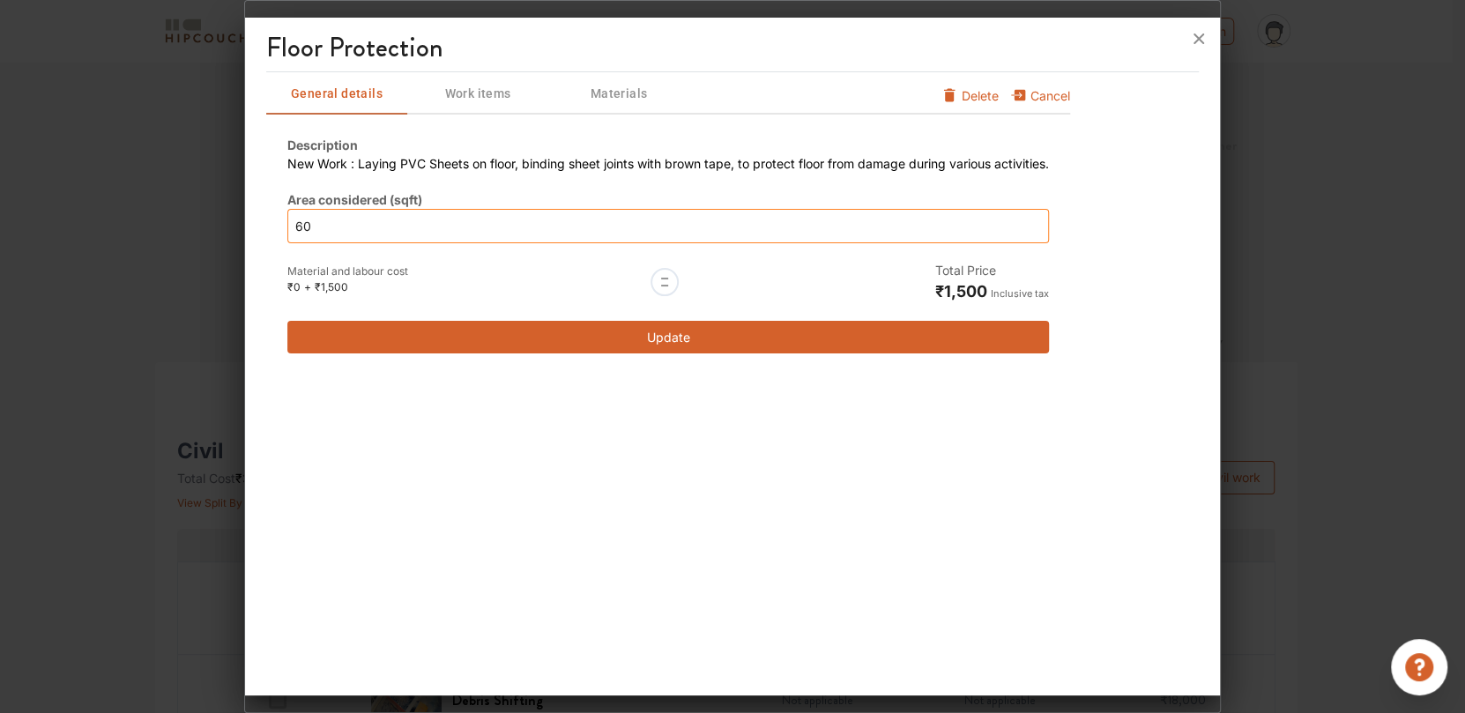
type input "600"
type input "60"
type input "6"
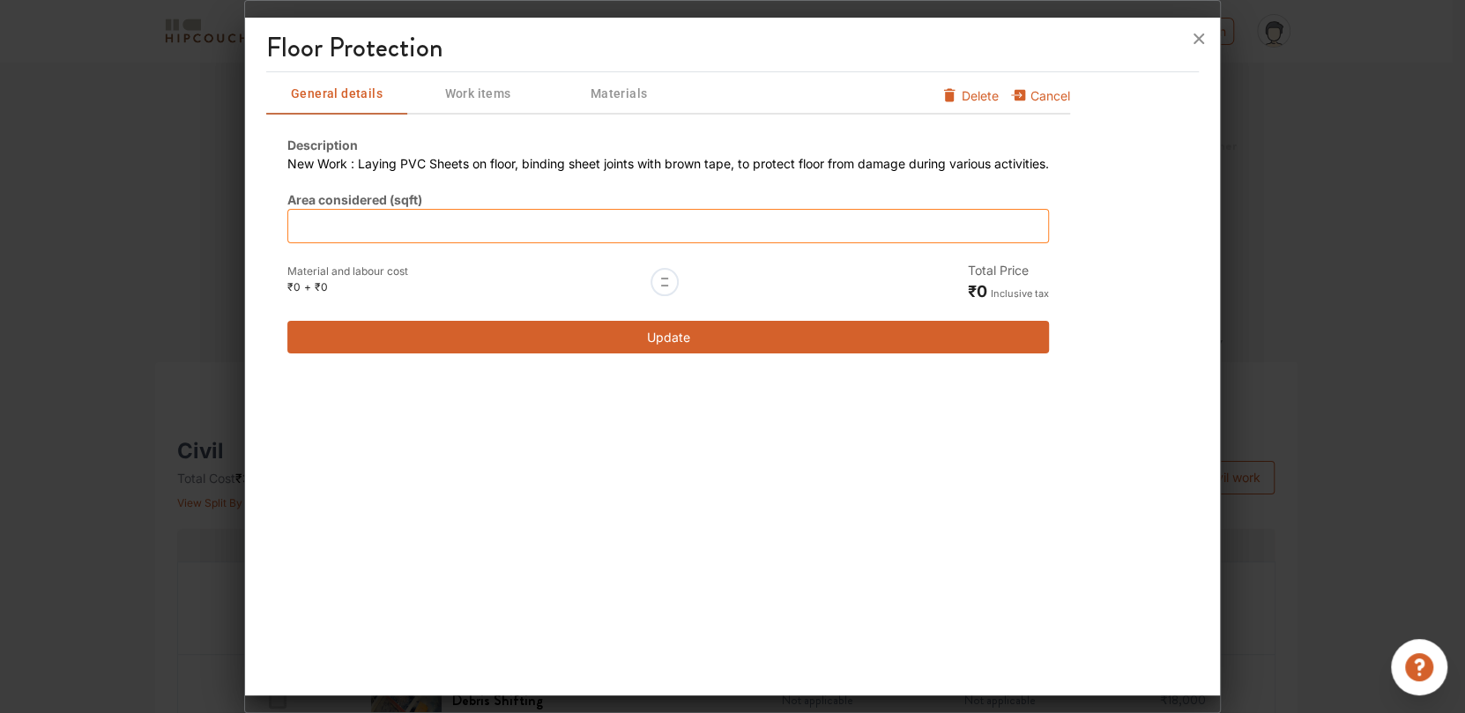
type input "3"
type input "30"
type input "300"
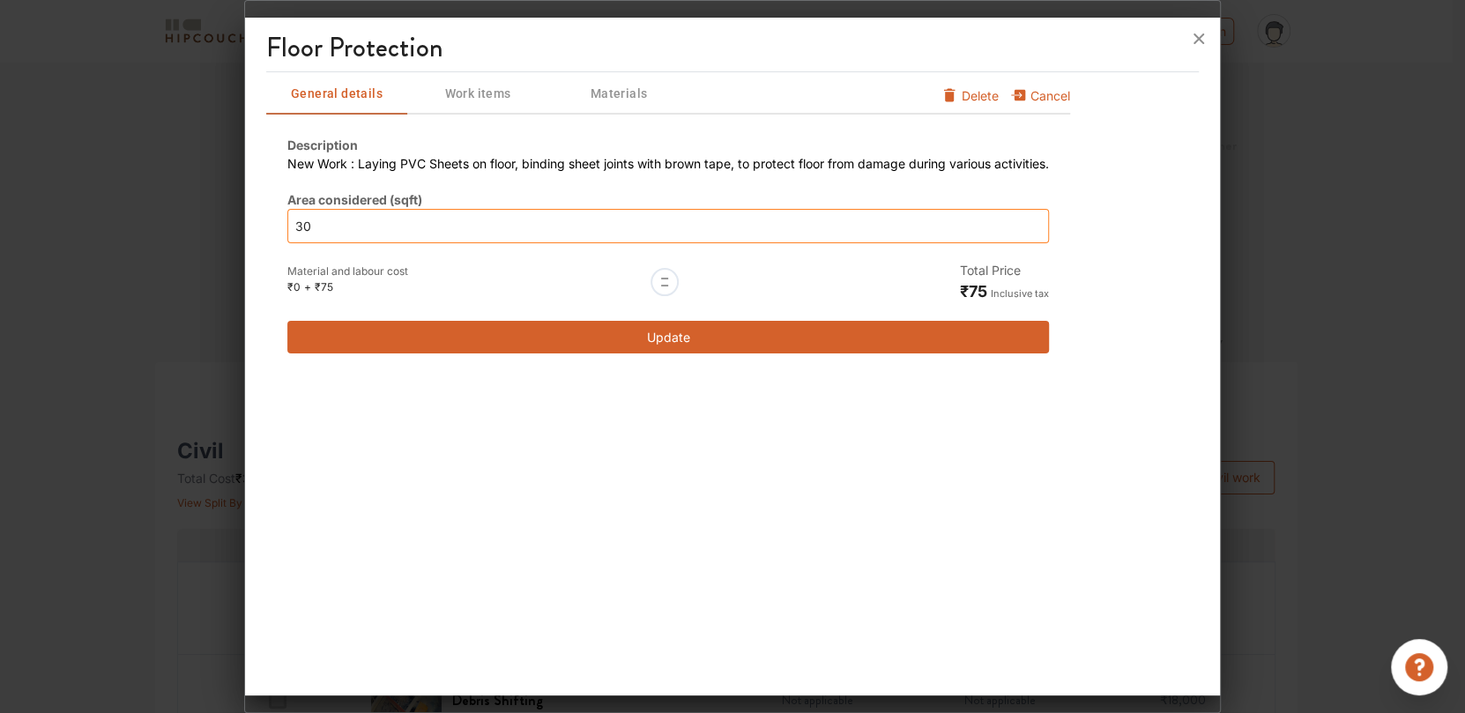
type input "300"
type input "30"
type input "3"
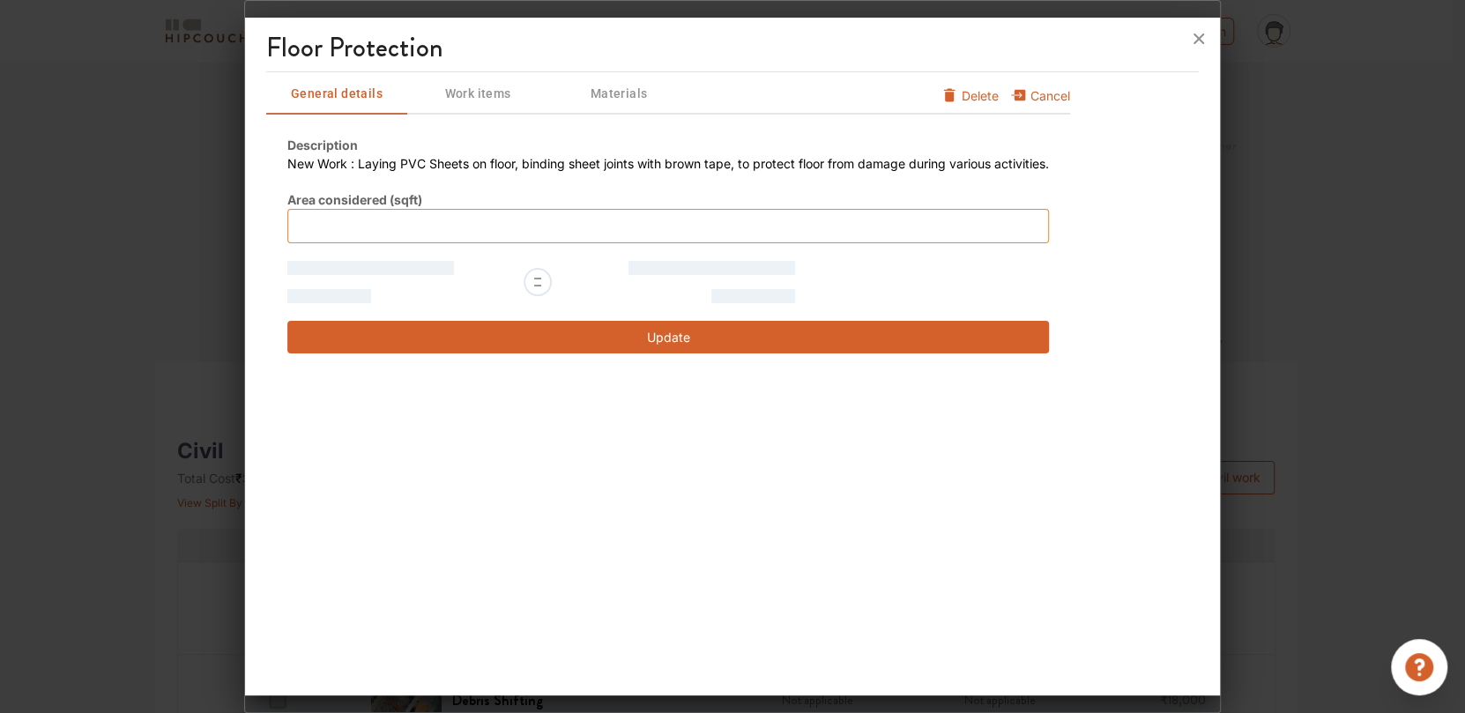
type input "2"
type input "25"
type input "250"
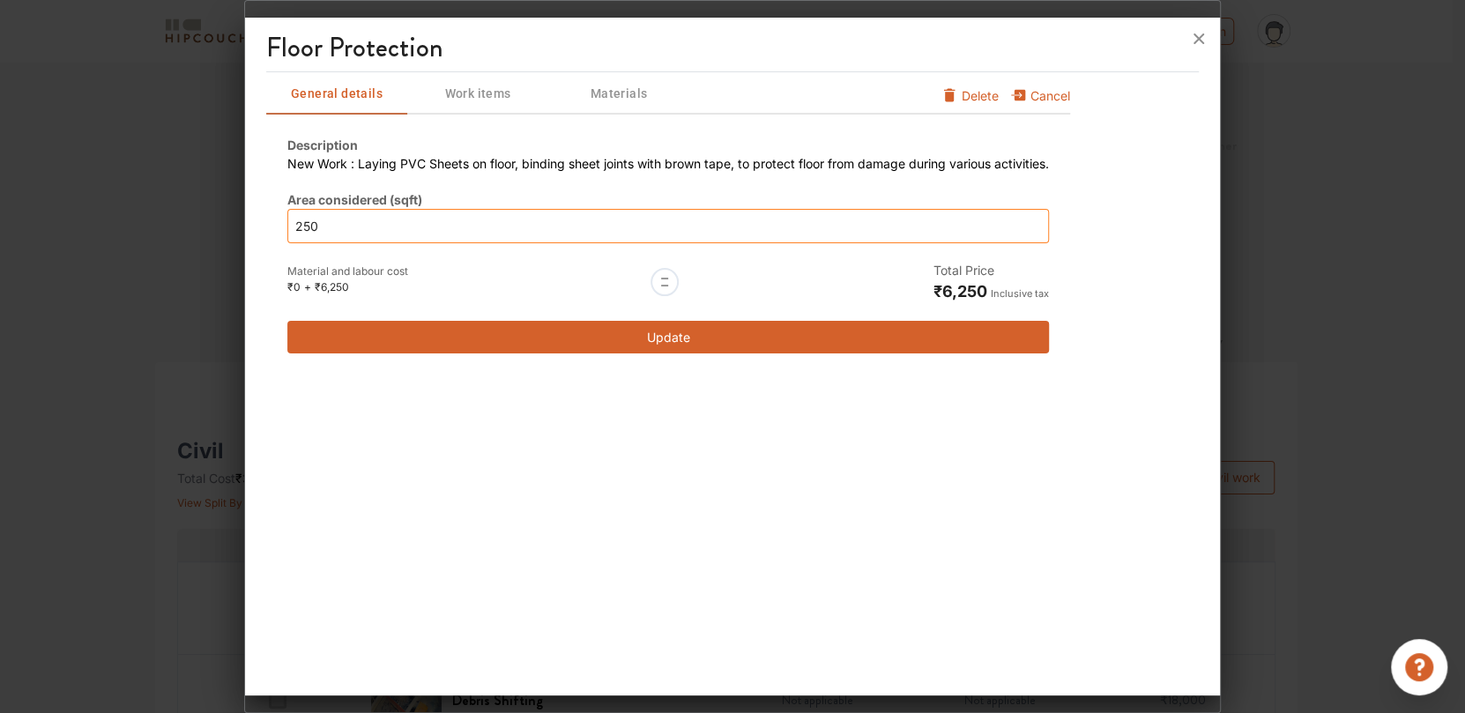
type input "250"
click at [716, 346] on button "Update" at bounding box center [668, 337] width 762 height 33
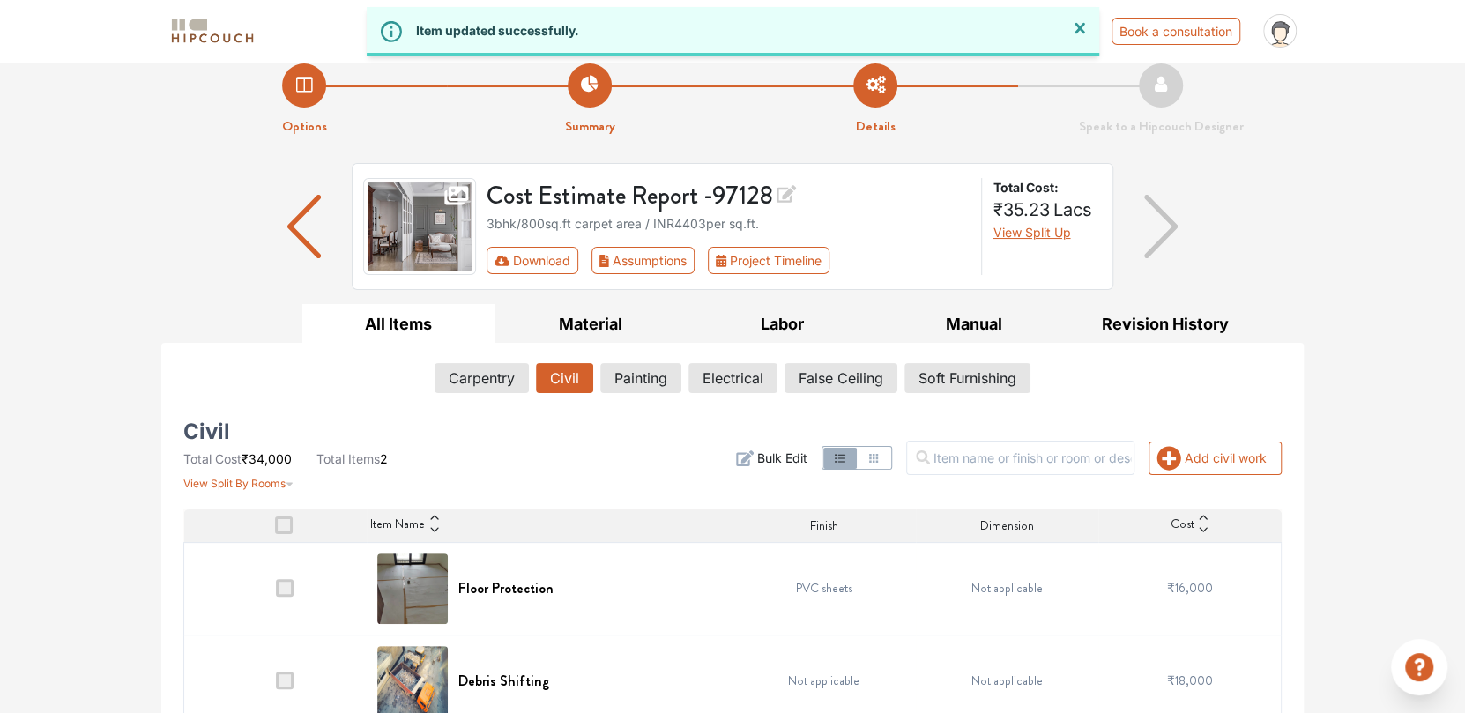
scroll to position [47, 0]
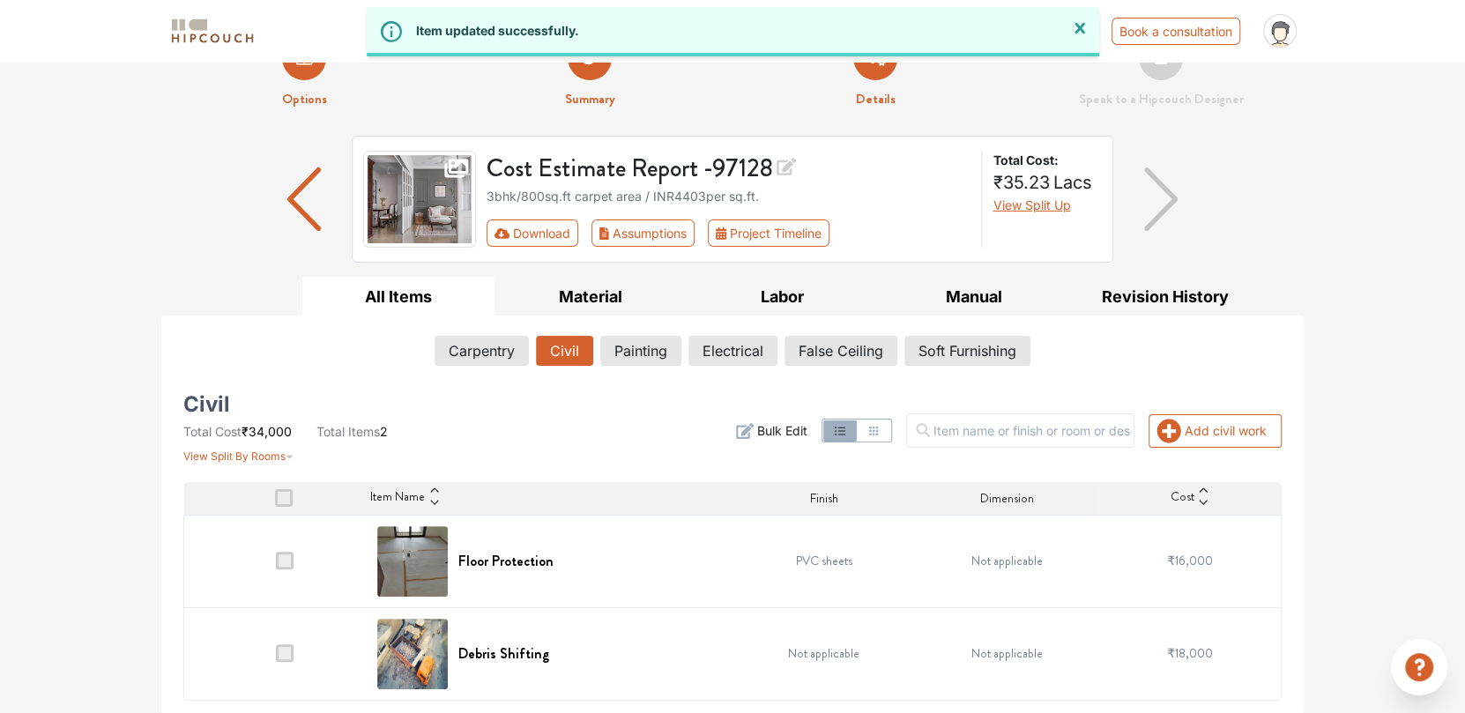
click at [290, 653] on span at bounding box center [285, 653] width 18 height 18
click at [276, 658] on input "checkbox" at bounding box center [276, 658] width 0 height 0
click at [284, 655] on span at bounding box center [285, 653] width 18 height 18
click at [276, 658] on input "checkbox" at bounding box center [276, 658] width 0 height 0
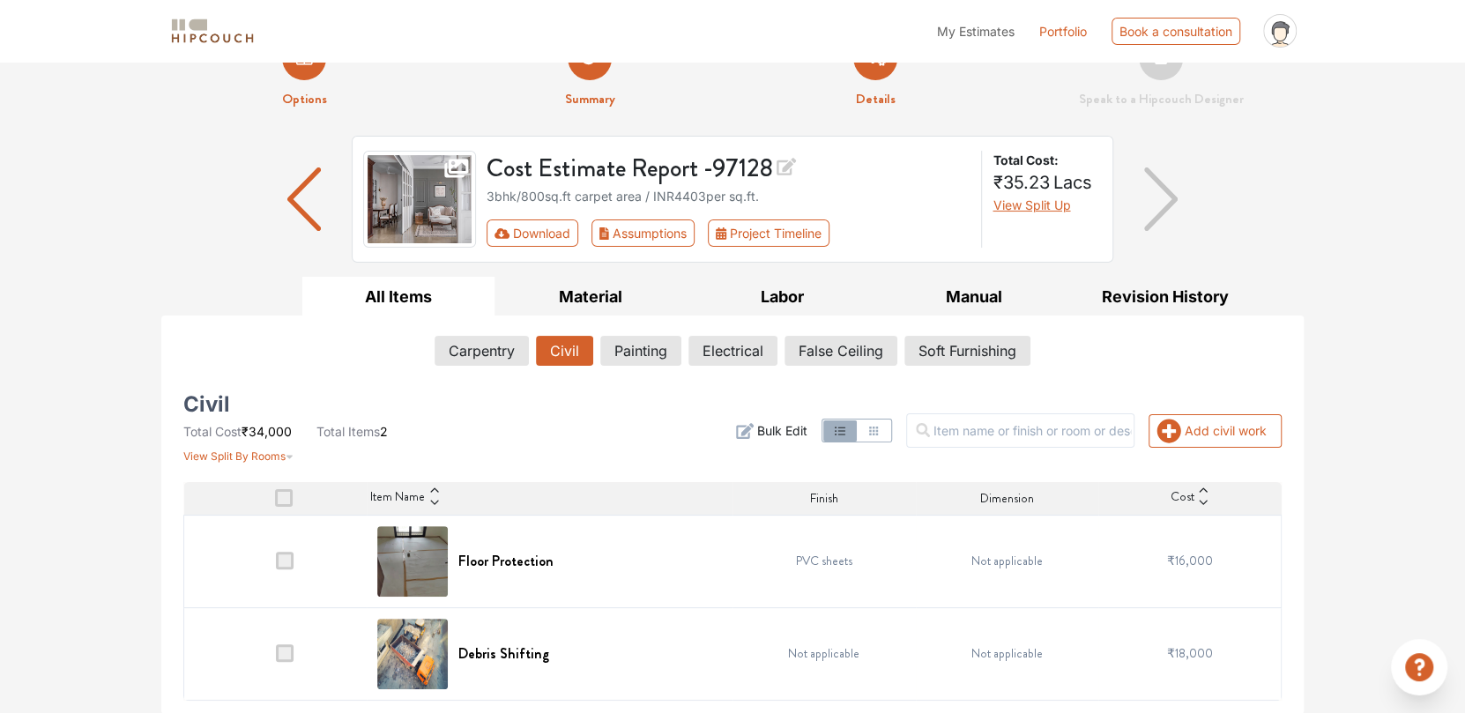
click at [286, 506] on span at bounding box center [284, 498] width 18 height 18
click at [275, 503] on input "checkbox" at bounding box center [275, 503] width 0 height 0
click at [1179, 642] on td "₹18,000" at bounding box center [1190, 653] width 183 height 93
click at [931, 656] on td "Not applicable" at bounding box center [1007, 653] width 183 height 93
click at [479, 346] on button "Carpentry" at bounding box center [482, 351] width 93 height 30
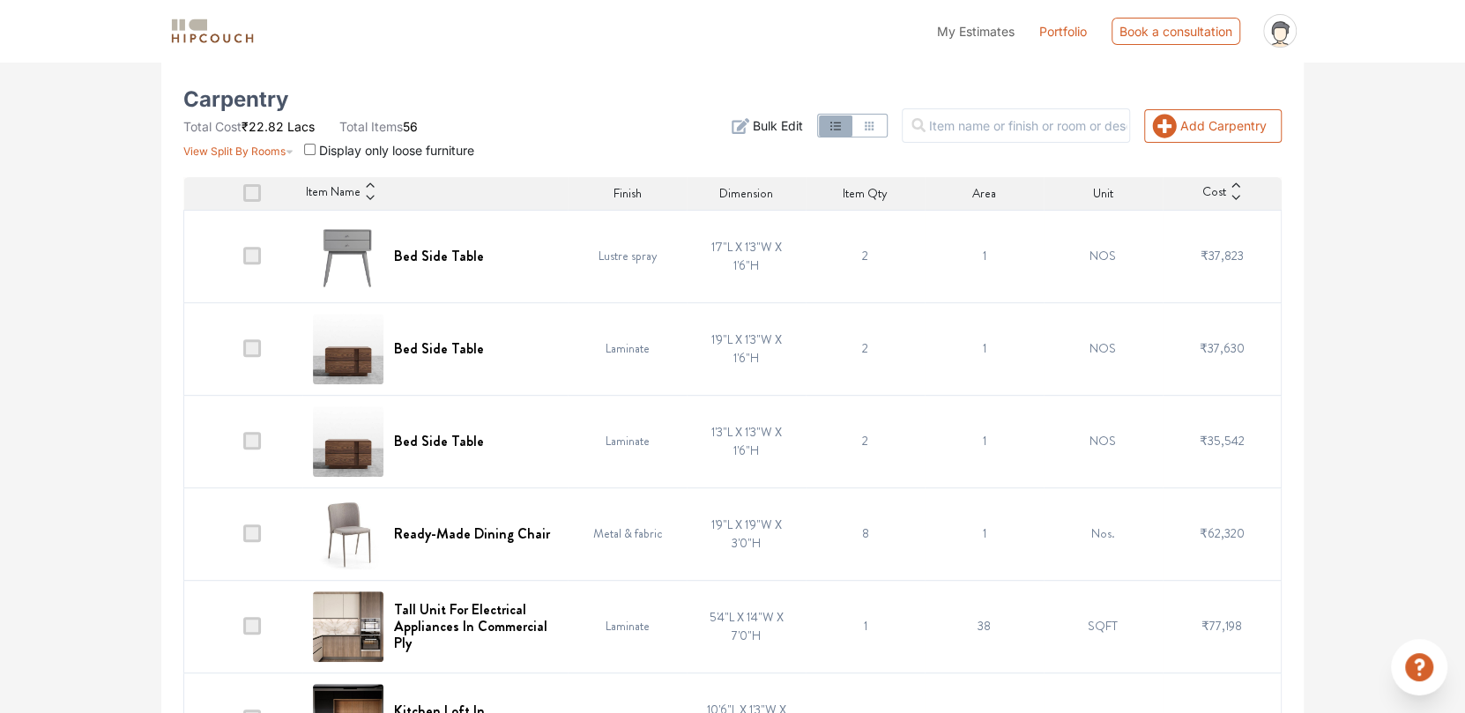
scroll to position [0, 0]
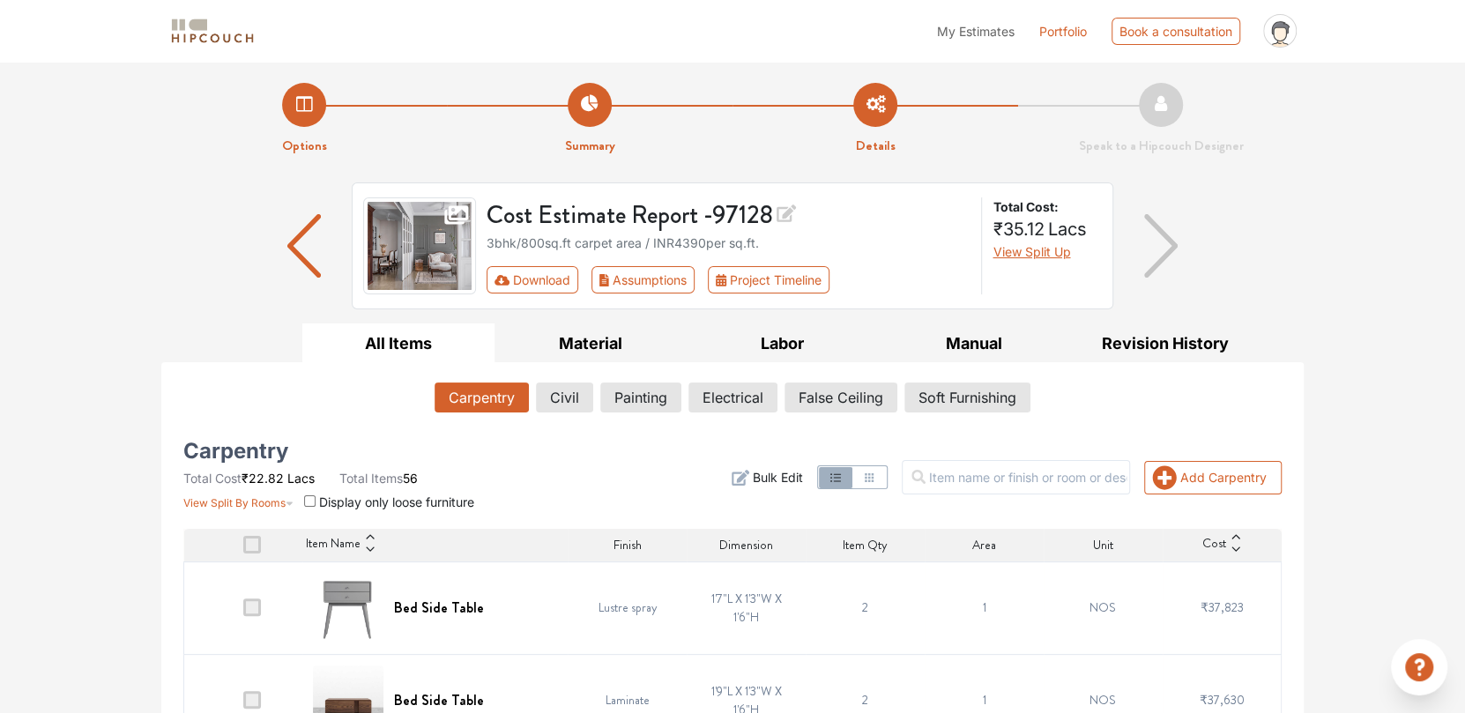
click at [577, 108] on li "Summary" at bounding box center [590, 119] width 286 height 73
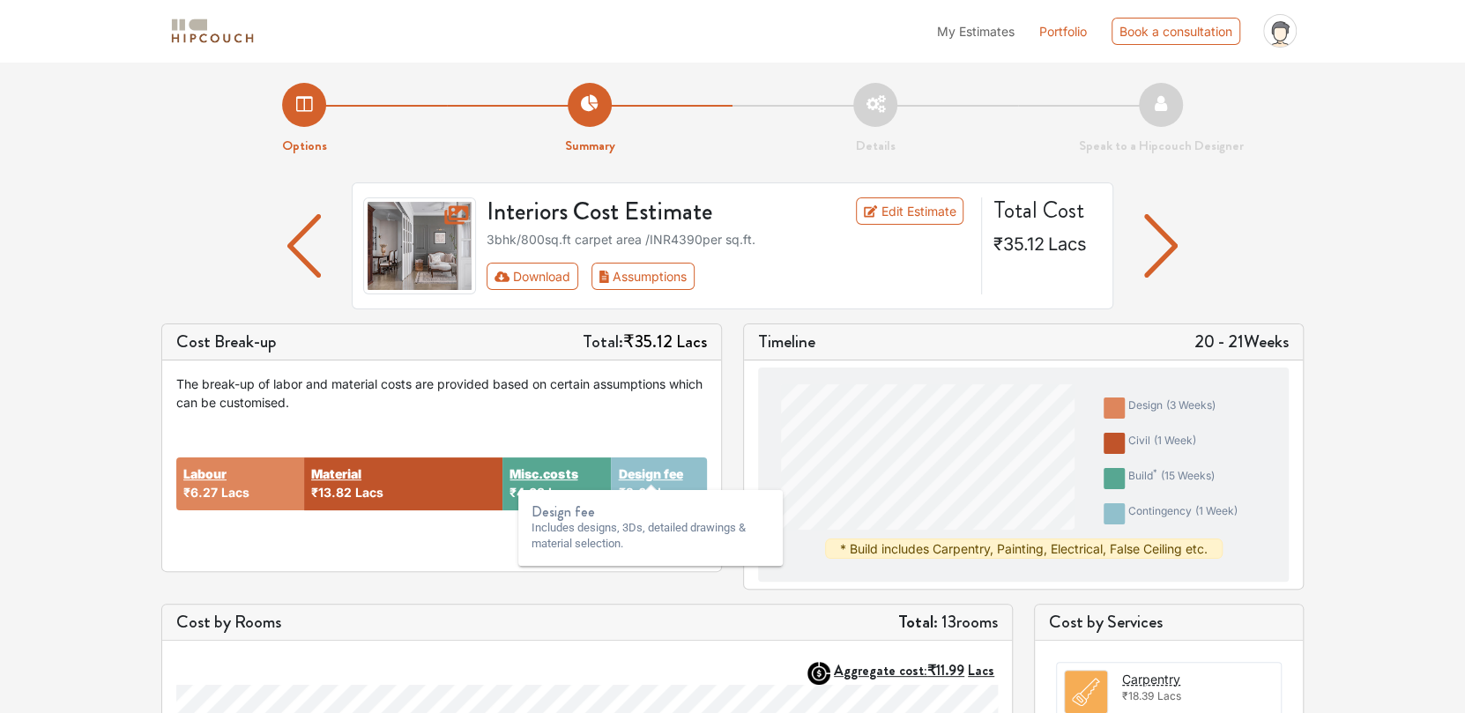
click at [653, 480] on strong "Design fee" at bounding box center [650, 474] width 64 height 19
click at [662, 473] on strong "Design fee" at bounding box center [650, 474] width 64 height 19
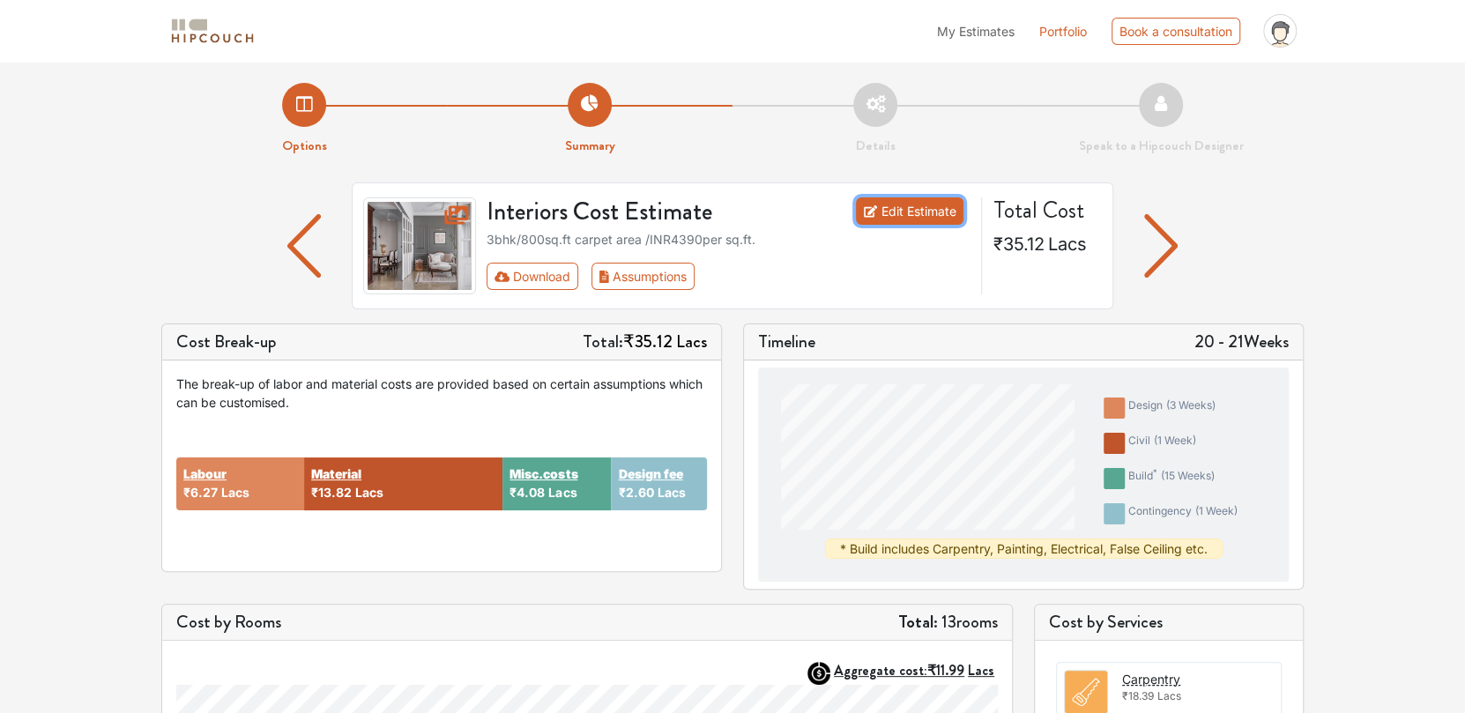
click at [883, 221] on link "Edit Estimate" at bounding box center [910, 210] width 108 height 27
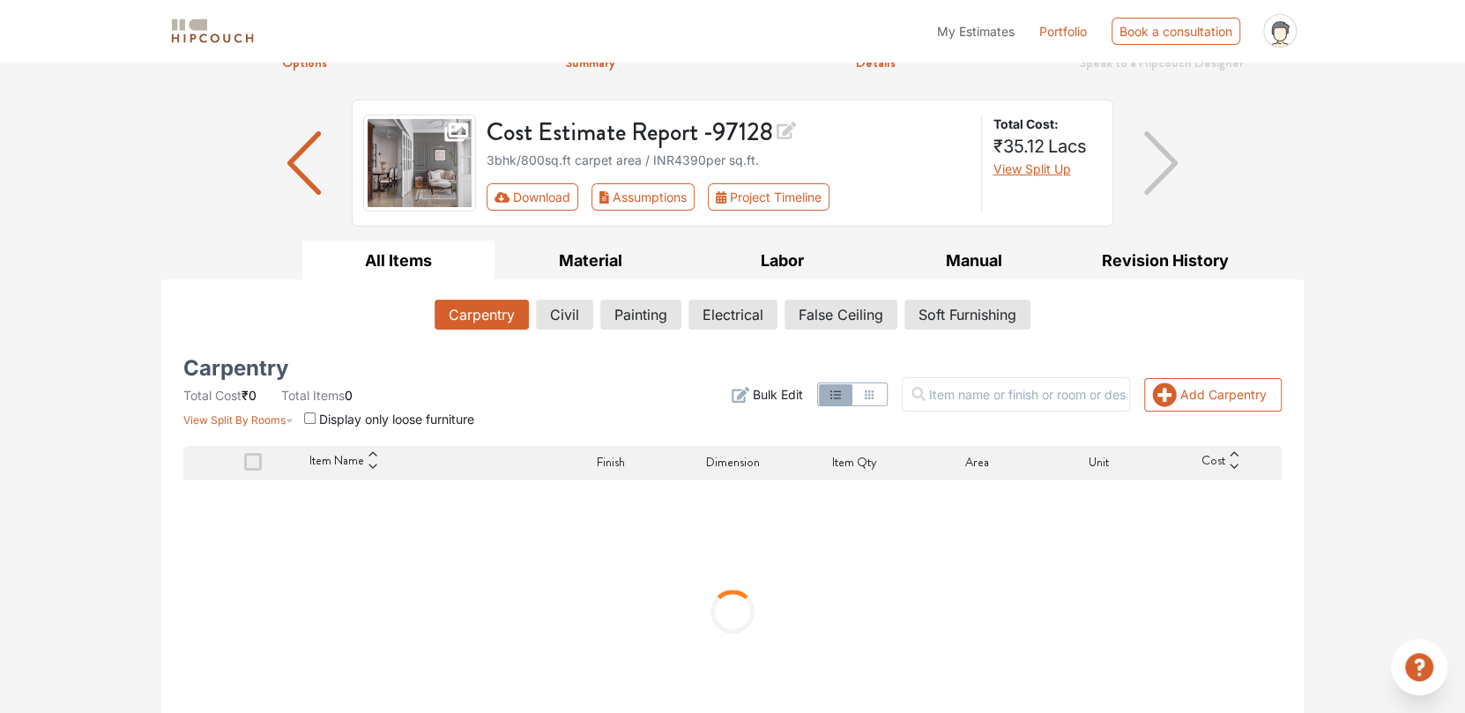
scroll to position [127, 0]
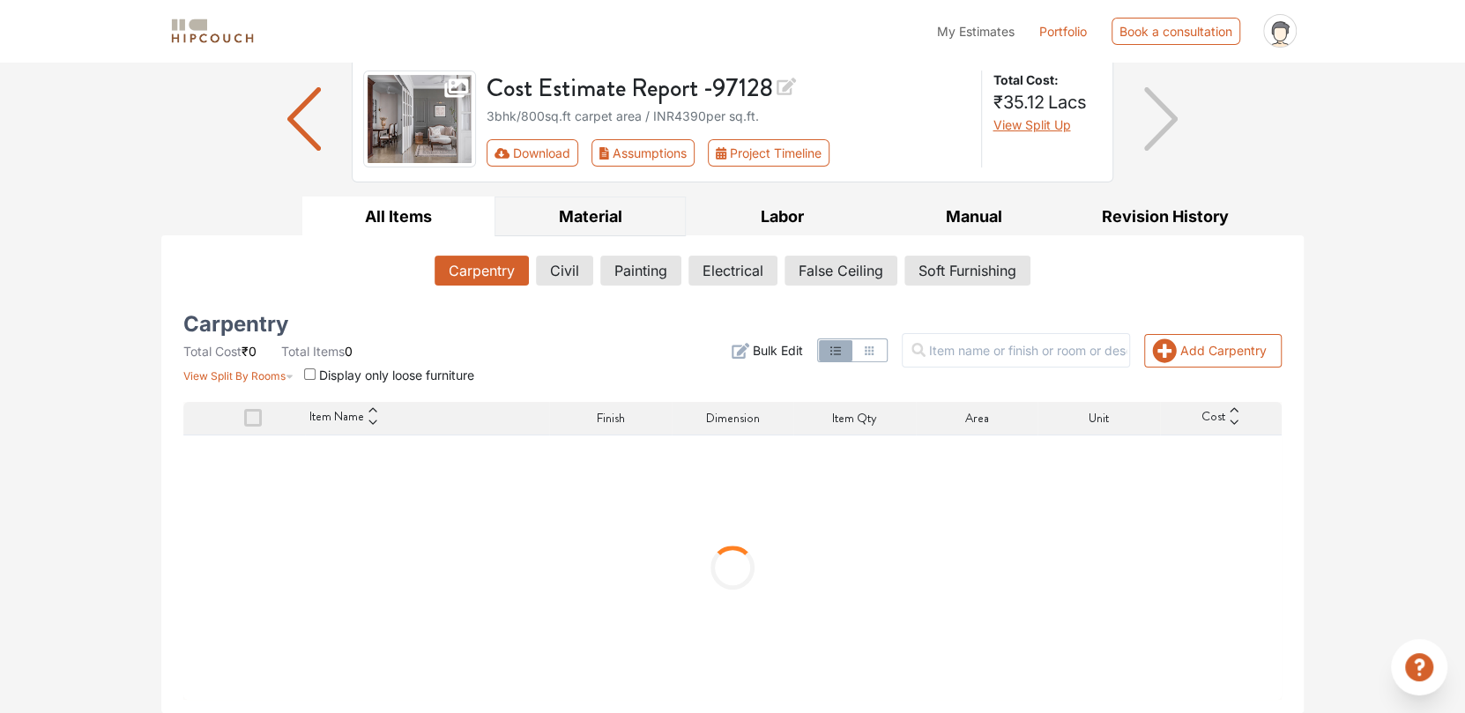
click at [592, 227] on button "Material" at bounding box center [591, 217] width 192 height 40
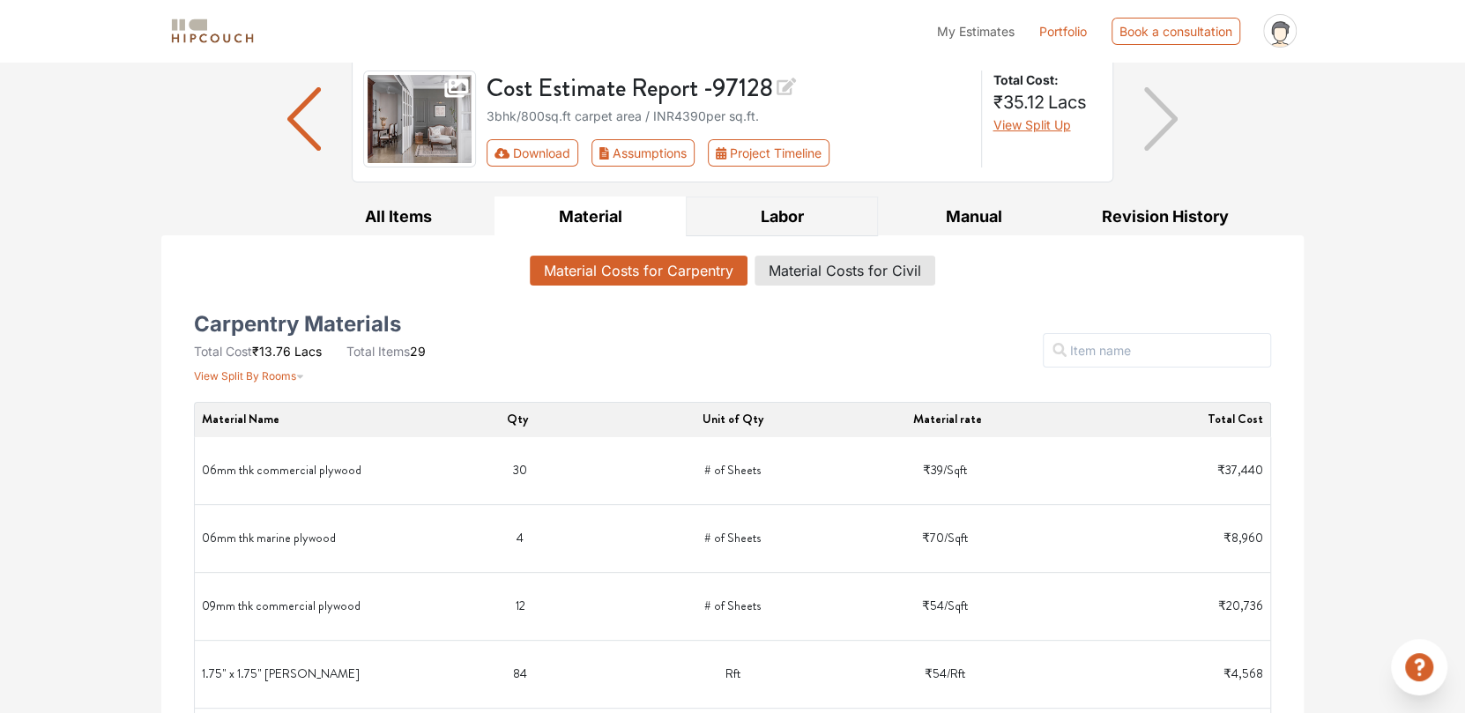
click at [771, 215] on button "Labor" at bounding box center [782, 217] width 192 height 40
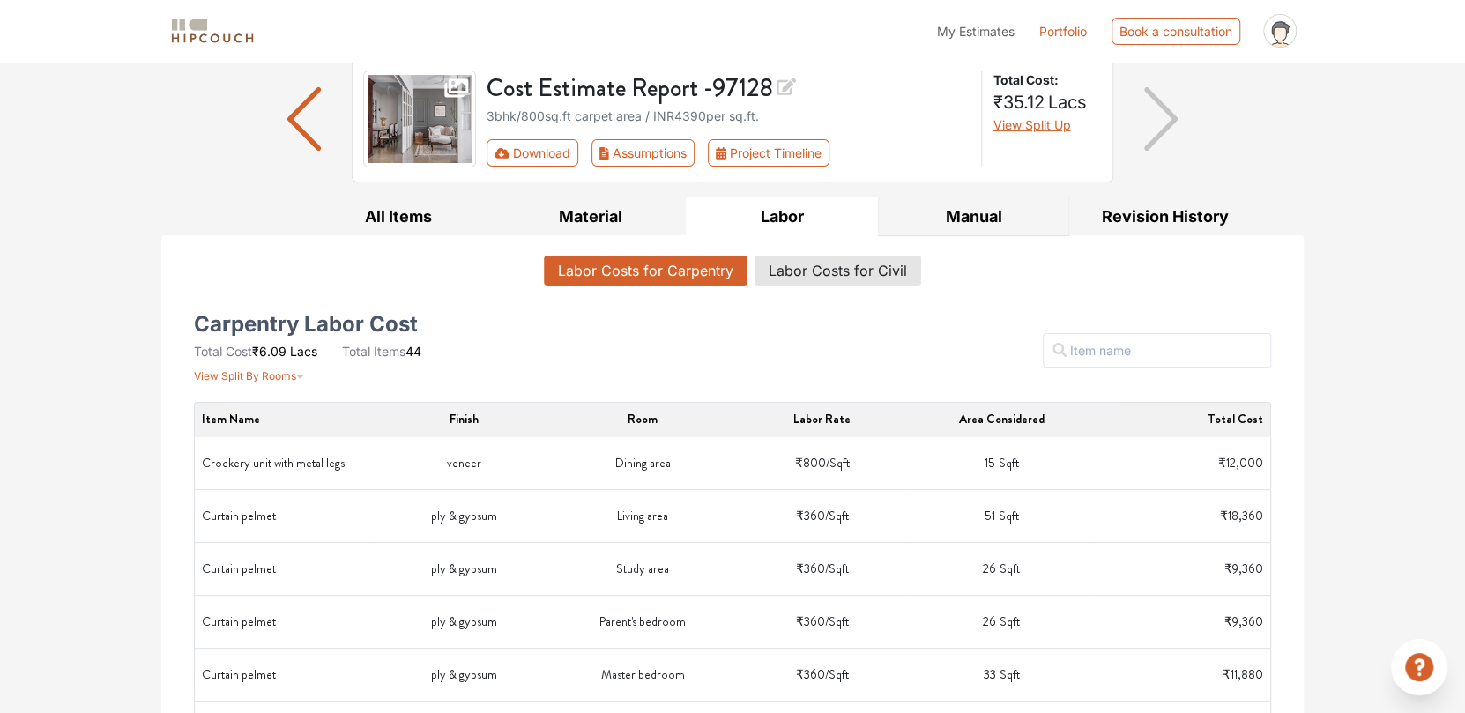
click at [957, 220] on button "Manual" at bounding box center [974, 217] width 192 height 40
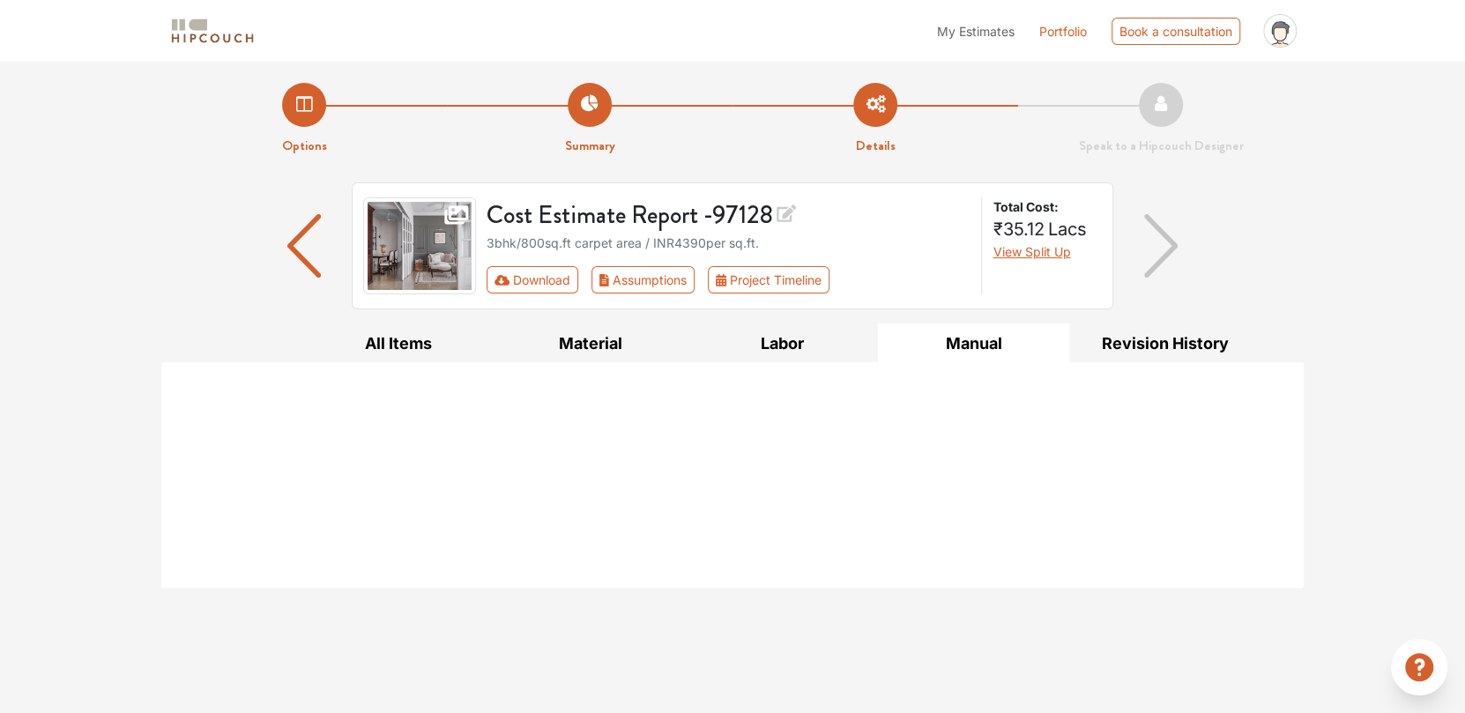
scroll to position [0, 0]
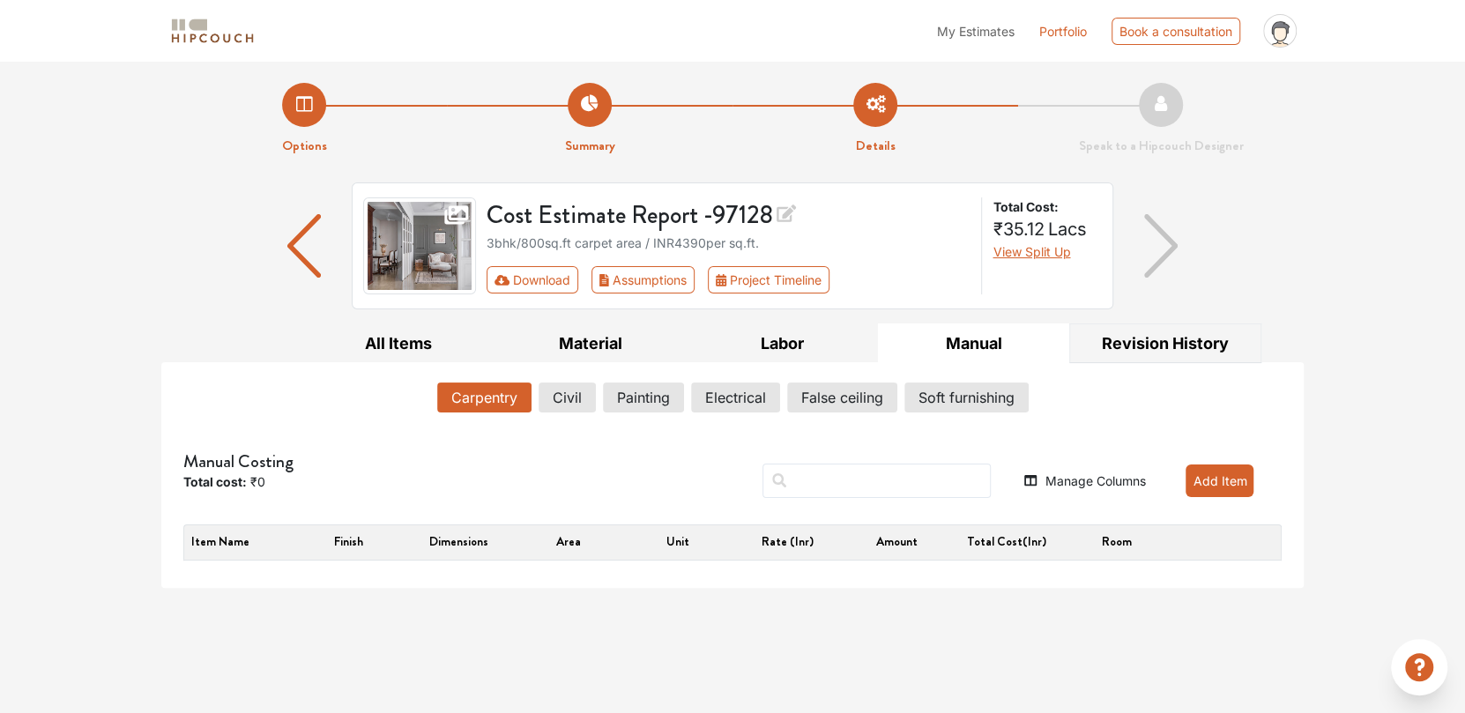
click at [1088, 339] on button "Revision History" at bounding box center [1165, 344] width 192 height 40
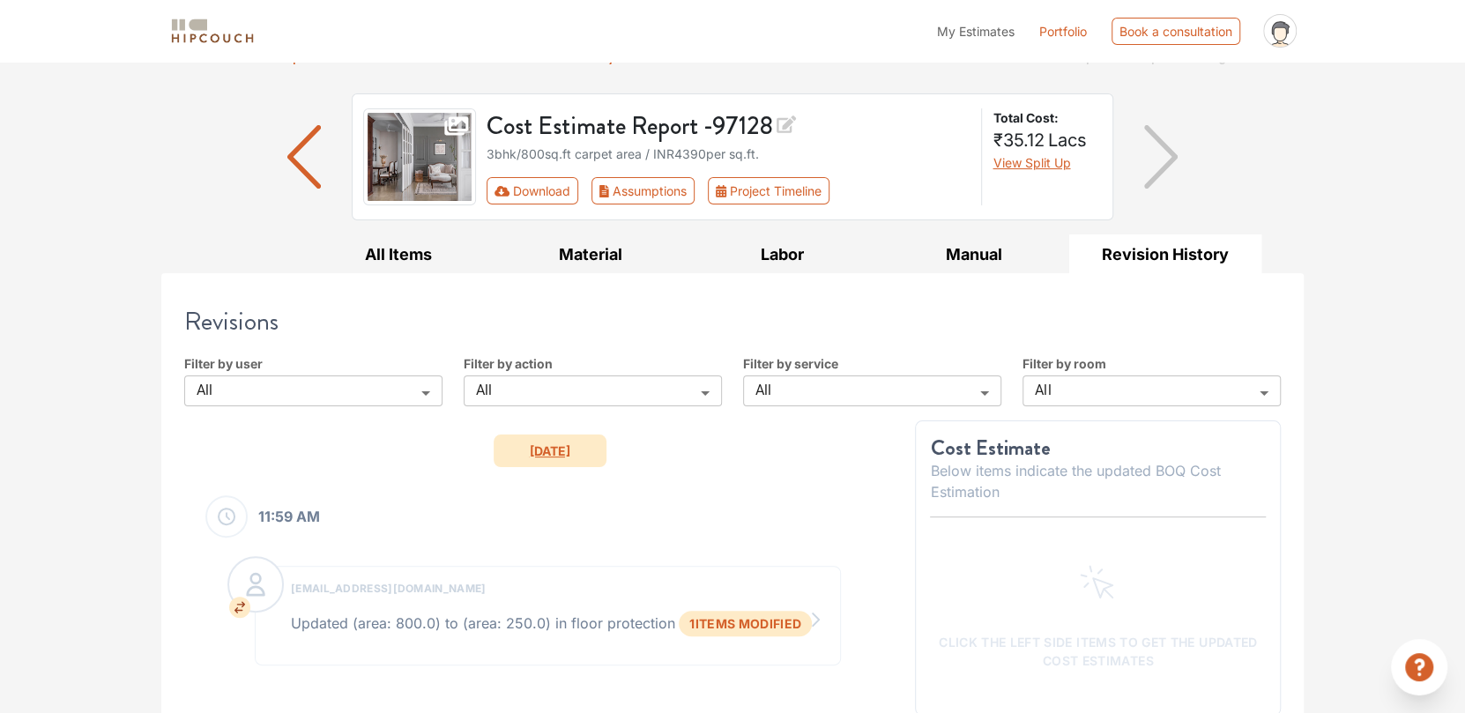
scroll to position [106, 0]
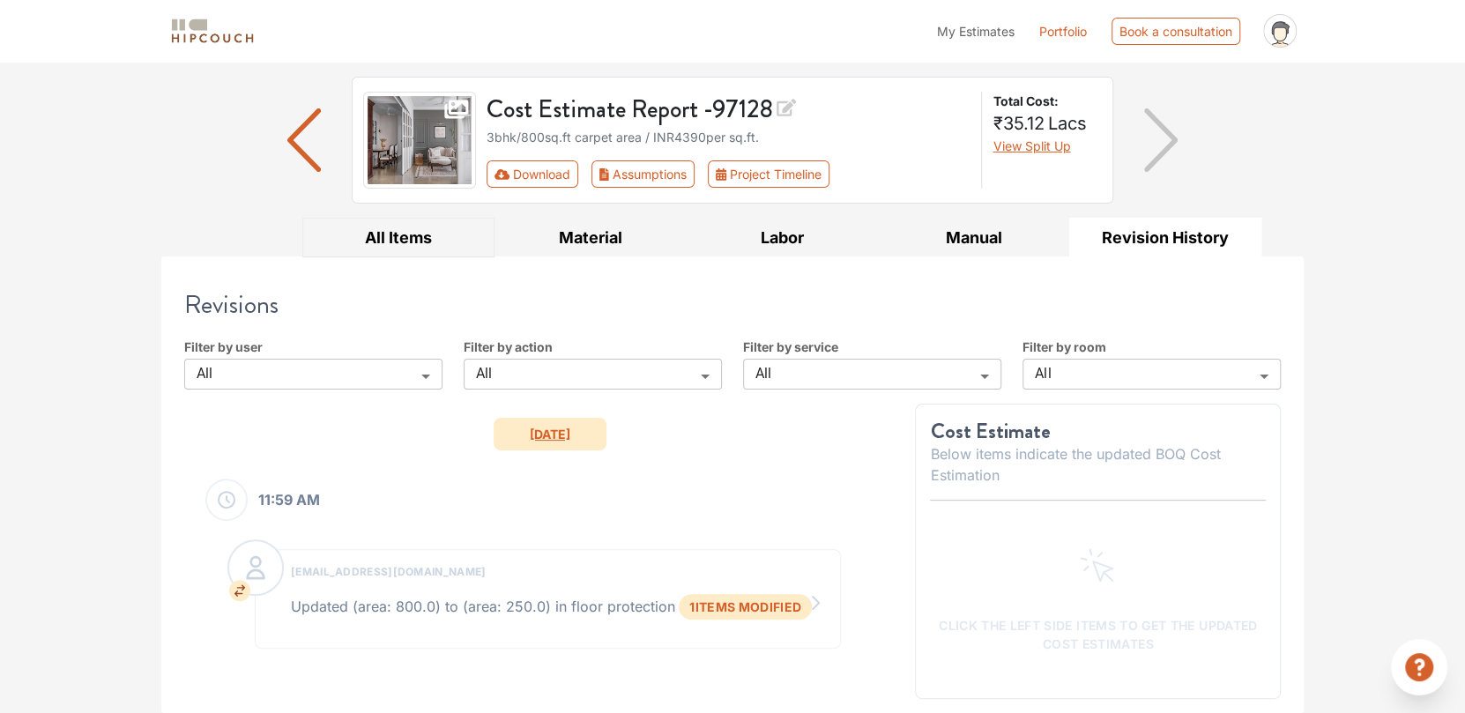
click at [404, 249] on button "All Items" at bounding box center [398, 238] width 192 height 40
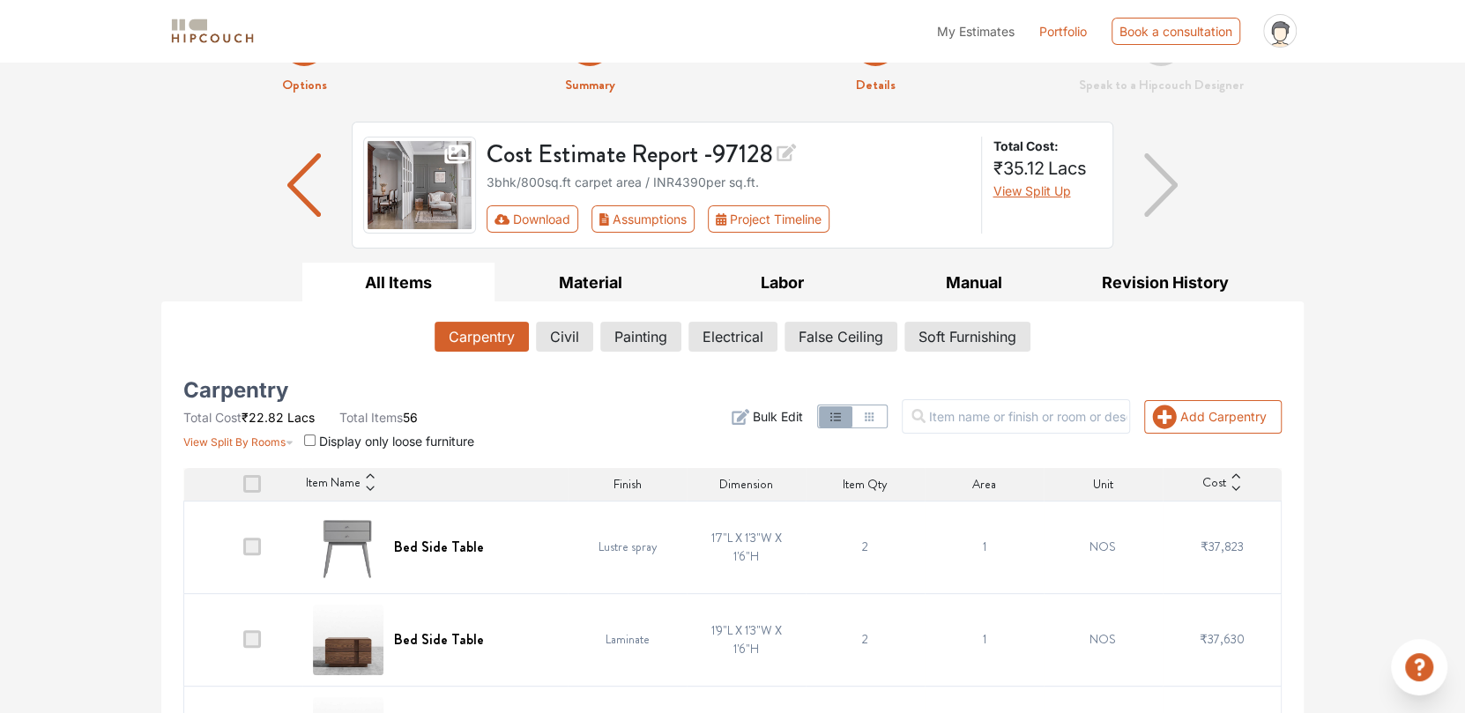
scroll to position [39, 0]
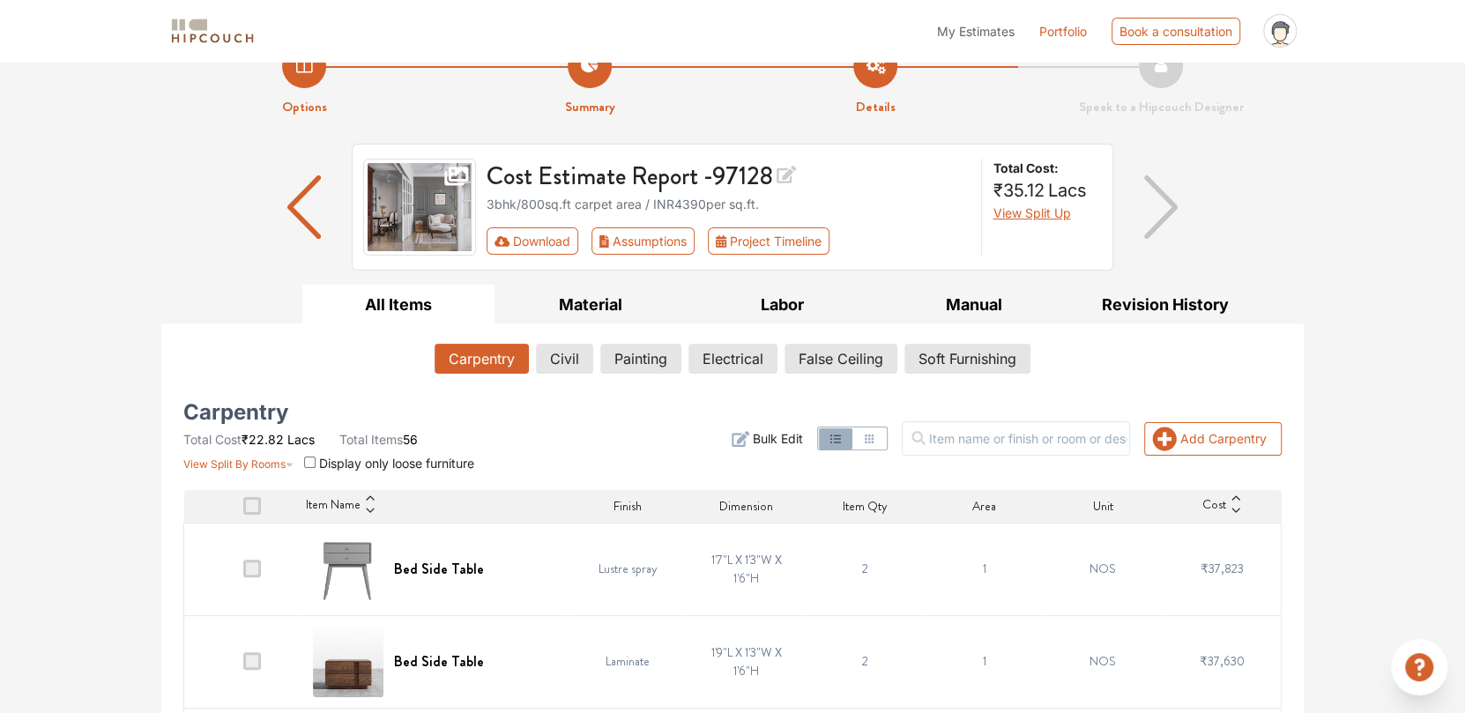
click at [803, 437] on span "Bulk Edit" at bounding box center [778, 438] width 50 height 19
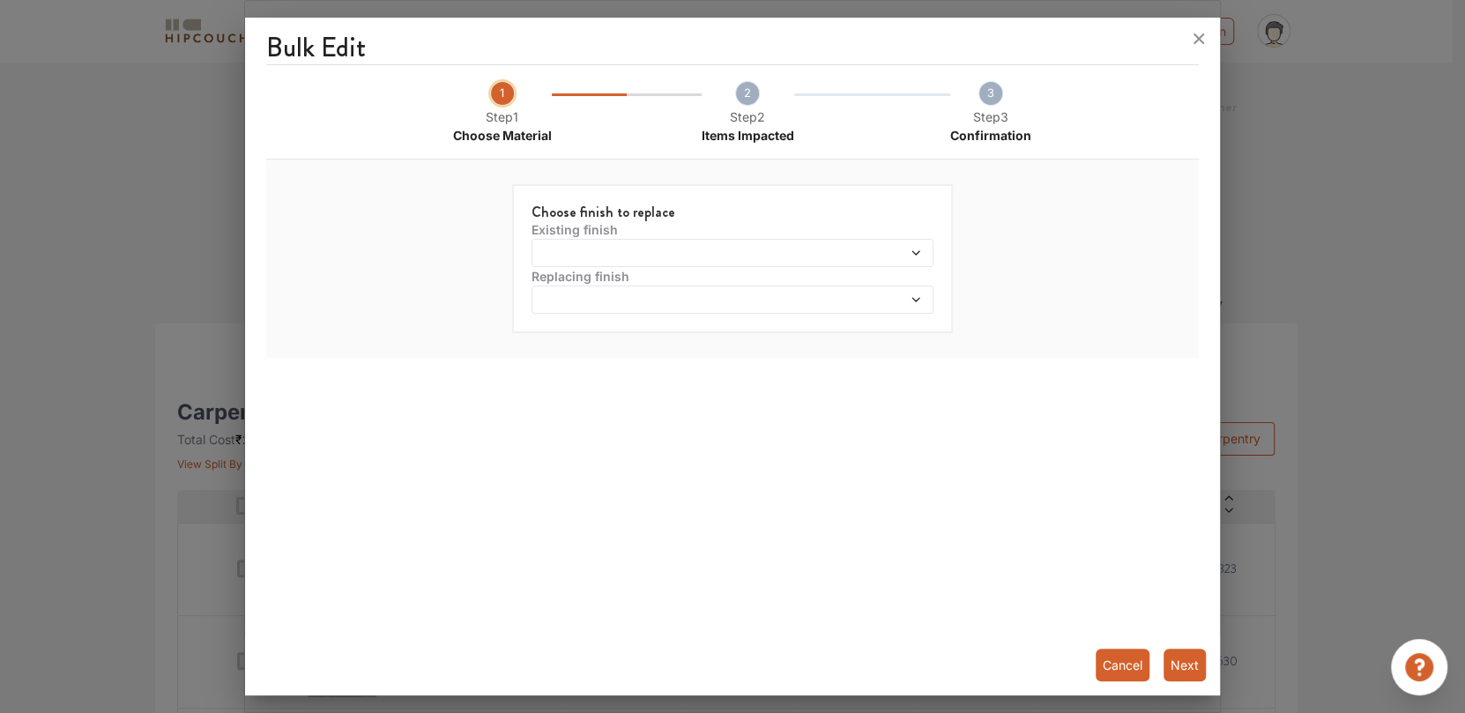
click at [1218, 235] on div "Bulk Edit 1 Step 1 Choose Material 2 Step 2 Items Impacted 3 Step 3 Confirmatio…" at bounding box center [732, 360] width 975 height 671
click at [1195, 44] on icon at bounding box center [1199, 39] width 28 height 28
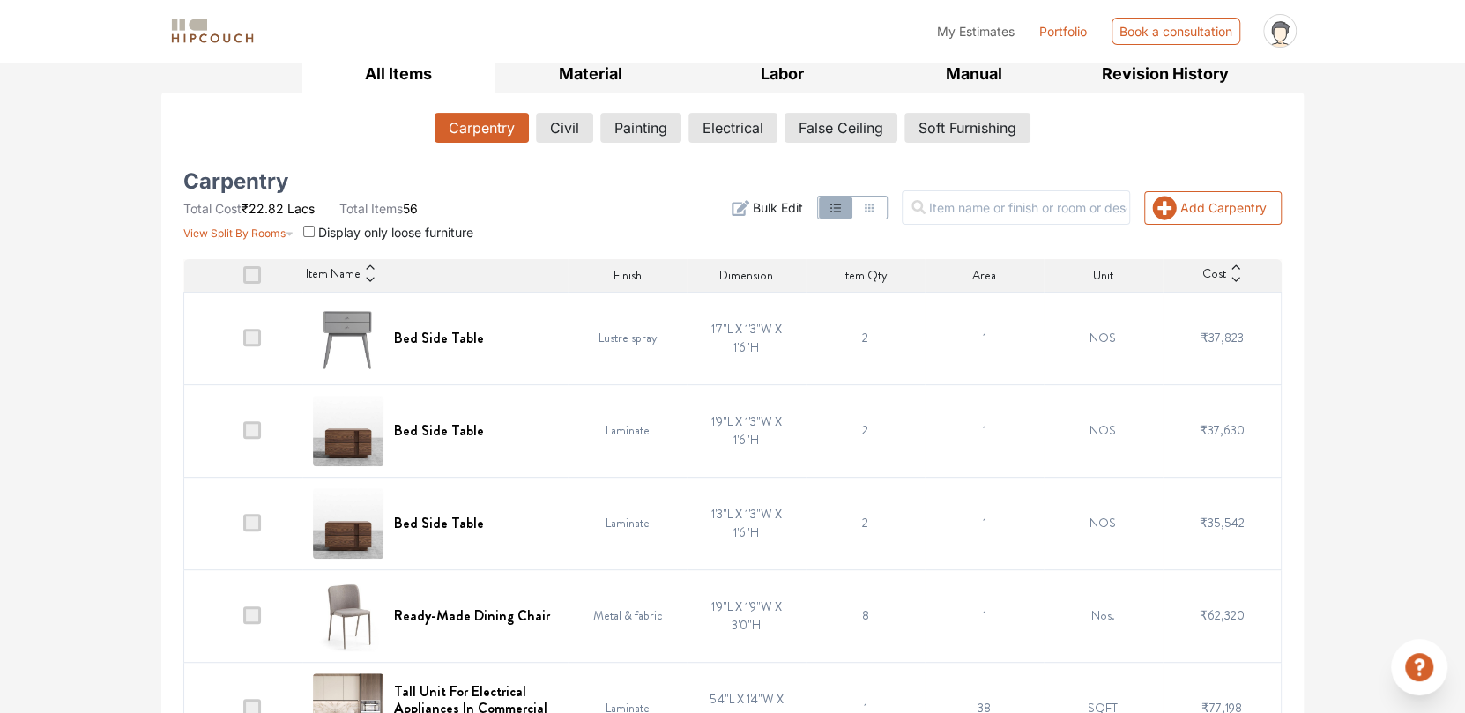
scroll to position [303, 0]
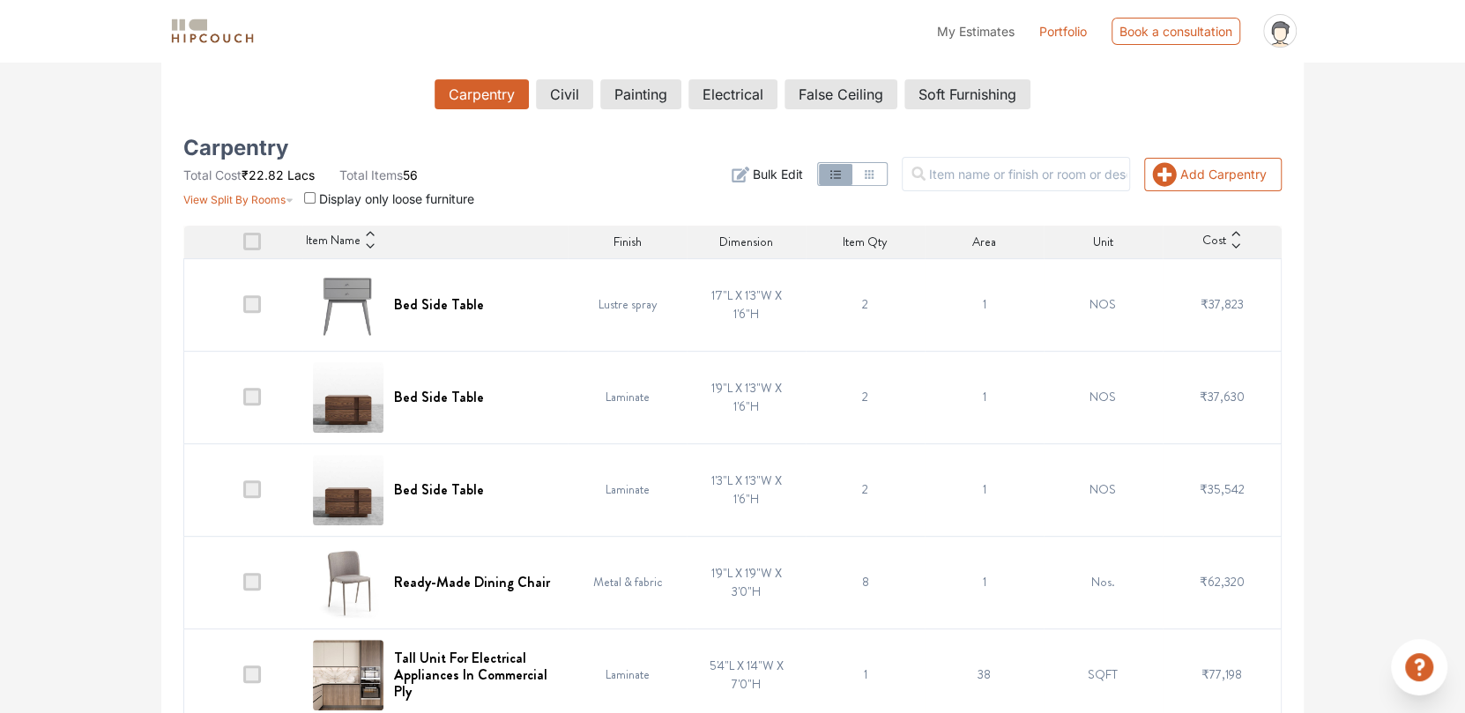
click at [1193, 303] on td "₹37,823" at bounding box center [1222, 304] width 119 height 93
click at [1235, 301] on span "₹37,823" at bounding box center [1221, 304] width 43 height 18
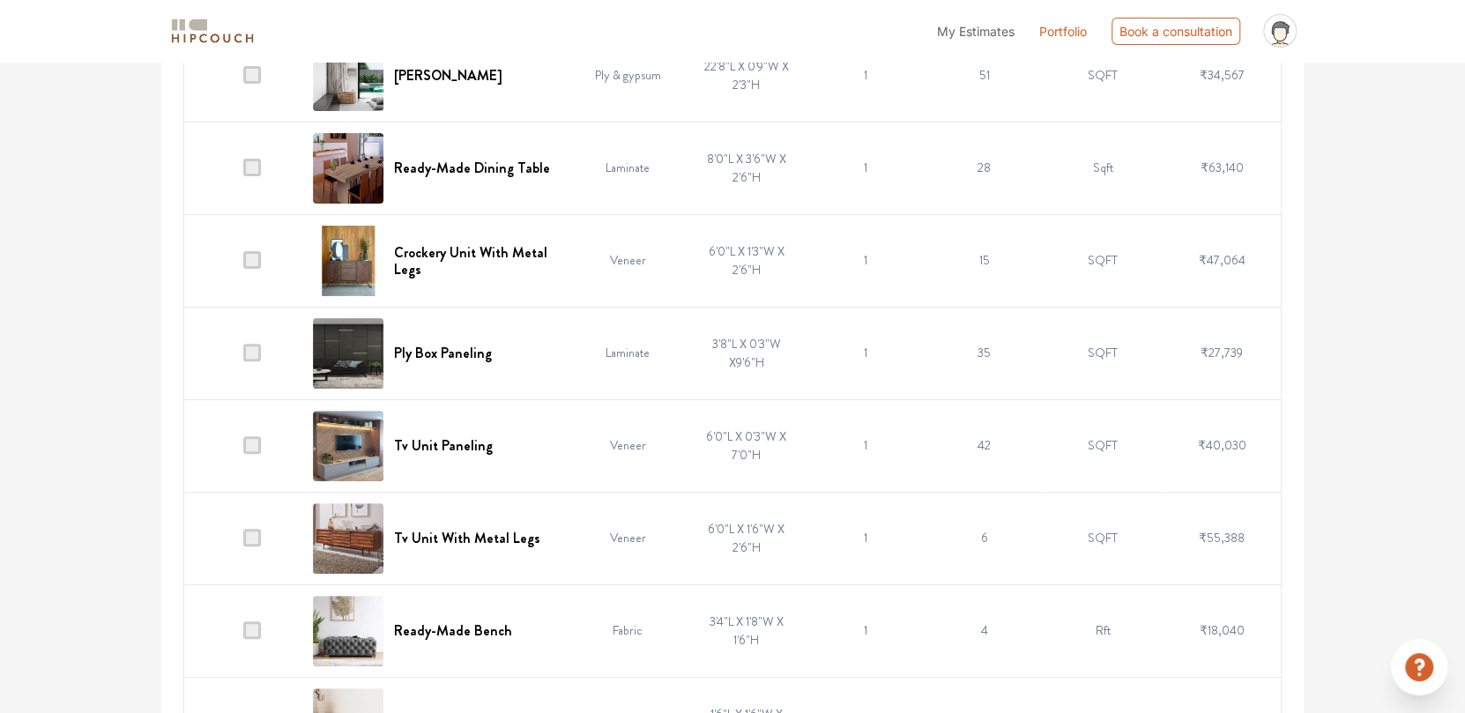
scroll to position [5039, 0]
